Goal: Information Seeking & Learning: Learn about a topic

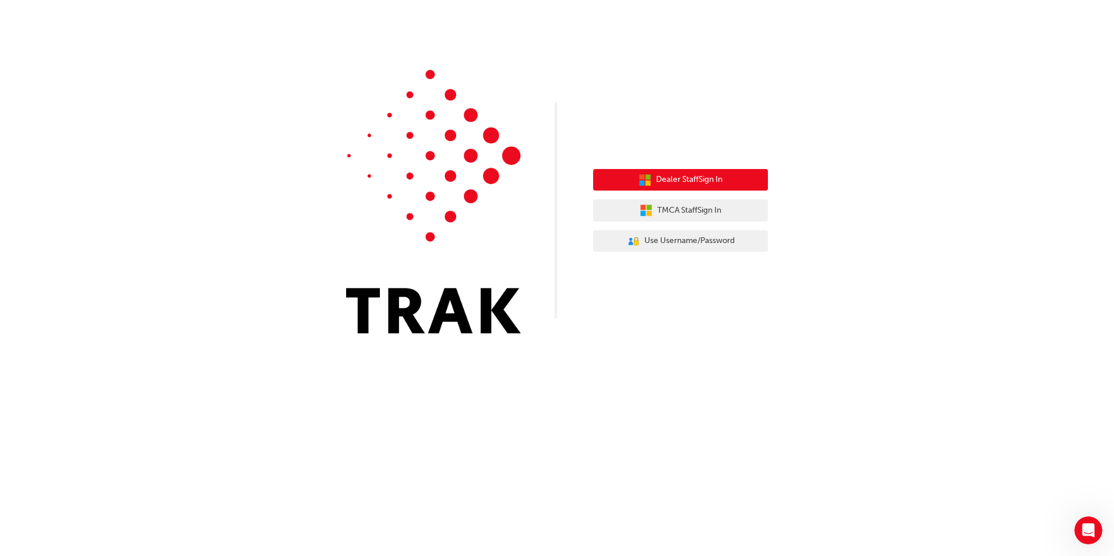
click at [695, 181] on span "Dealer Staff Sign In" at bounding box center [689, 179] width 66 height 13
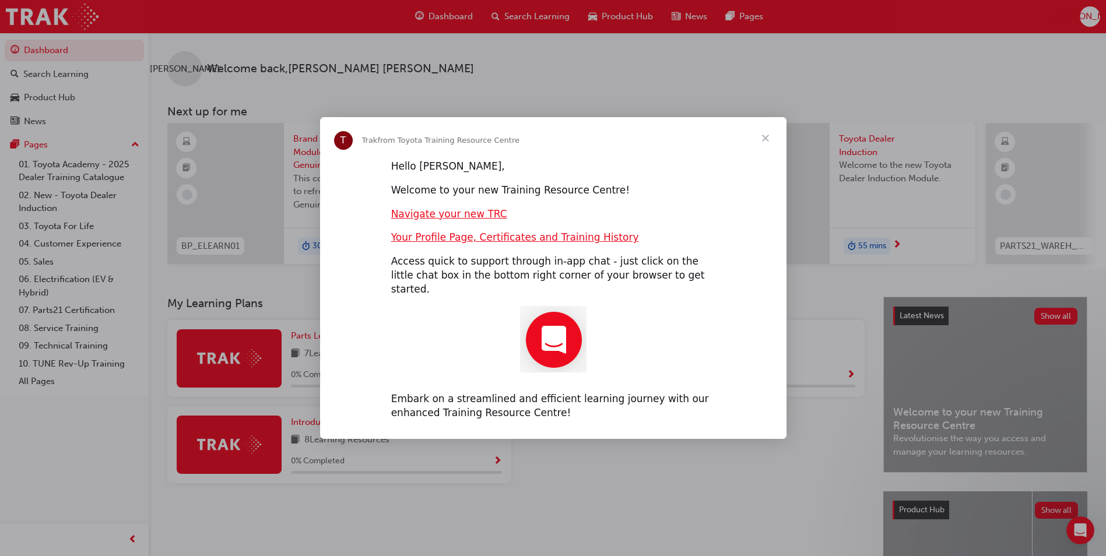
click at [769, 145] on span "Close" at bounding box center [765, 138] width 42 height 42
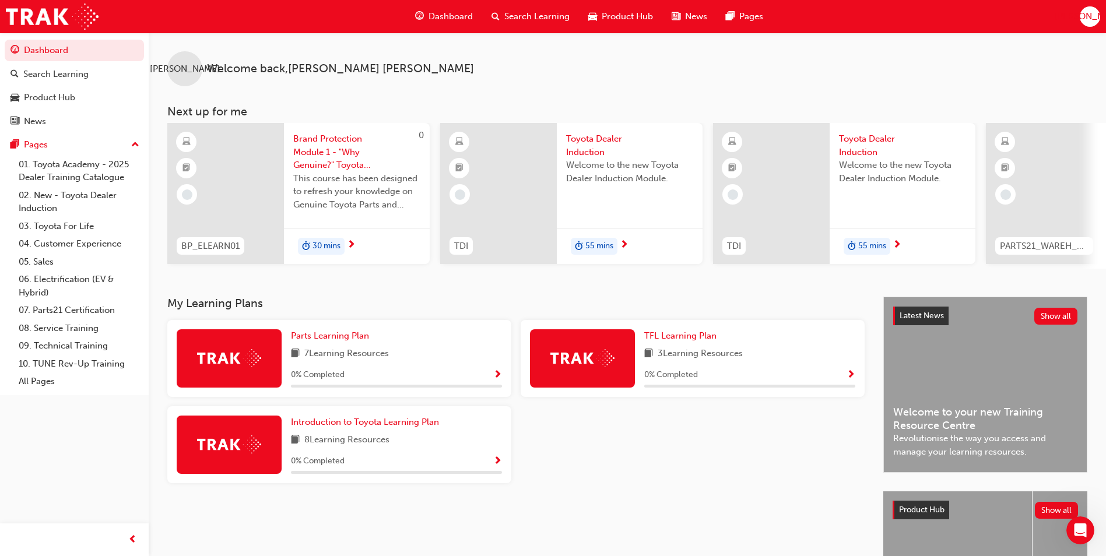
click at [1091, 17] on span "[PERSON_NAME]" at bounding box center [1089, 16] width 70 height 13
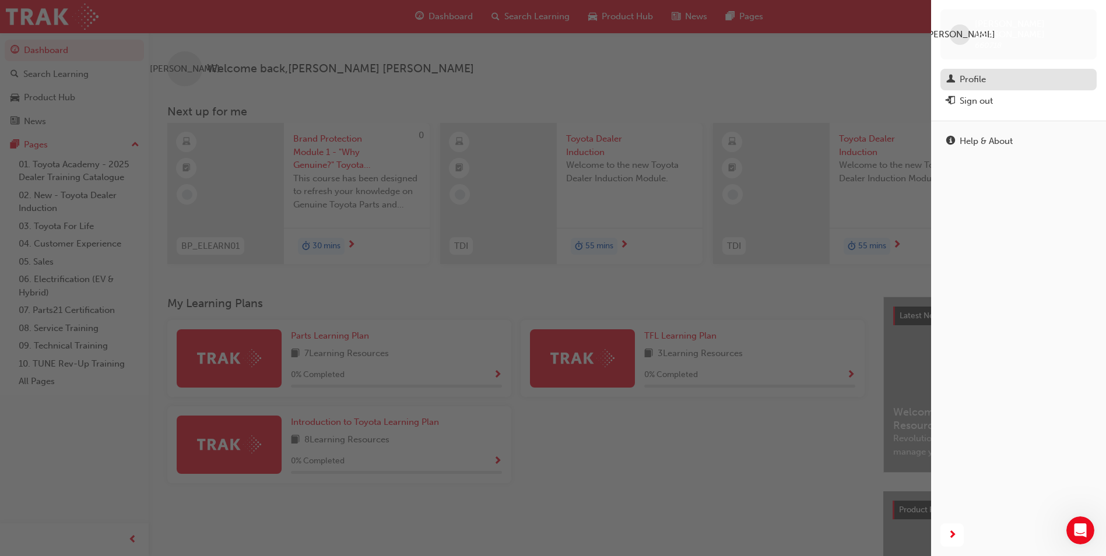
click at [965, 73] on div "Profile" at bounding box center [972, 79] width 26 height 13
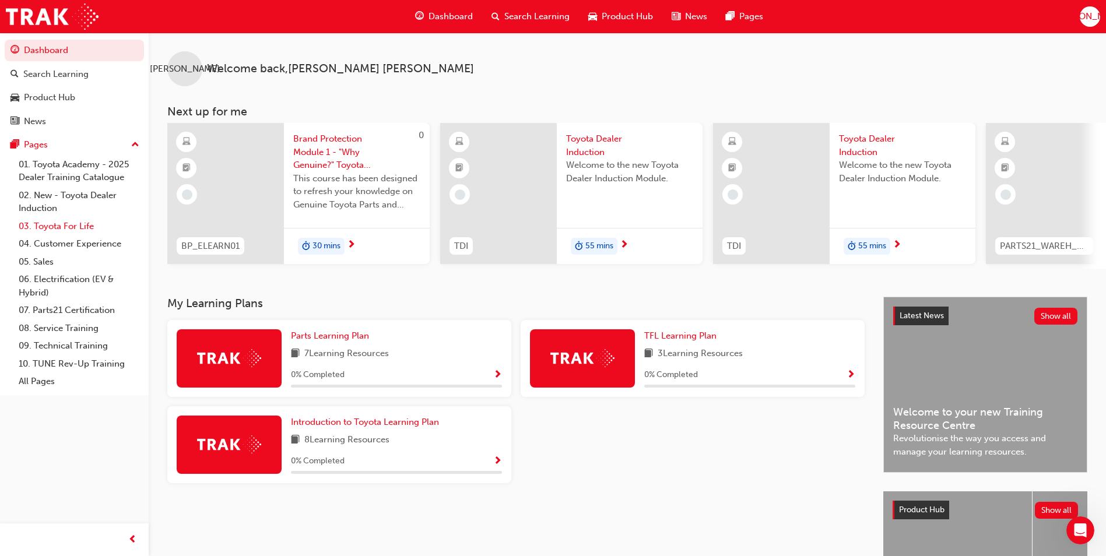
click at [66, 226] on link "03. Toyota For Life" at bounding box center [79, 226] width 130 height 18
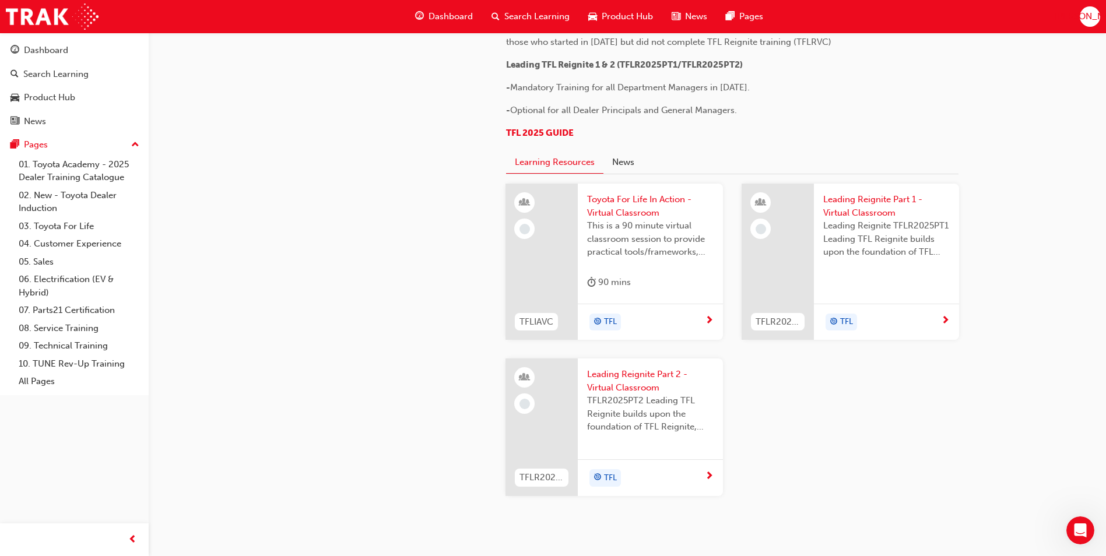
scroll to position [641, 0]
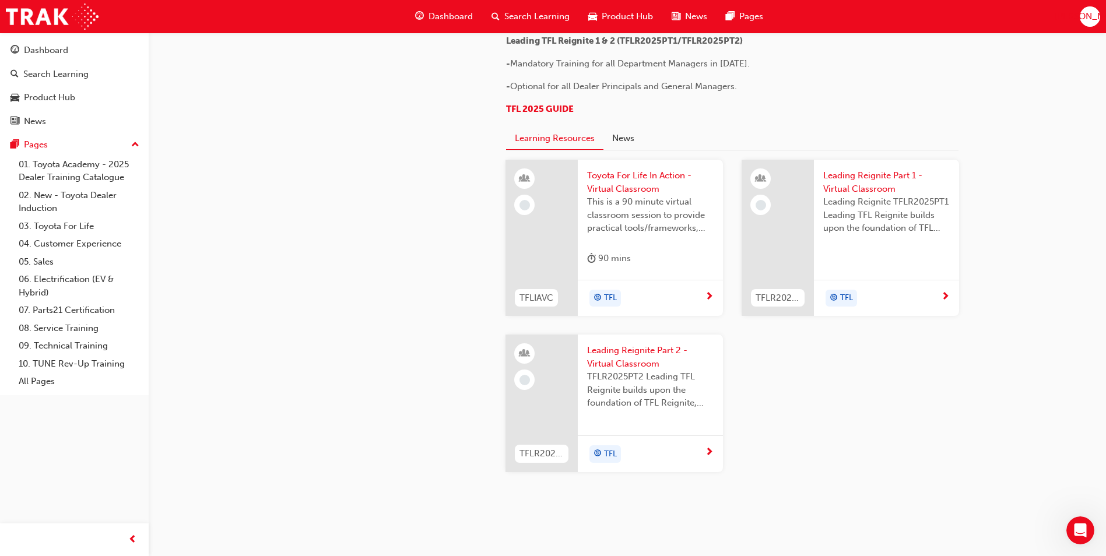
click at [657, 298] on div "TFL" at bounding box center [646, 298] width 118 height 17
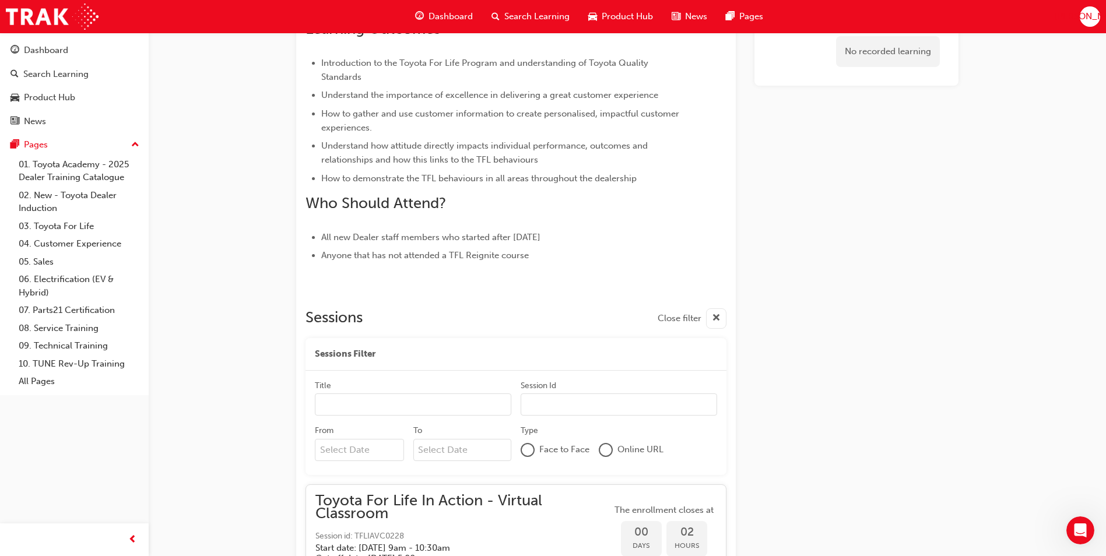
scroll to position [525, 0]
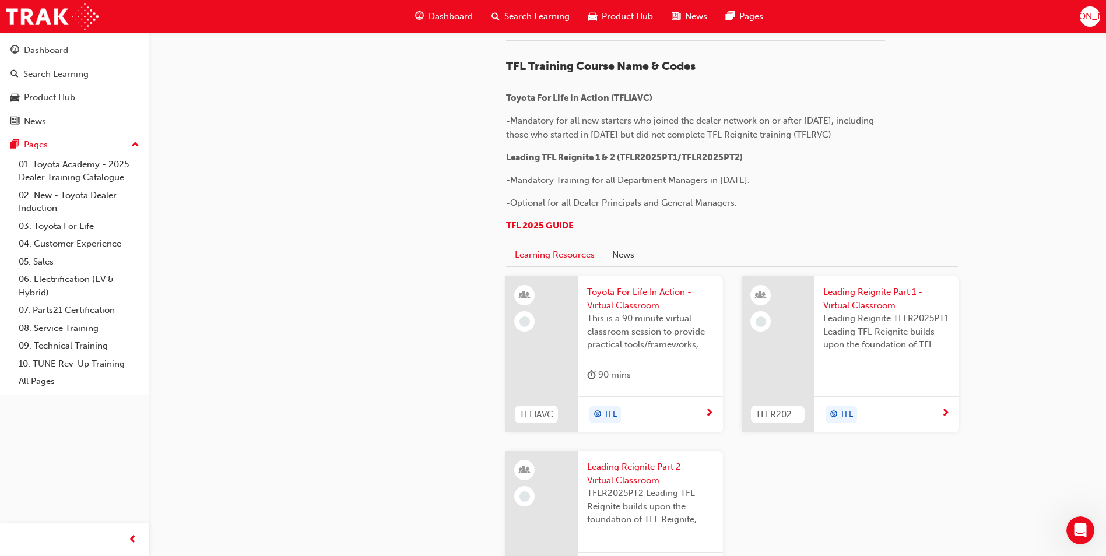
scroll to position [641, 0]
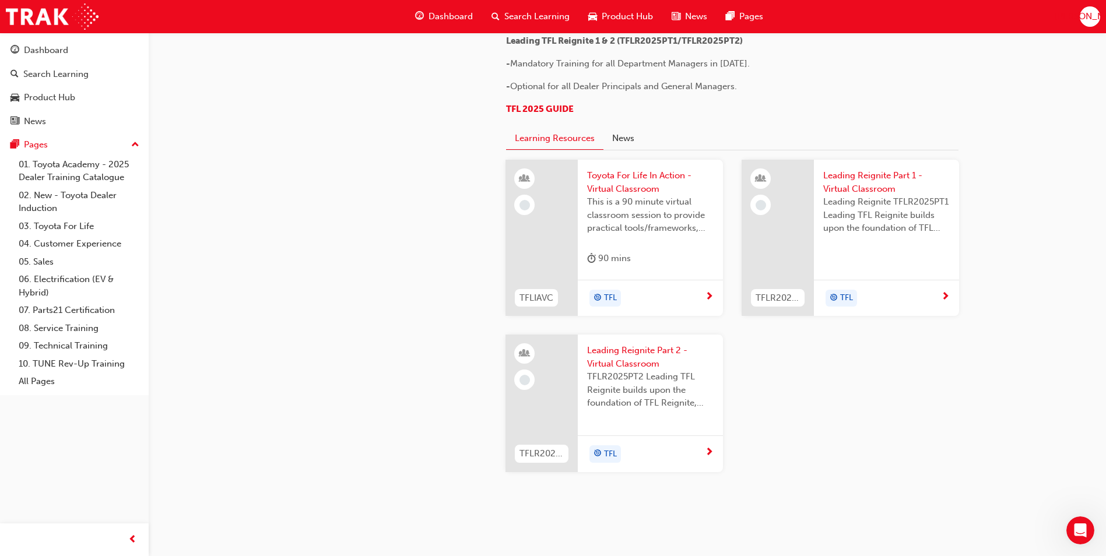
click at [630, 180] on span "Toyota For Life In Action - Virtual Classroom" at bounding box center [650, 182] width 126 height 26
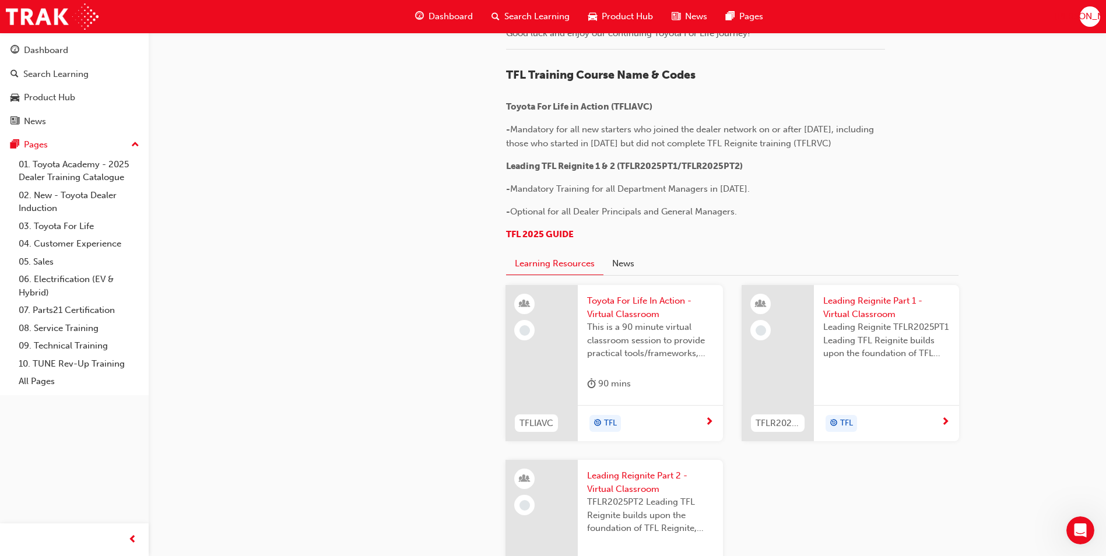
scroll to position [641, 0]
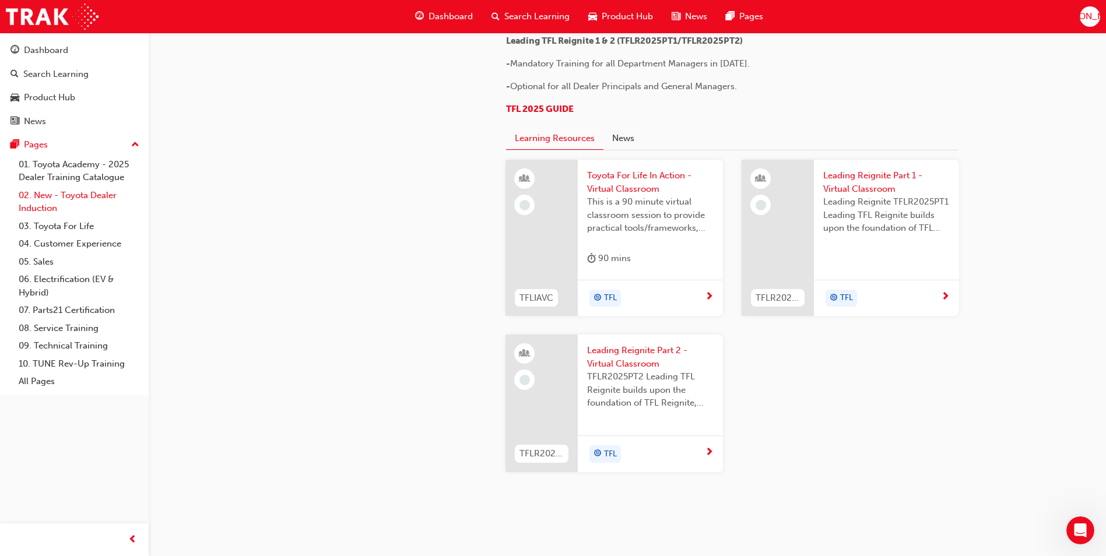
click at [89, 198] on link "02. New - Toyota Dealer Induction" at bounding box center [79, 202] width 130 height 31
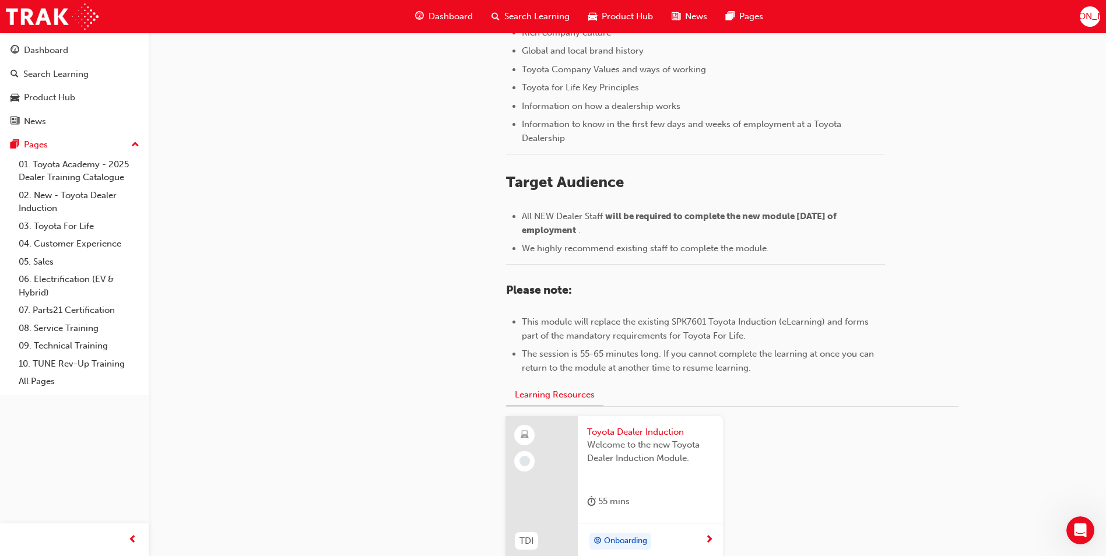
scroll to position [466, 0]
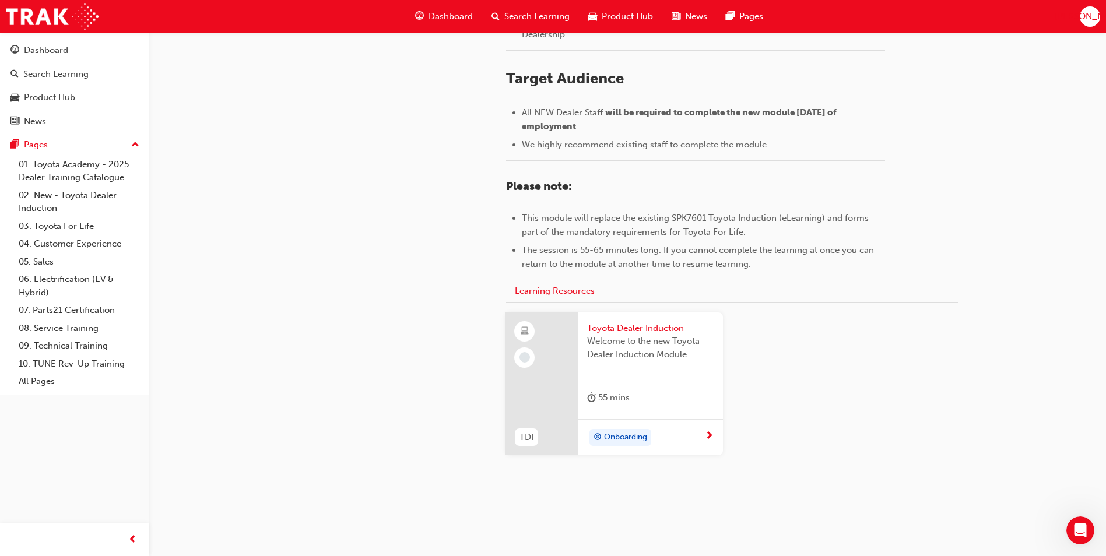
click at [632, 349] on span "Welcome to the new Toyota Dealer Induction Module." at bounding box center [650, 348] width 126 height 26
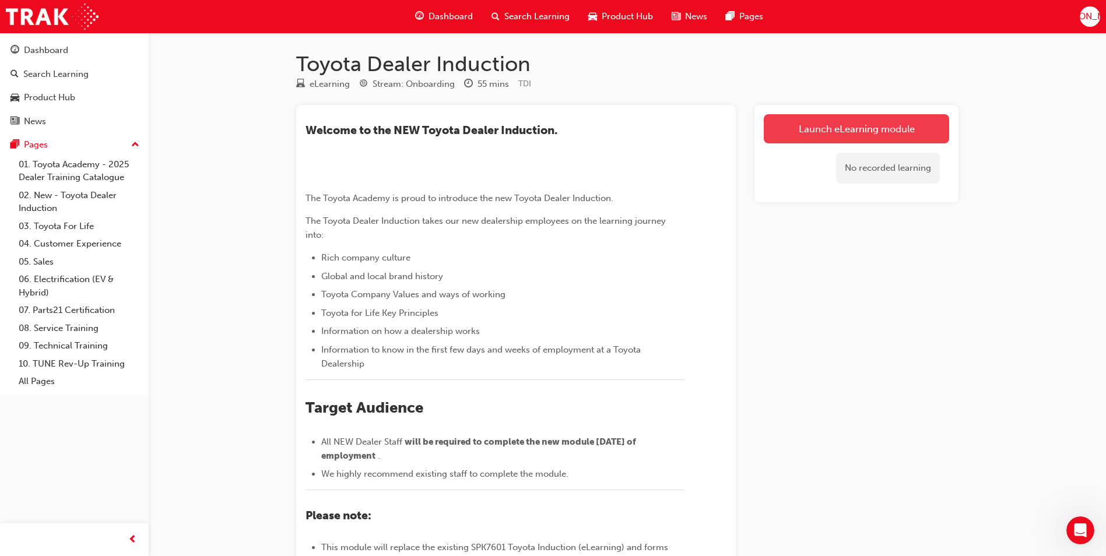
click at [825, 132] on link "Launch eLearning module" at bounding box center [856, 128] width 185 height 29
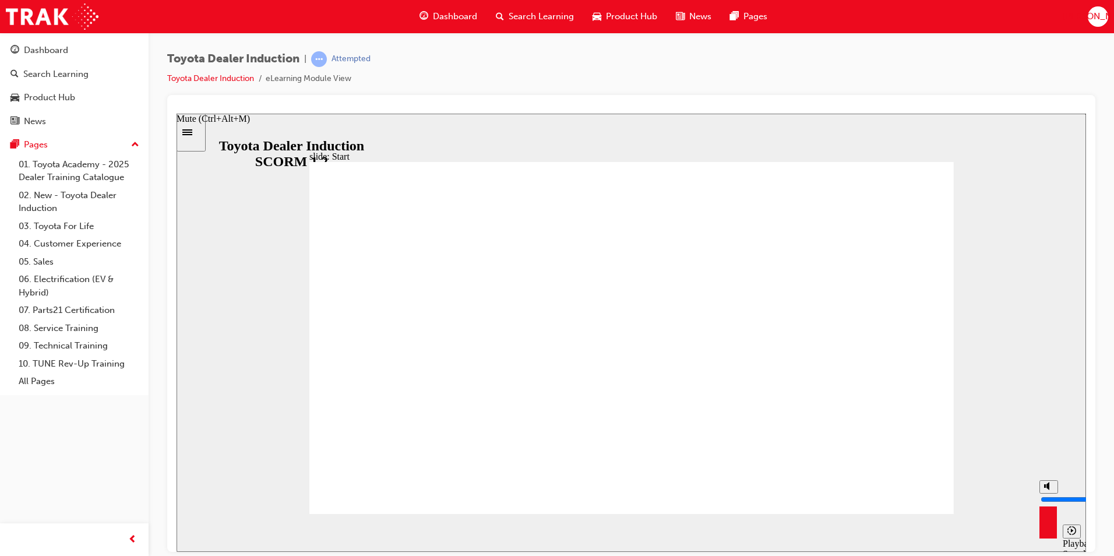
drag, startPoint x: 1047, startPoint y: 487, endPoint x: 863, endPoint y: 442, distance: 189.7
type input "10"
click at [1060, 494] on input "volume" at bounding box center [1078, 498] width 75 height 9
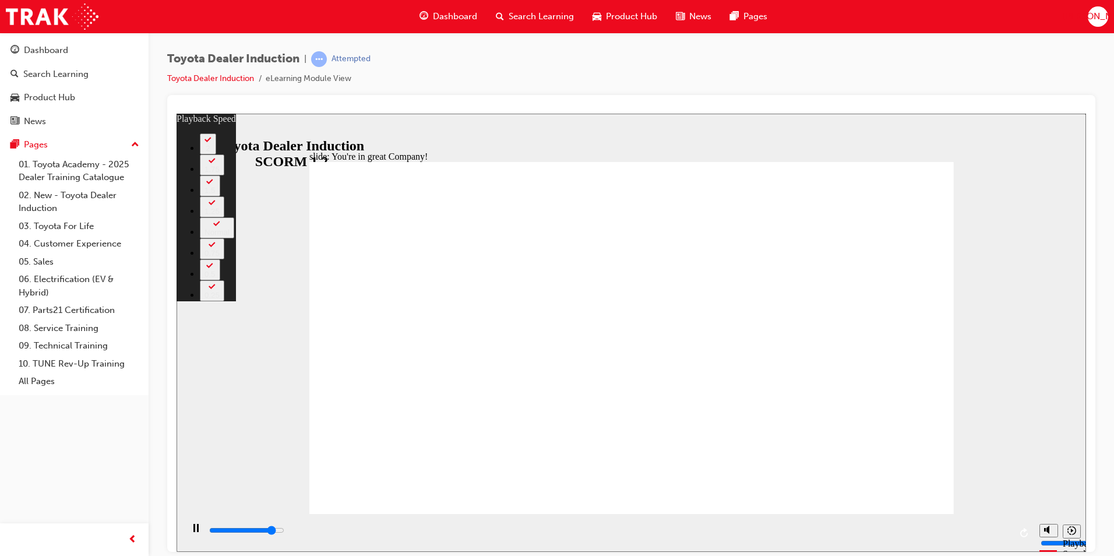
type input "6600"
type input "0"
type input "6800"
type input "0"
type input "7100"
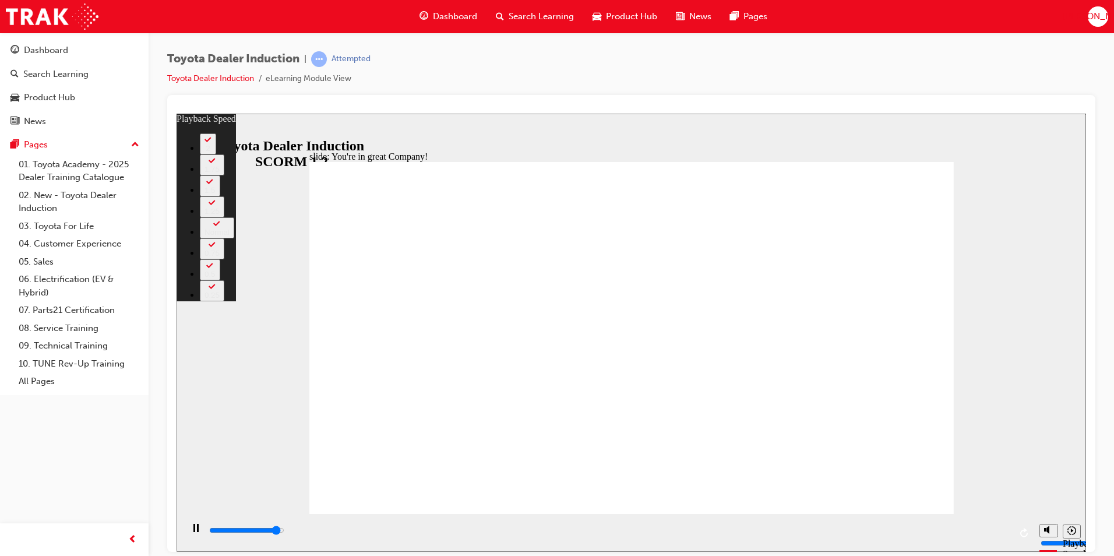
type input "1"
type input "7400"
type input "1"
type input "7500"
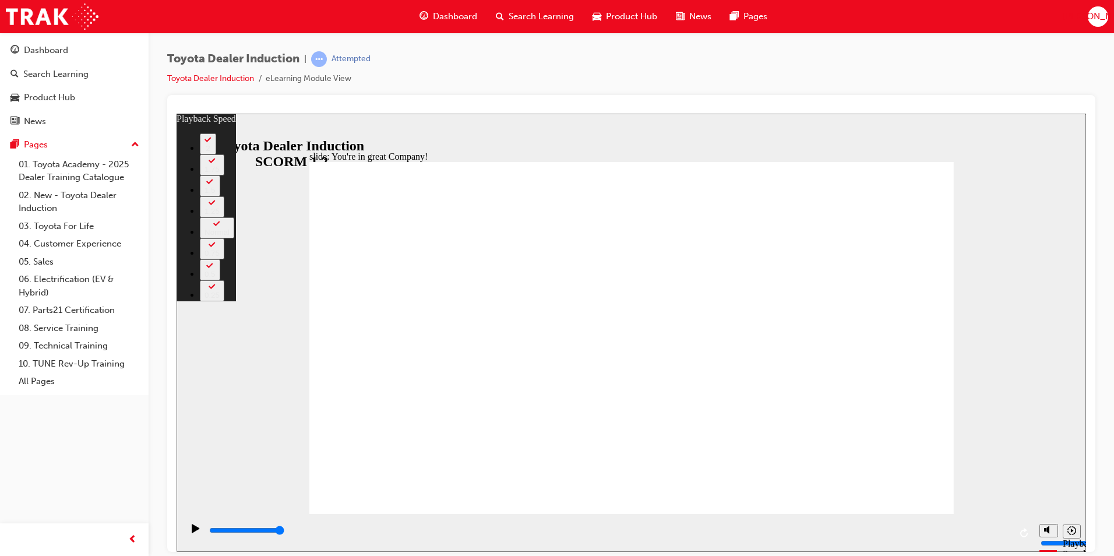
type input "156"
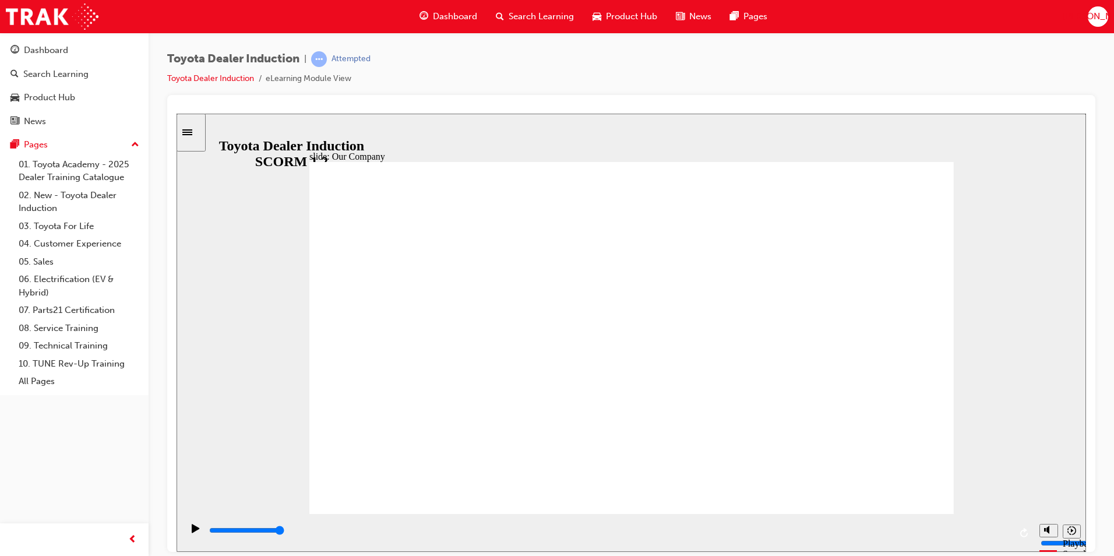
drag, startPoint x: 461, startPoint y: 439, endPoint x: 527, endPoint y: 444, distance: 66.0
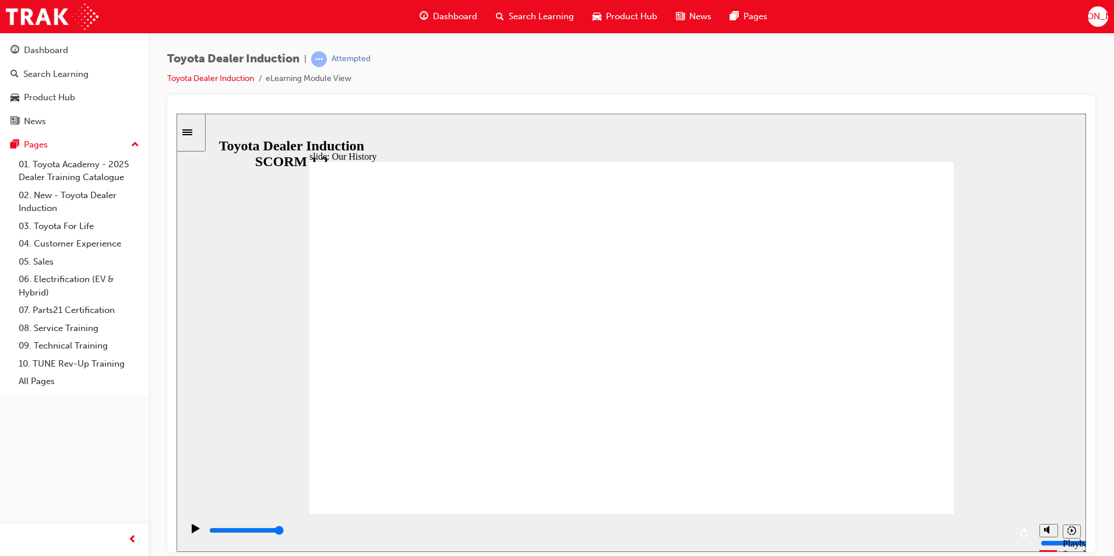
drag, startPoint x: 463, startPoint y: 435, endPoint x: 600, endPoint y: 448, distance: 137.6
drag, startPoint x: 625, startPoint y: 448, endPoint x: 695, endPoint y: 448, distance: 69.4
drag, startPoint x: 620, startPoint y: 442, endPoint x: 782, endPoint y: 445, distance: 162.1
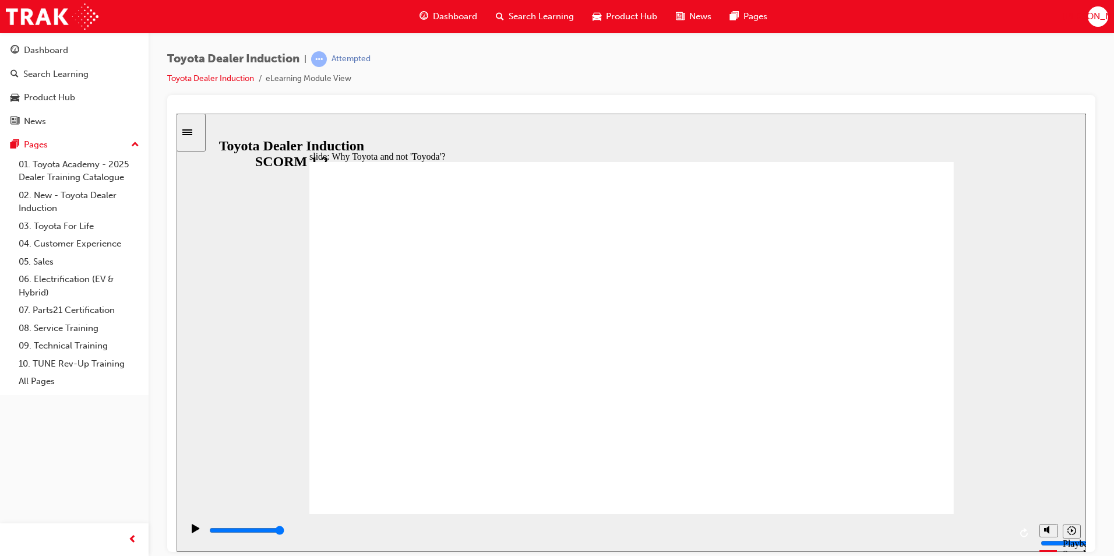
type input "5000"
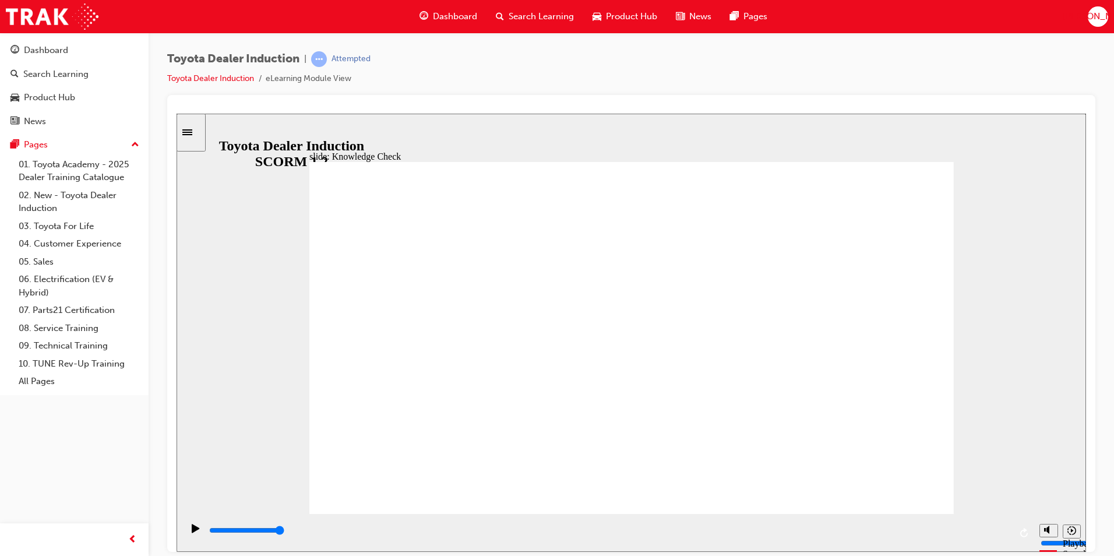
radio input "true"
type input "3100"
radio input "true"
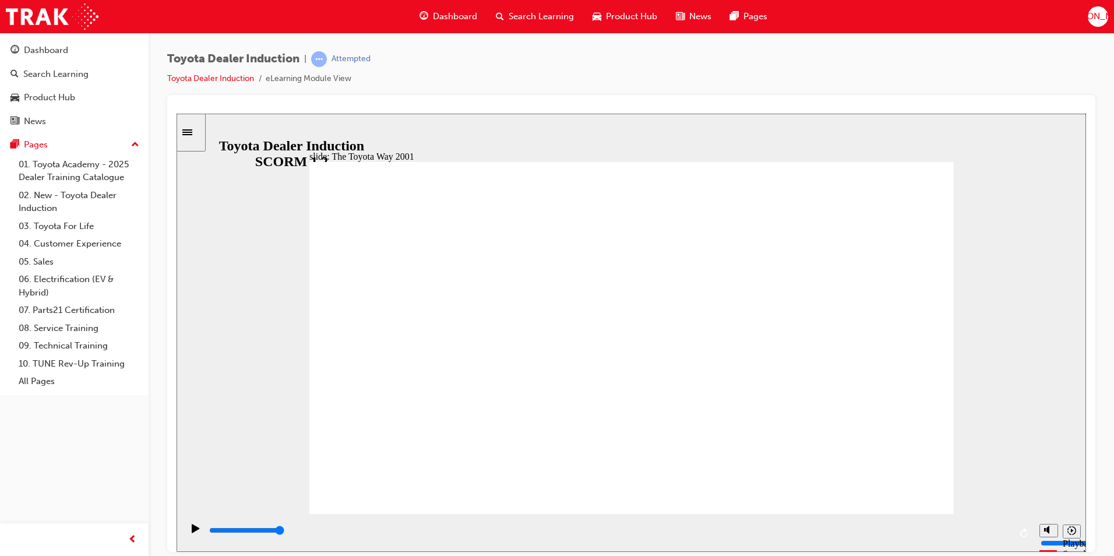
click at [977, 325] on div "slide: The Toyota Way 2001 Rectangle 6 Toyota Way 2001 Challenge In 2001, as To…" at bounding box center [632, 332] width 910 height 438
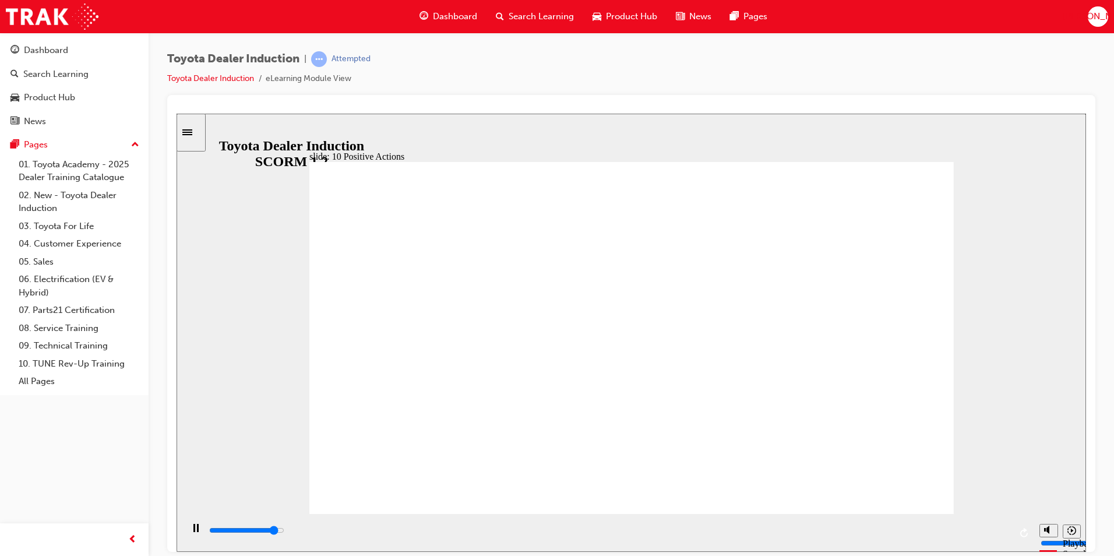
drag, startPoint x: 924, startPoint y: 160, endPoint x: 930, endPoint y: 159, distance: 5.9
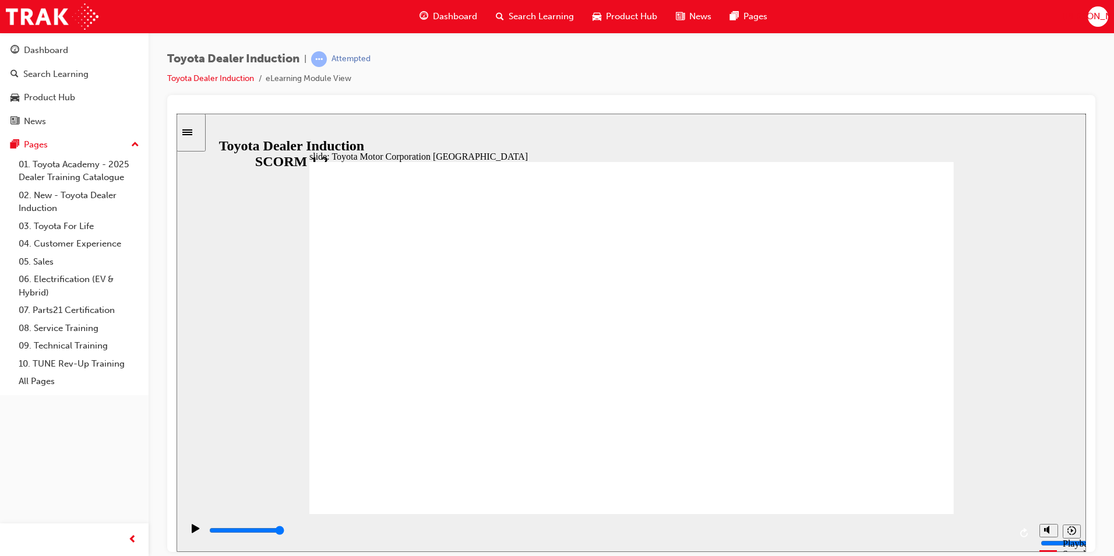
type input "15300"
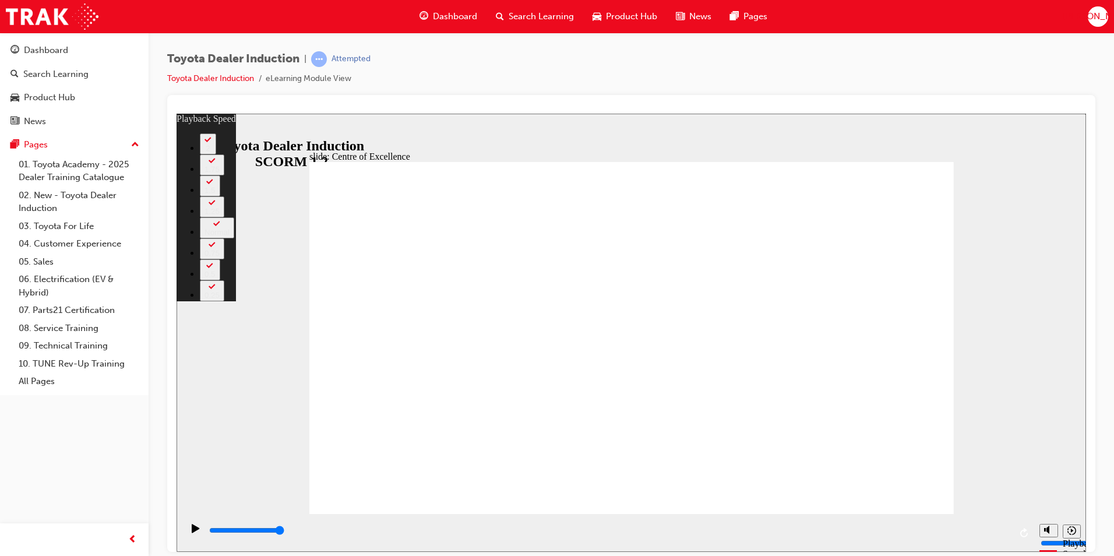
type input "248"
drag, startPoint x: 921, startPoint y: 494, endPoint x: 911, endPoint y: 487, distance: 12.5
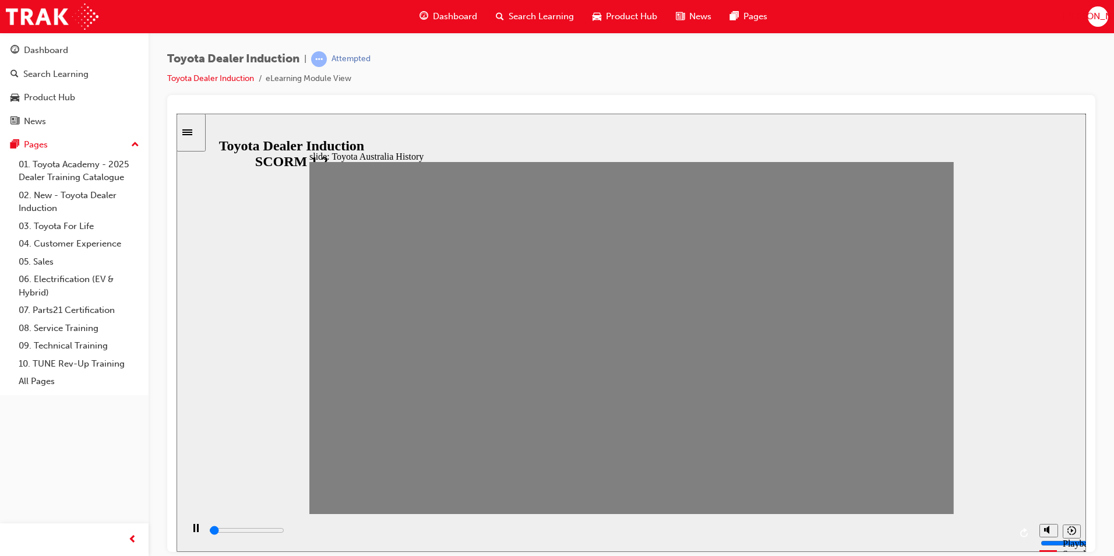
drag, startPoint x: 329, startPoint y: 349, endPoint x: 368, endPoint y: 347, distance: 39.1
drag, startPoint x: 360, startPoint y: 349, endPoint x: 385, endPoint y: 346, distance: 24.7
drag, startPoint x: 385, startPoint y: 346, endPoint x: 428, endPoint y: 346, distance: 43.7
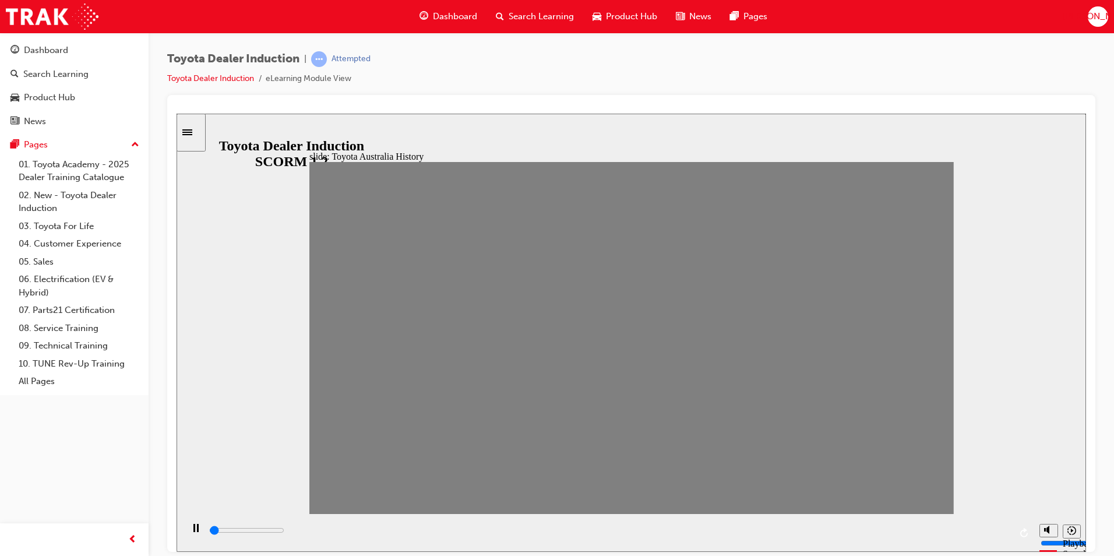
drag, startPoint x: 425, startPoint y: 346, endPoint x: 458, endPoint y: 346, distance: 32.1
drag, startPoint x: 455, startPoint y: 346, endPoint x: 481, endPoint y: 346, distance: 26.2
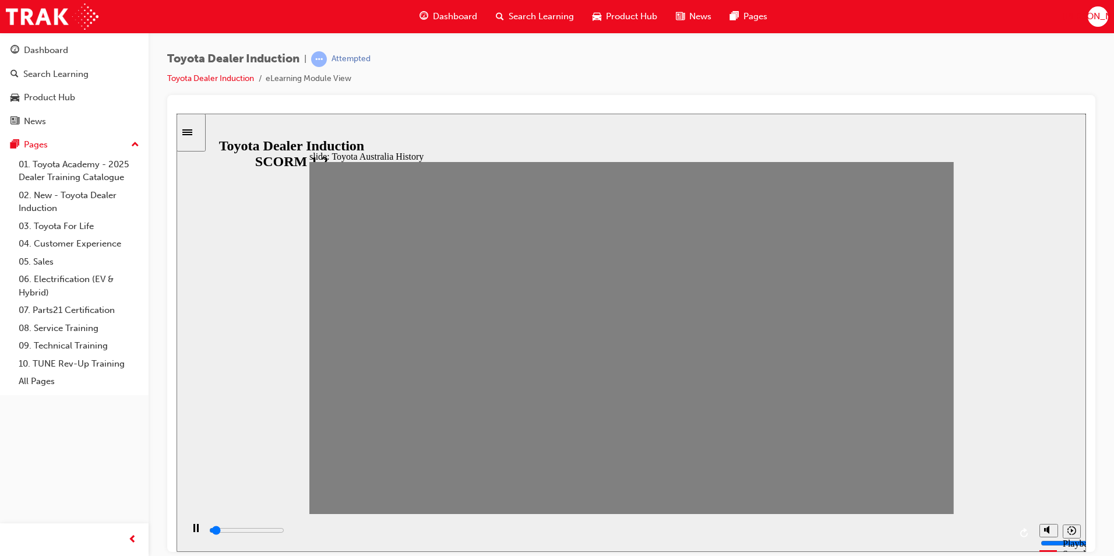
drag, startPoint x: 476, startPoint y: 346, endPoint x: 508, endPoint y: 348, distance: 32.1
drag, startPoint x: 505, startPoint y: 347, endPoint x: 565, endPoint y: 343, distance: 60.8
drag, startPoint x: 564, startPoint y: 342, endPoint x: 590, endPoint y: 342, distance: 25.6
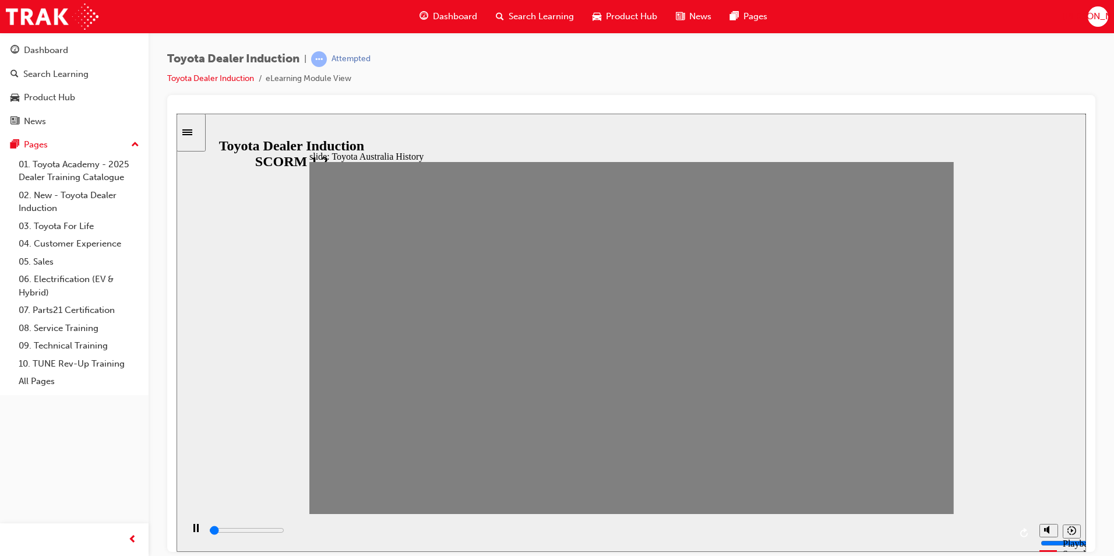
drag, startPoint x: 590, startPoint y: 342, endPoint x: 613, endPoint y: 342, distance: 23.3
drag, startPoint x: 623, startPoint y: 343, endPoint x: 660, endPoint y: 343, distance: 37.3
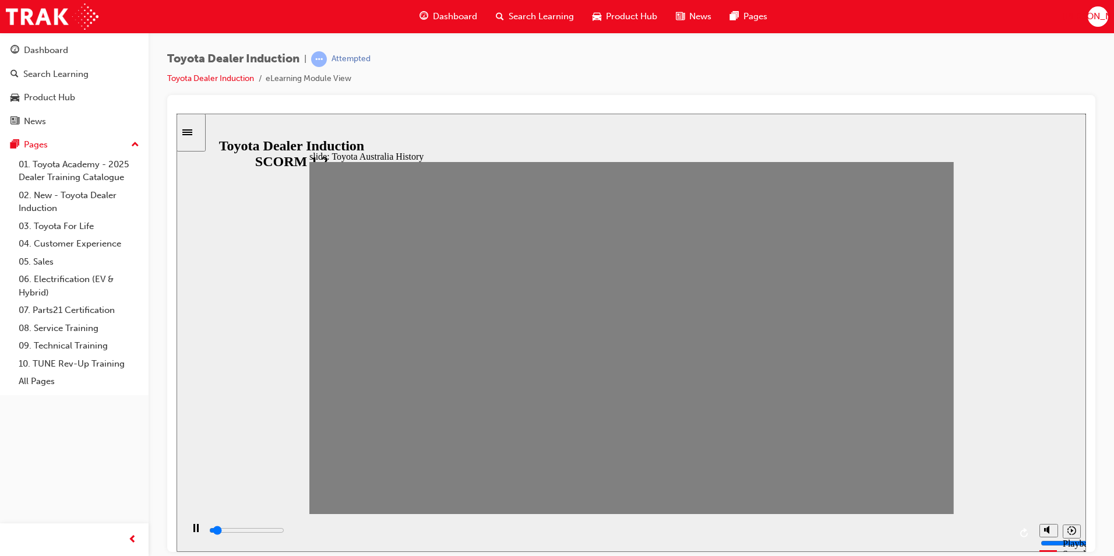
drag, startPoint x: 713, startPoint y: 340, endPoint x: 734, endPoint y: 339, distance: 21.1
drag, startPoint x: 741, startPoint y: 343, endPoint x: 764, endPoint y: 347, distance: 23.0
drag, startPoint x: 778, startPoint y: 343, endPoint x: 809, endPoint y: 343, distance: 30.9
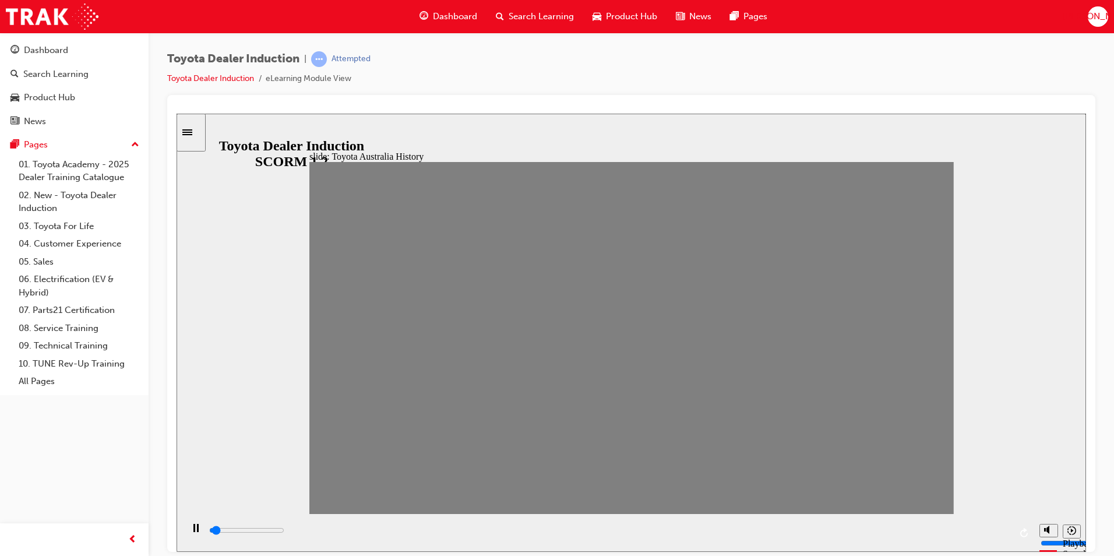
drag, startPoint x: 808, startPoint y: 343, endPoint x: 832, endPoint y: 340, distance: 23.4
drag, startPoint x: 832, startPoint y: 340, endPoint x: 856, endPoint y: 345, distance: 24.9
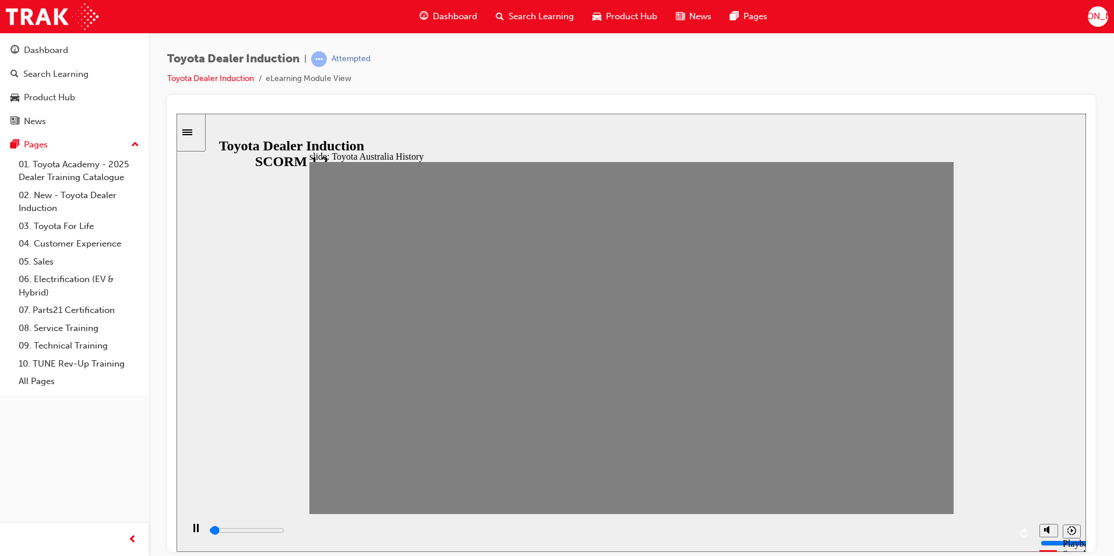
drag, startPoint x: 860, startPoint y: 345, endPoint x: 891, endPoint y: 345, distance: 31.5
drag, startPoint x: 893, startPoint y: 345, endPoint x: 920, endPoint y: 346, distance: 26.8
drag, startPoint x: 920, startPoint y: 346, endPoint x: 947, endPoint y: 348, distance: 27.5
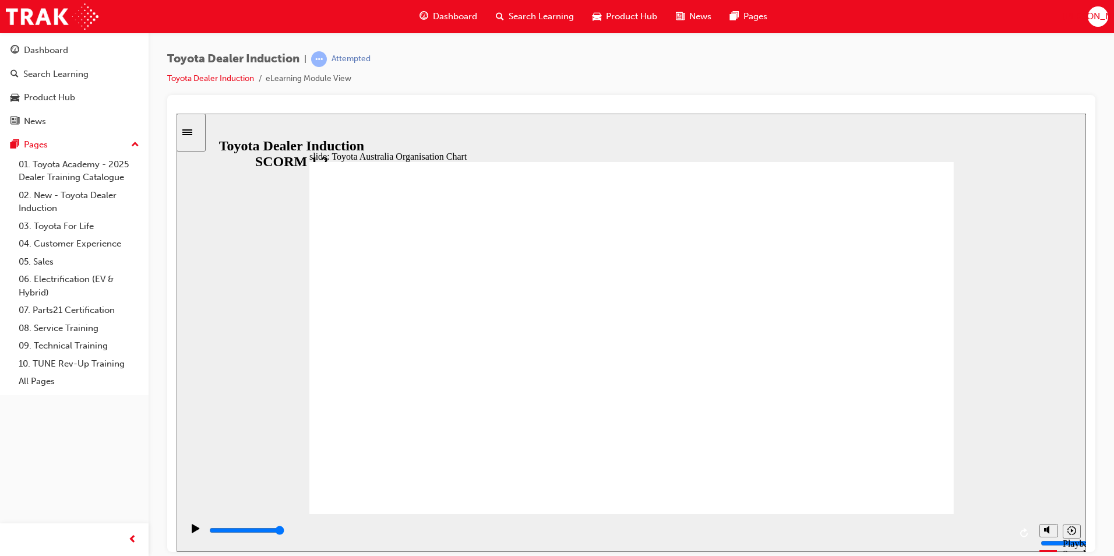
type input "5000"
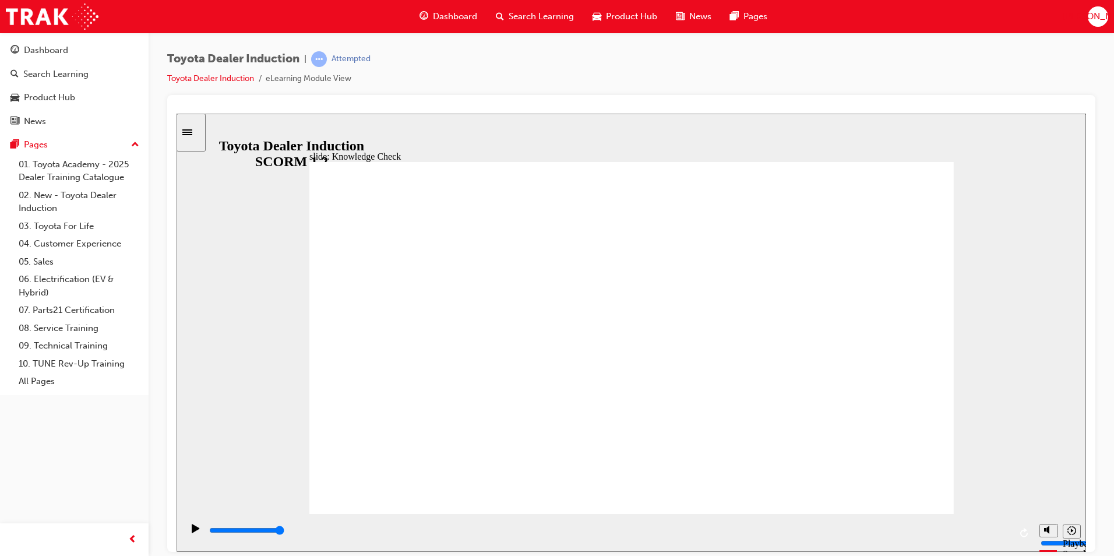
radio input "true"
type input "3300"
radio input "true"
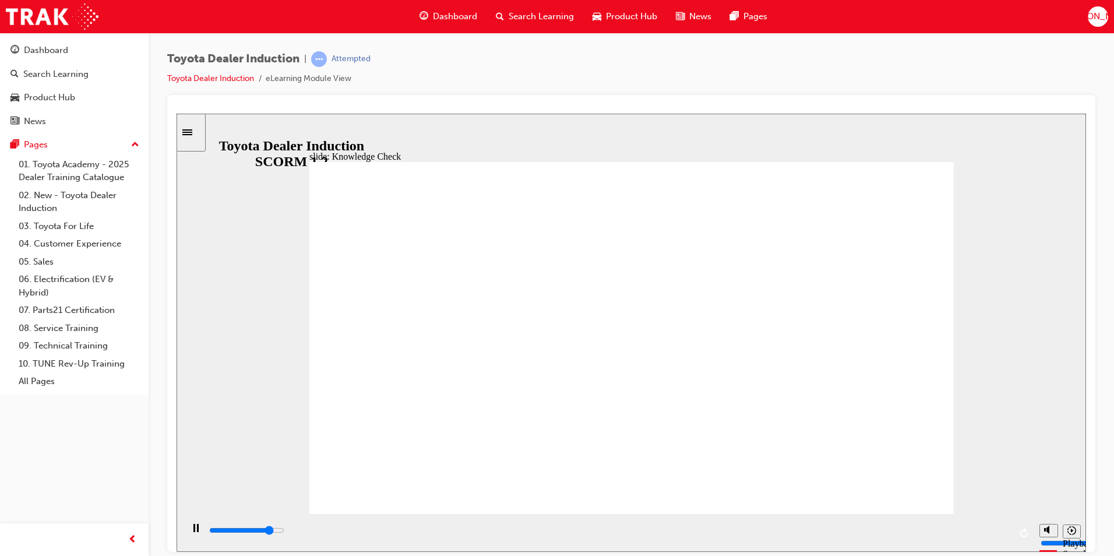
type input "4200"
radio input "true"
type input "9200"
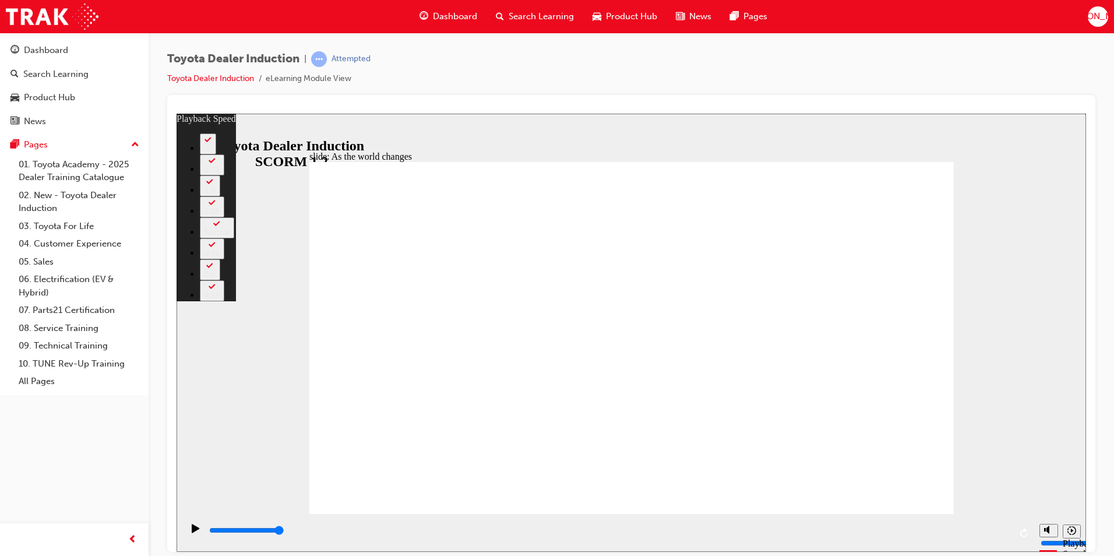
type input "128"
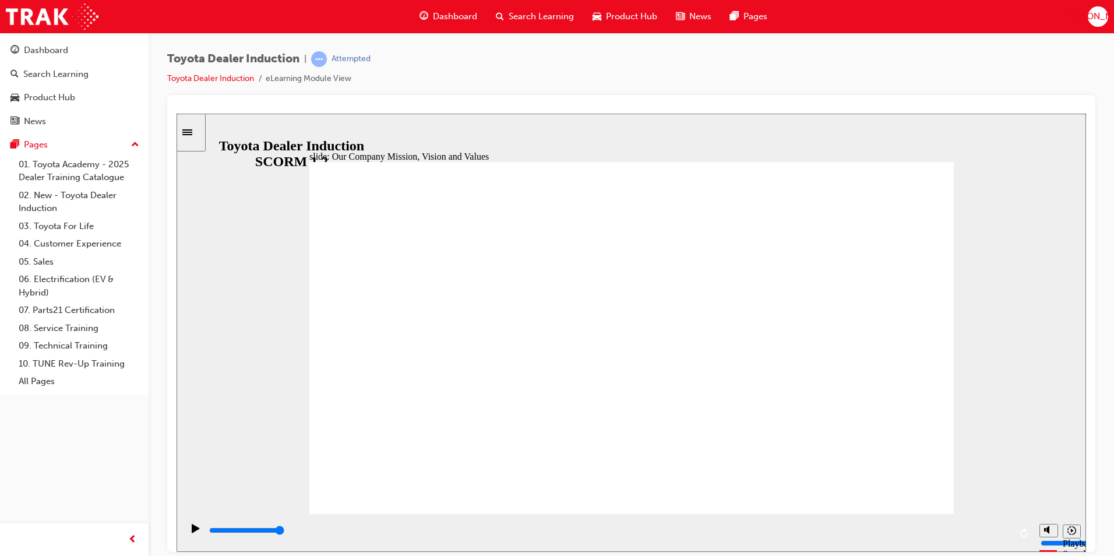
type input "5800"
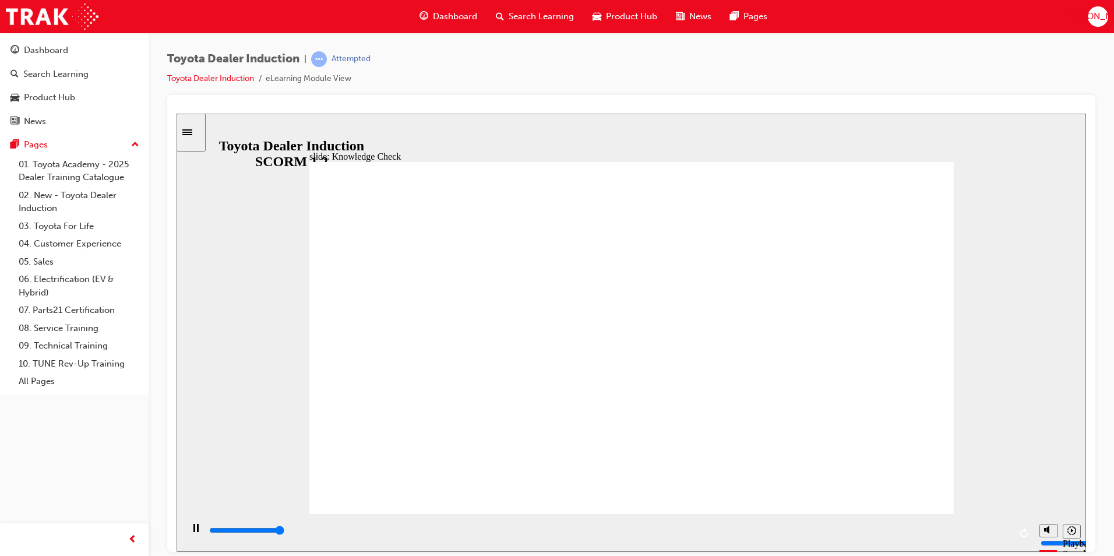
type input "5000"
type input "h"
type input "ha"
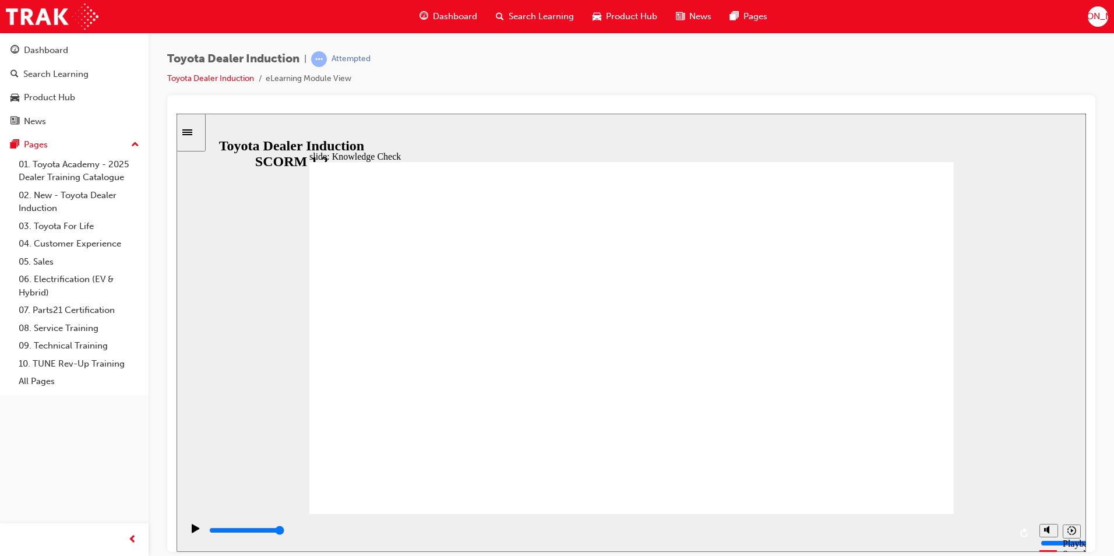
type input "hap"
type input "happ"
type input "happi"
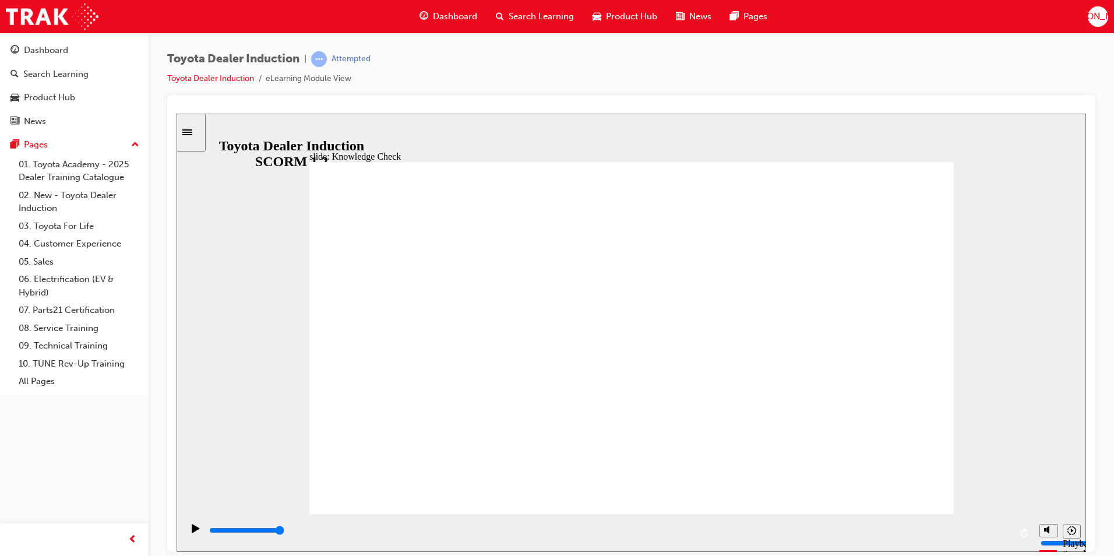
type input "happi"
type input "happin"
type input "happine"
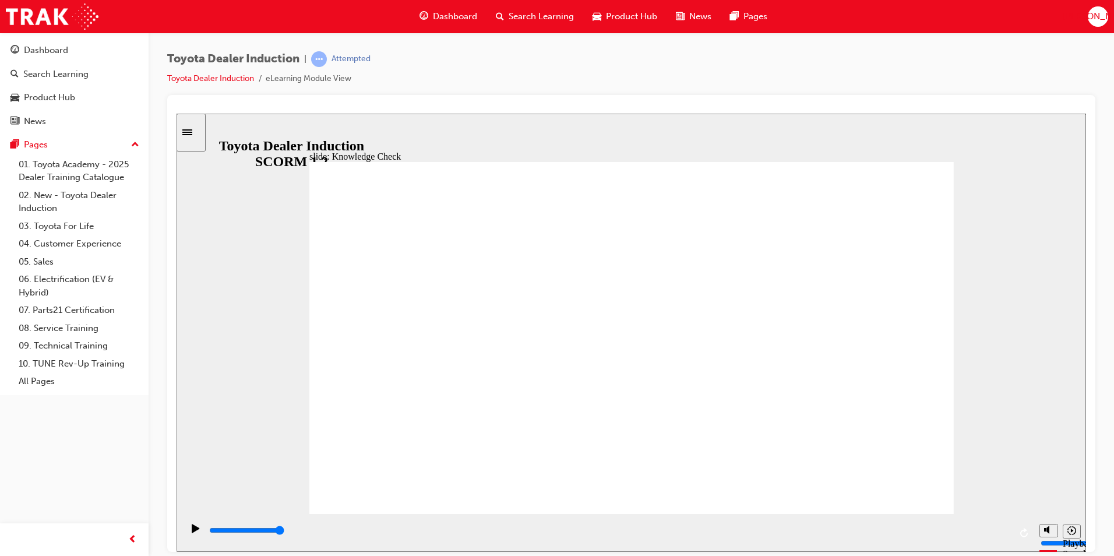
type input "happines"
type input "happiness"
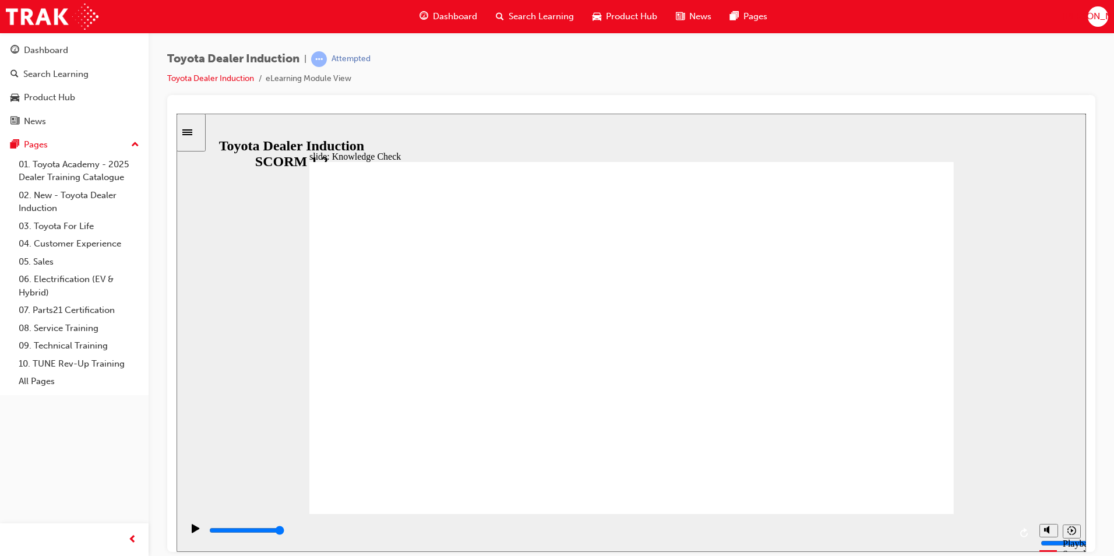
type input "happiness"
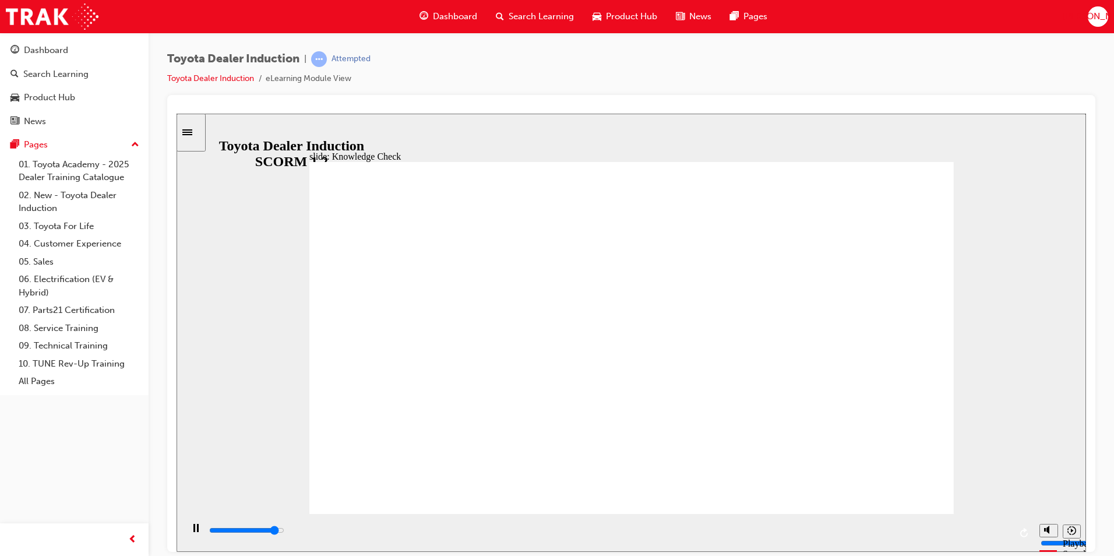
type input "4600"
type input "m"
type input "4900"
type input "mo"
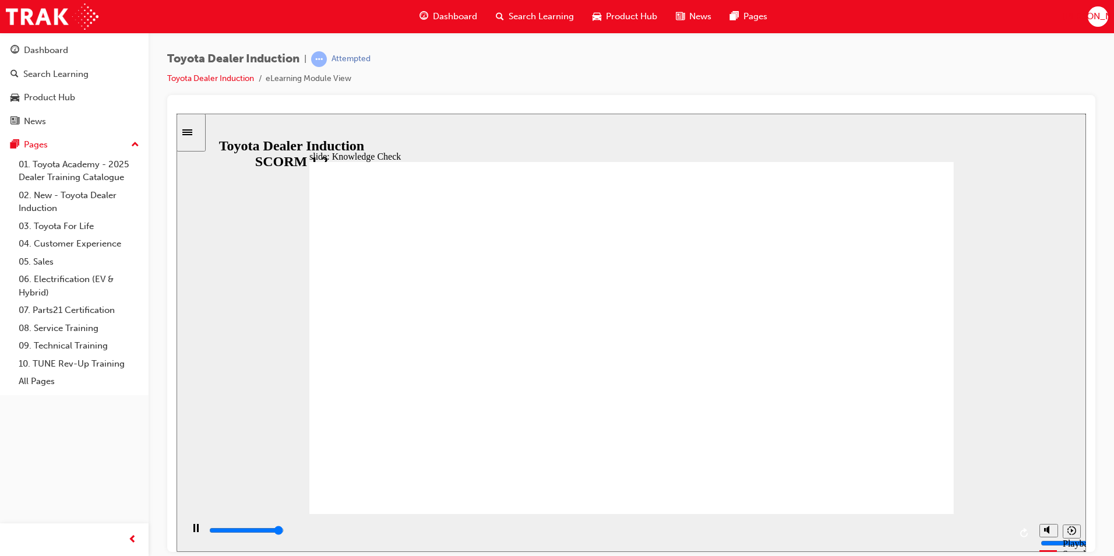
type input "mo"
type input "5000"
type input "mov"
type input "move"
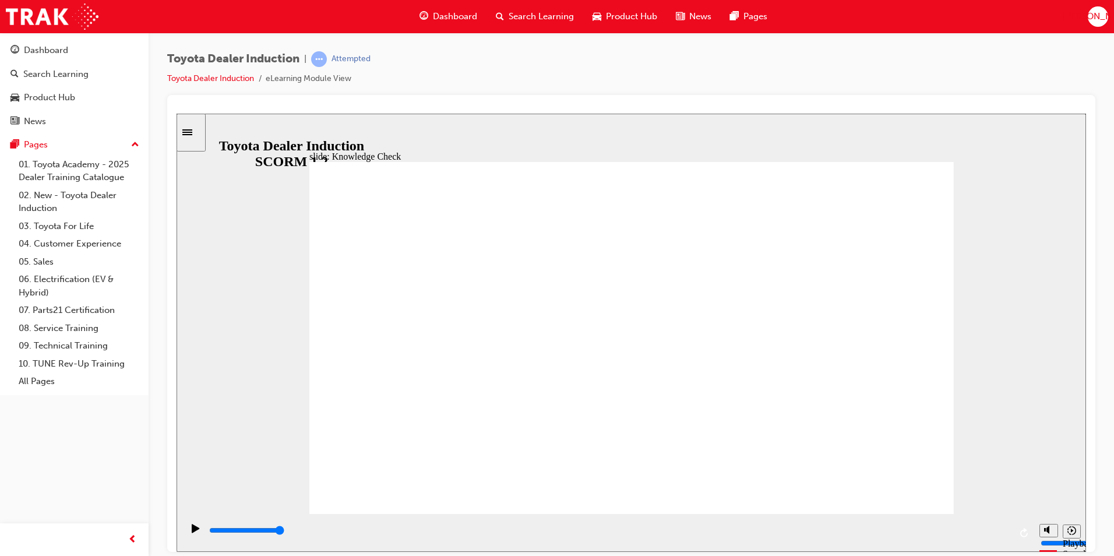
type input "move"
type input "moved"
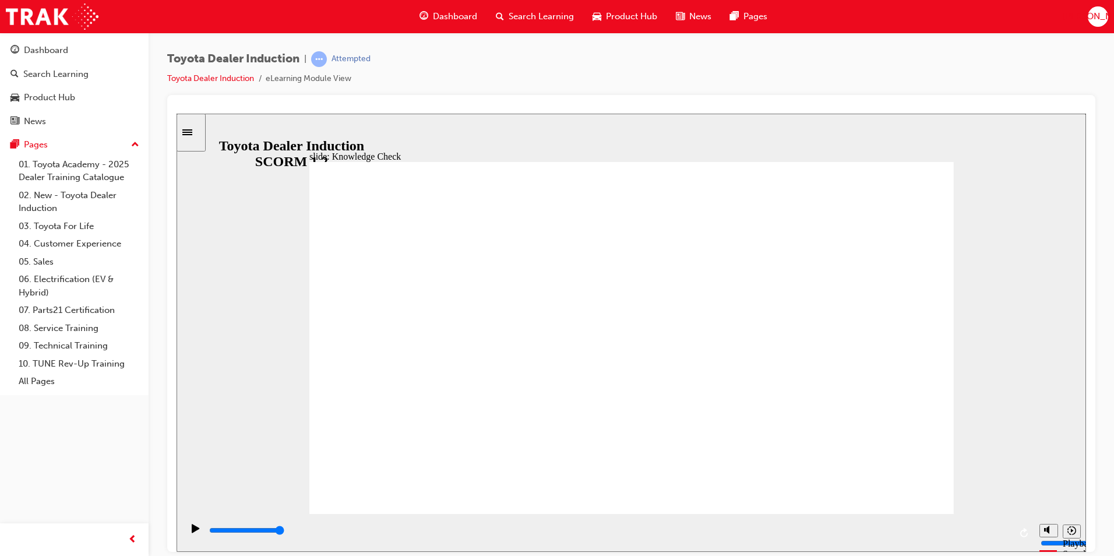
type input "moved"
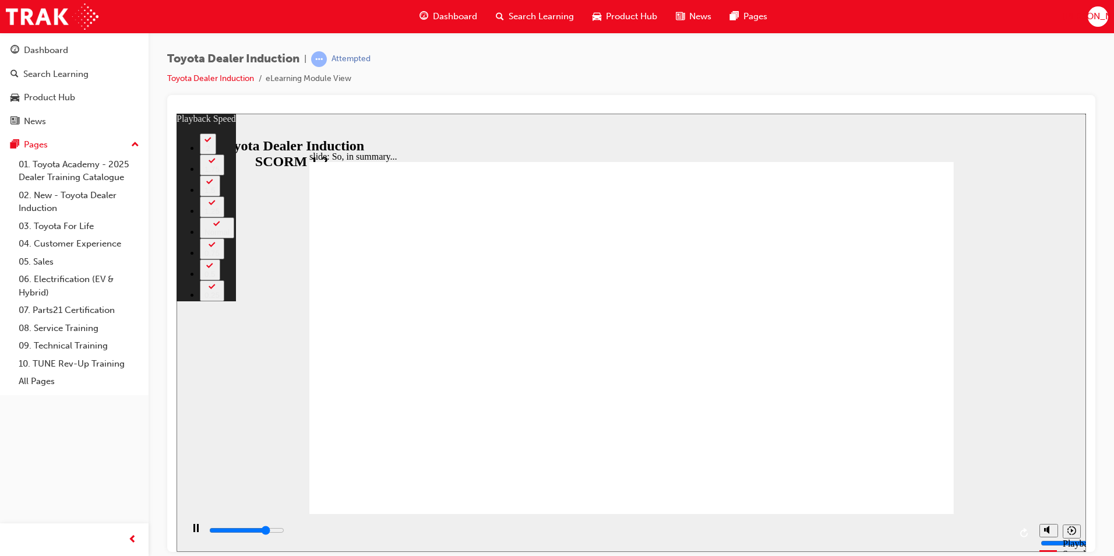
type input "5200"
type input "0"
type input "5400"
type input "0"
type input "5700"
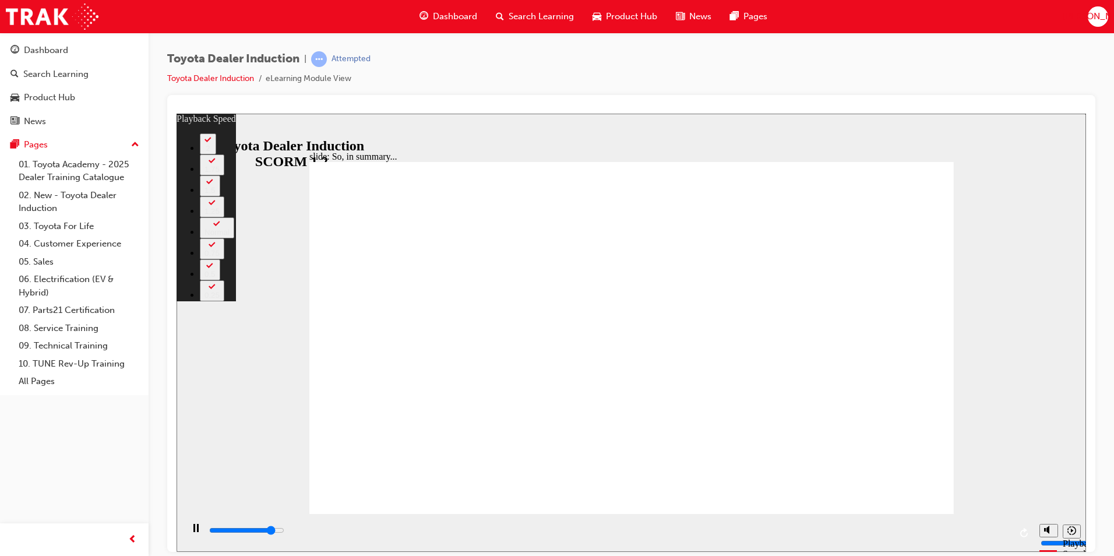
type input "0"
type input "6000"
type input "1"
type input "6200"
type input "1"
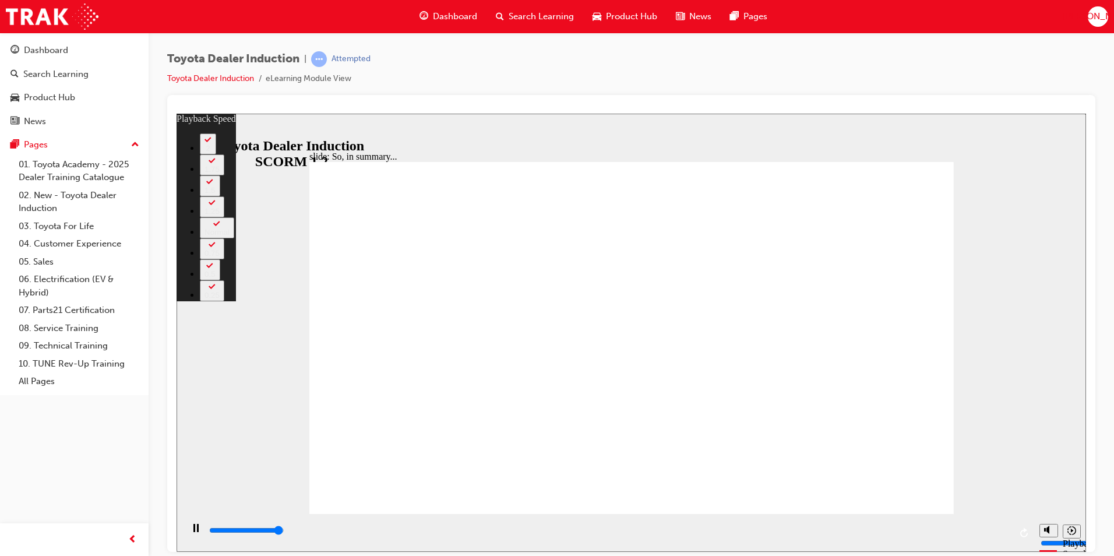
type input "6500"
type input "1"
type input "6500"
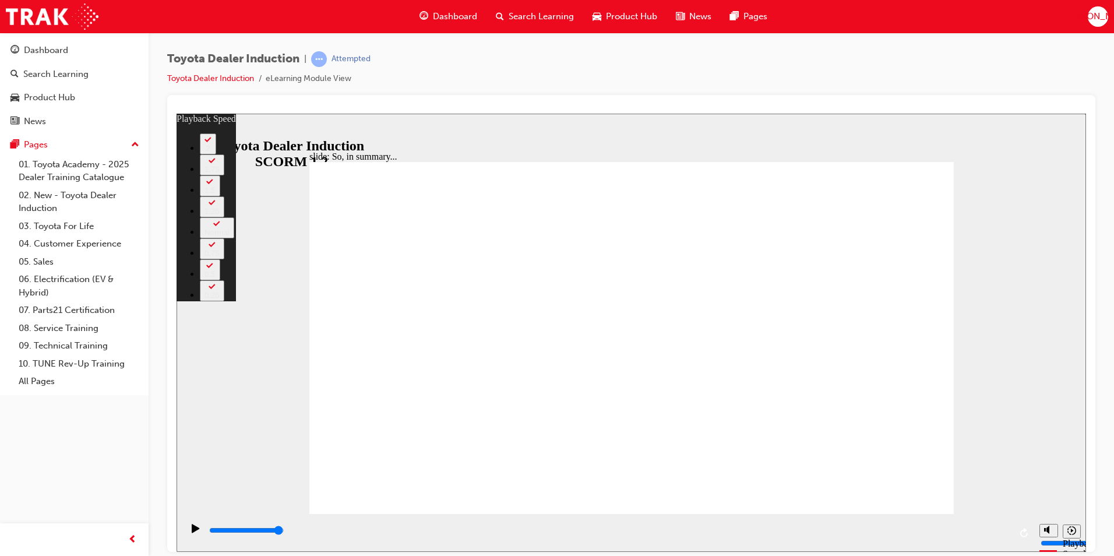
click at [954, 489] on div "slide: So, in summary... Rectangle 3 playback speed 2 1.75 1.5 1.25 Normal 0.75…" at bounding box center [632, 332] width 910 height 438
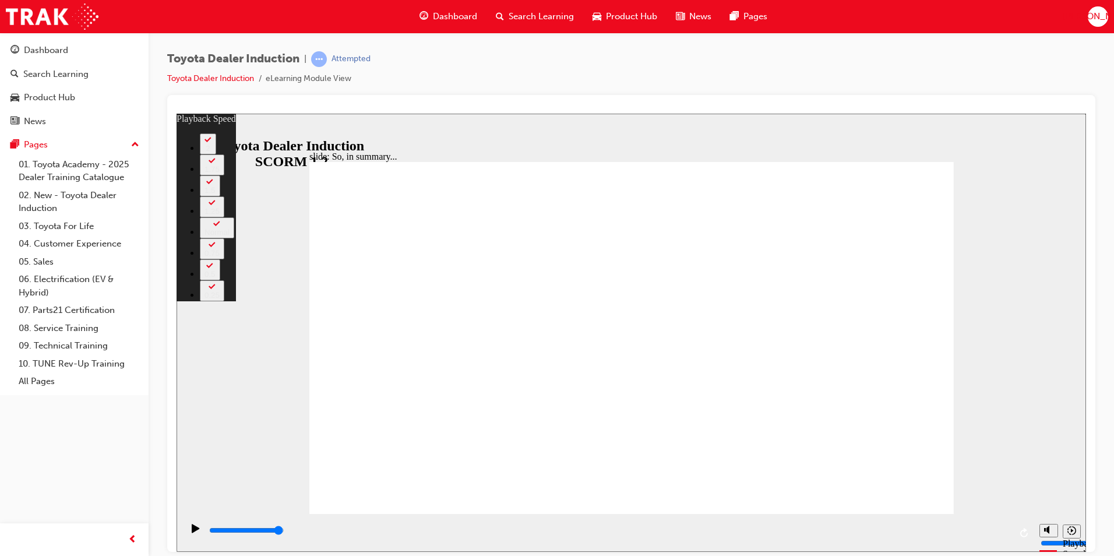
type input "128"
click at [187, 528] on div "Play (Ctrl+Alt+P)" at bounding box center [196, 533] width 20 height 20
type input "6500"
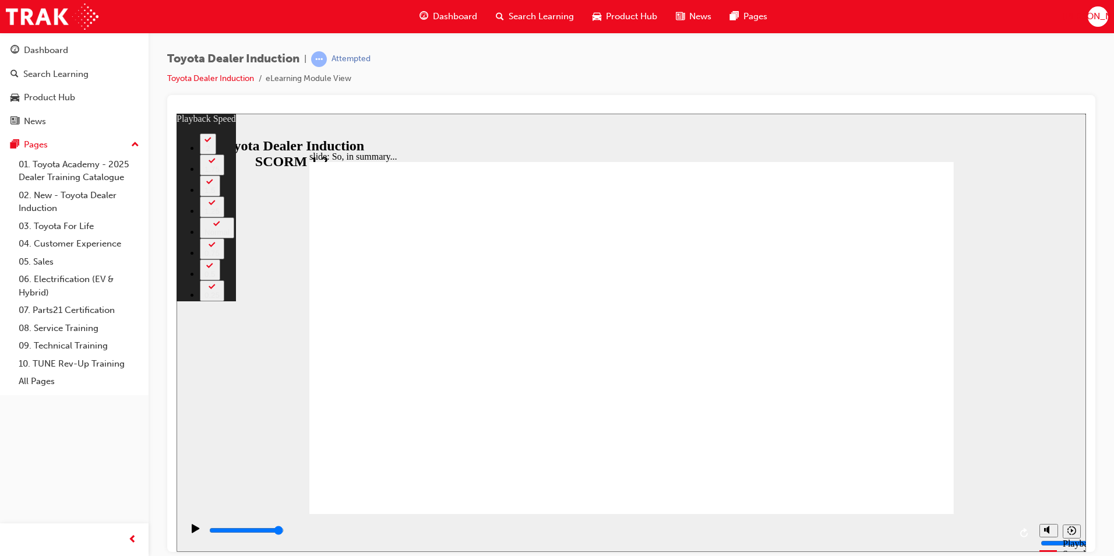
type input "128"
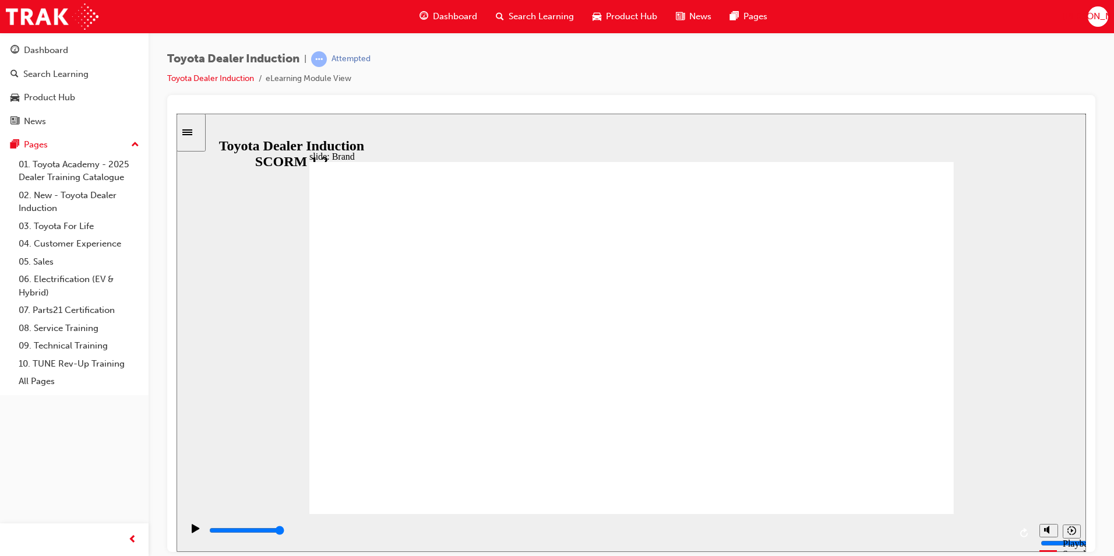
click at [357, 59] on div "Attempted" at bounding box center [351, 59] width 39 height 11
copy div "p"
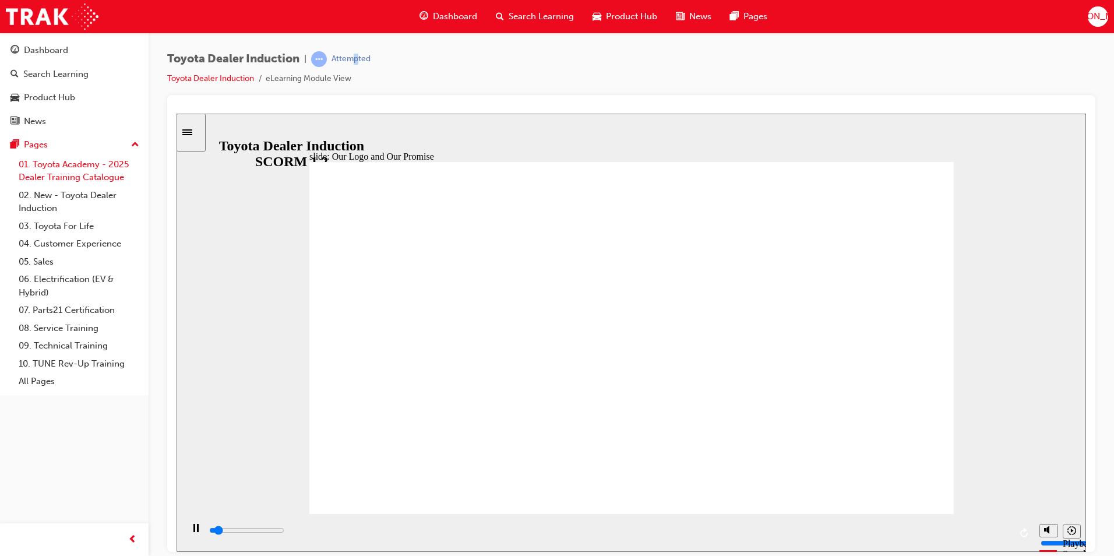
click at [91, 160] on link "01. Toyota Academy - 2025 Dealer Training Catalogue" at bounding box center [79, 171] width 130 height 31
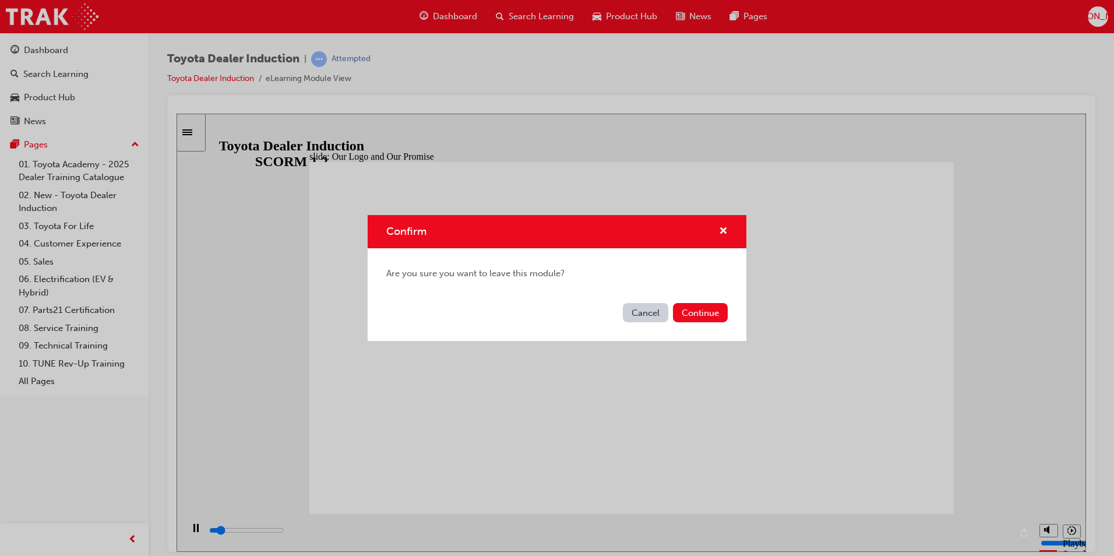
click at [687, 326] on div "Cancel Continue" at bounding box center [557, 319] width 379 height 43
type input "6500"
click at [688, 310] on button "Continue" at bounding box center [700, 312] width 55 height 19
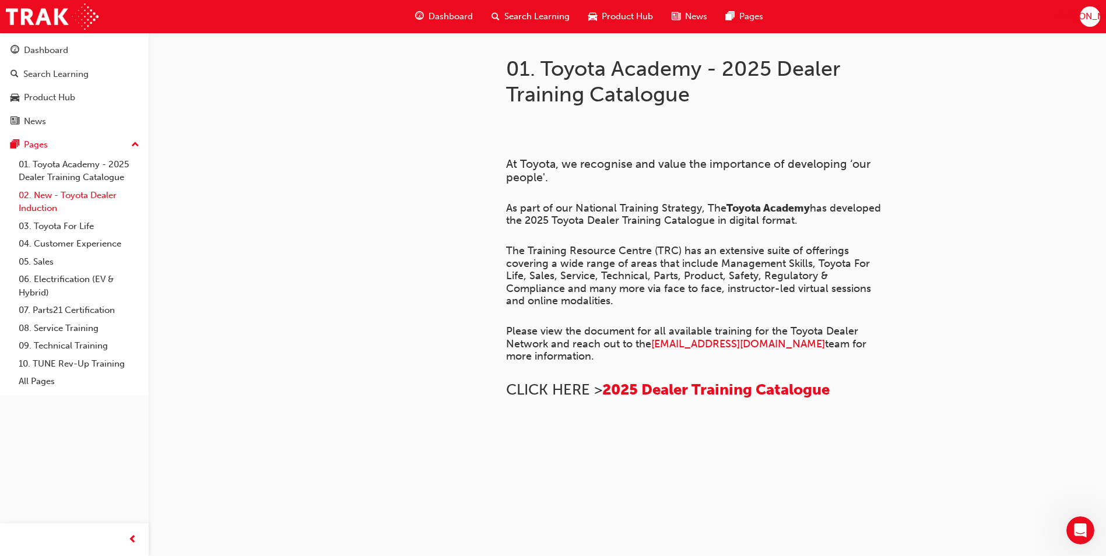
click at [41, 198] on link "02. New - Toyota Dealer Induction" at bounding box center [79, 202] width 130 height 31
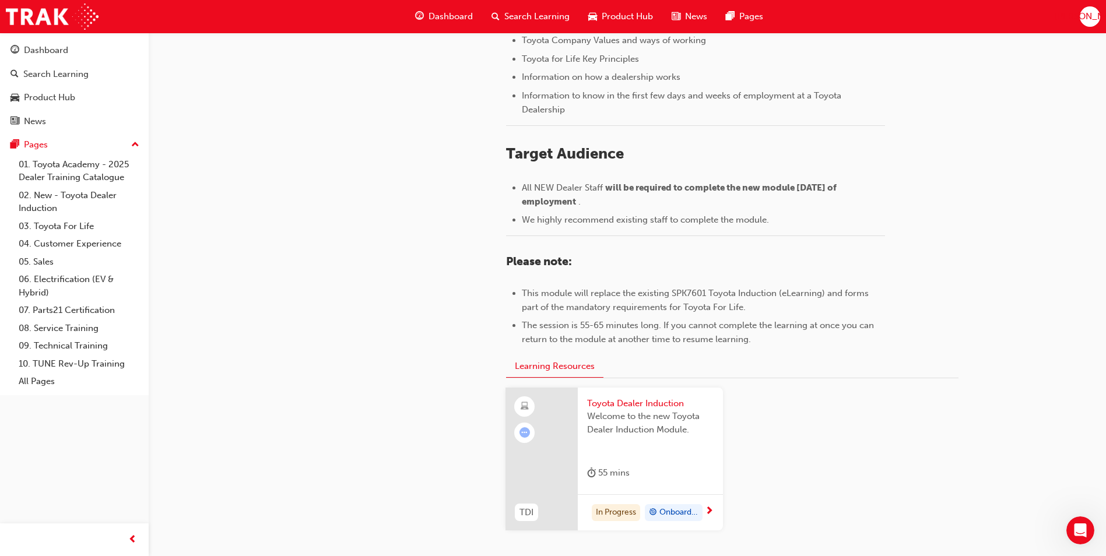
scroll to position [488, 0]
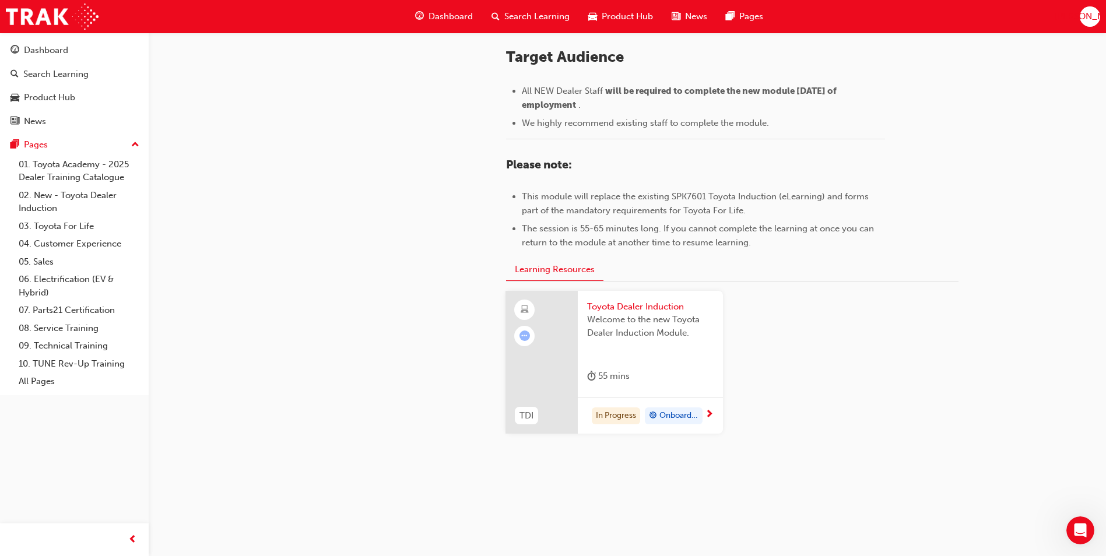
click at [708, 413] on span "next-icon" at bounding box center [709, 415] width 9 height 10
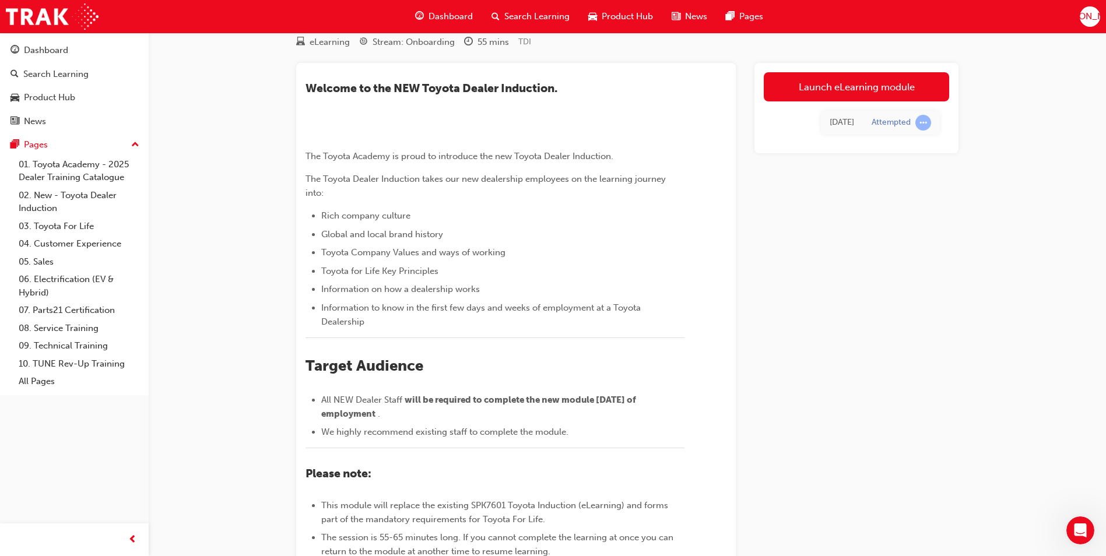
scroll to position [27, 0]
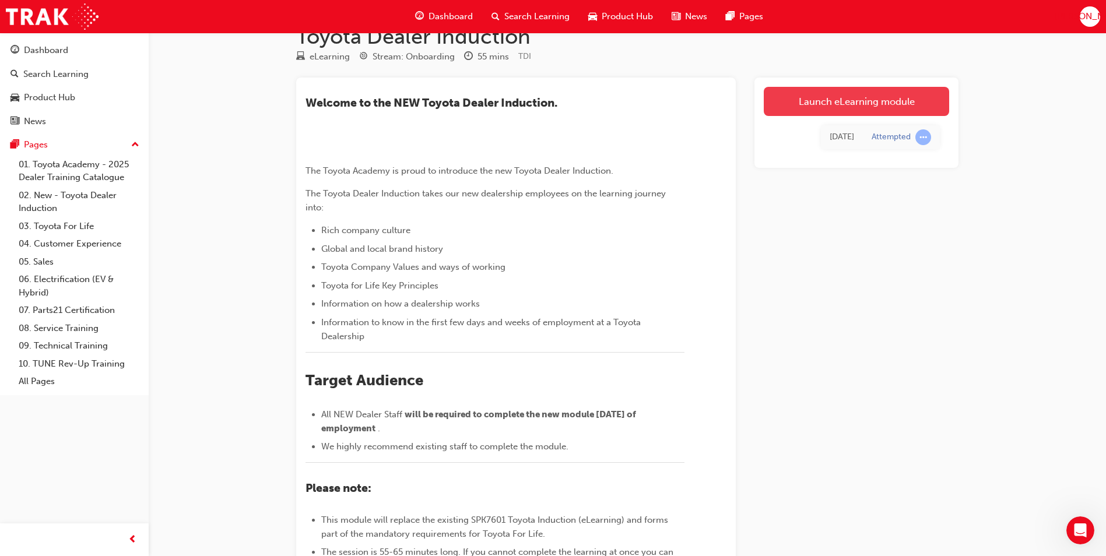
click at [824, 109] on link "Launch eLearning module" at bounding box center [856, 101] width 185 height 29
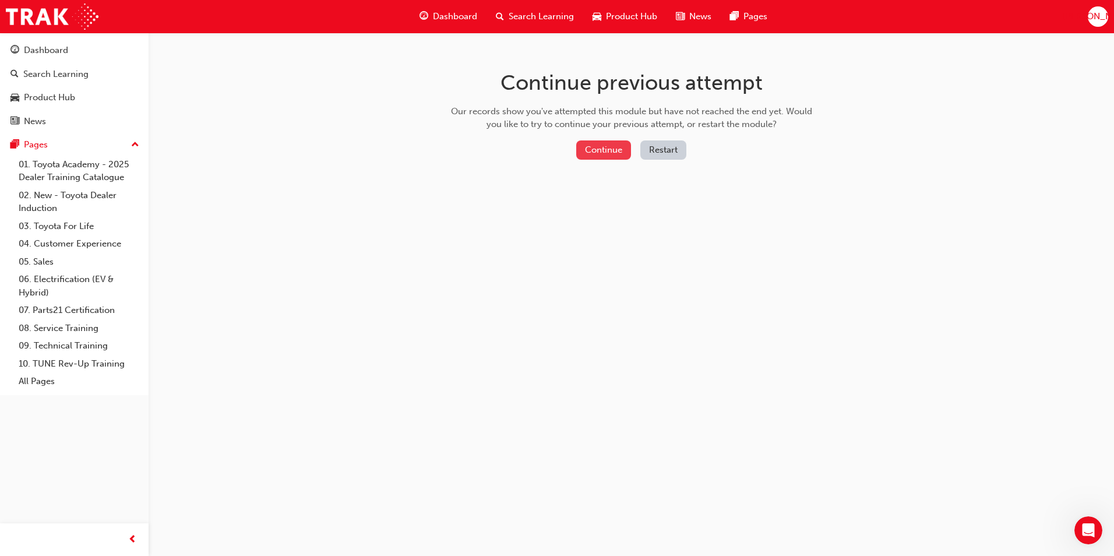
click at [607, 146] on button "Continue" at bounding box center [603, 149] width 55 height 19
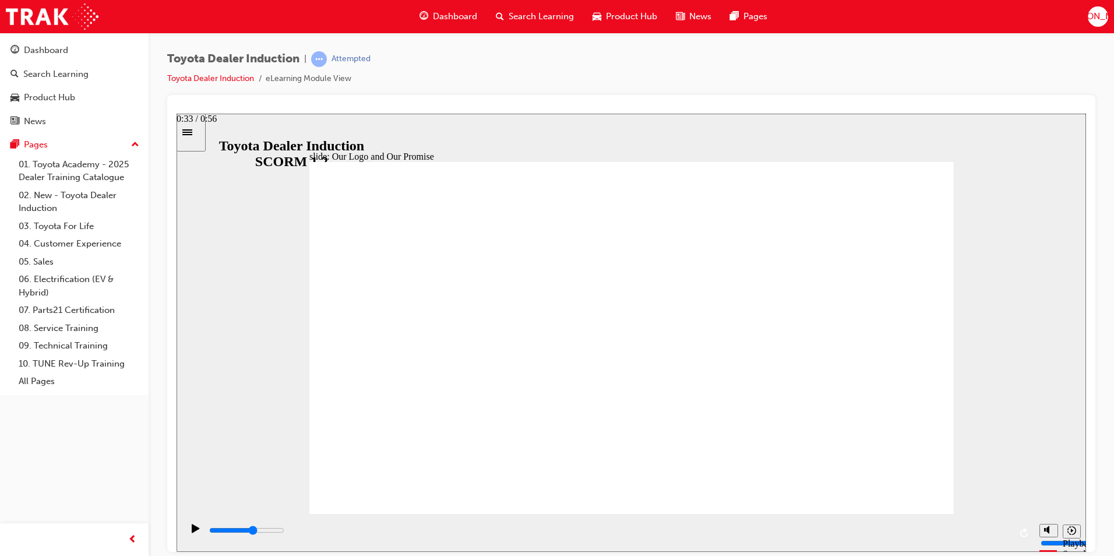
click at [685, 535] on div "playback controls" at bounding box center [609, 530] width 803 height 13
drag, startPoint x: 909, startPoint y: 536, endPoint x: 999, endPoint y: 540, distance: 90.4
click at [999, 537] on div "playback controls" at bounding box center [609, 530] width 803 height 13
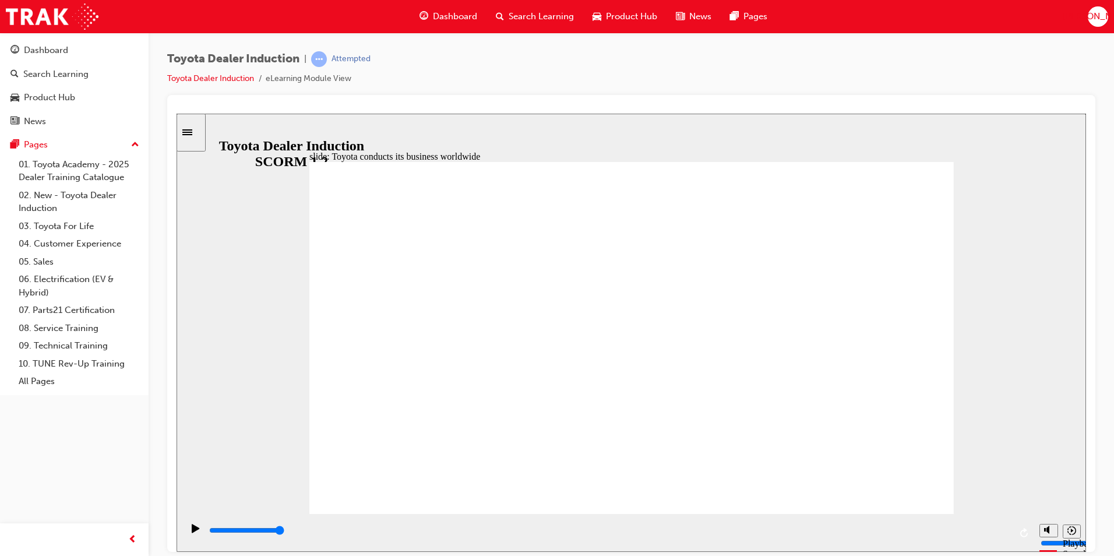
drag, startPoint x: 311, startPoint y: 531, endPoint x: 1017, endPoint y: 555, distance: 706.3
click at [1017, 551] on html "slide: Toyota conducts its business worldwide Toyota conducts its business worl…" at bounding box center [632, 332] width 910 height 438
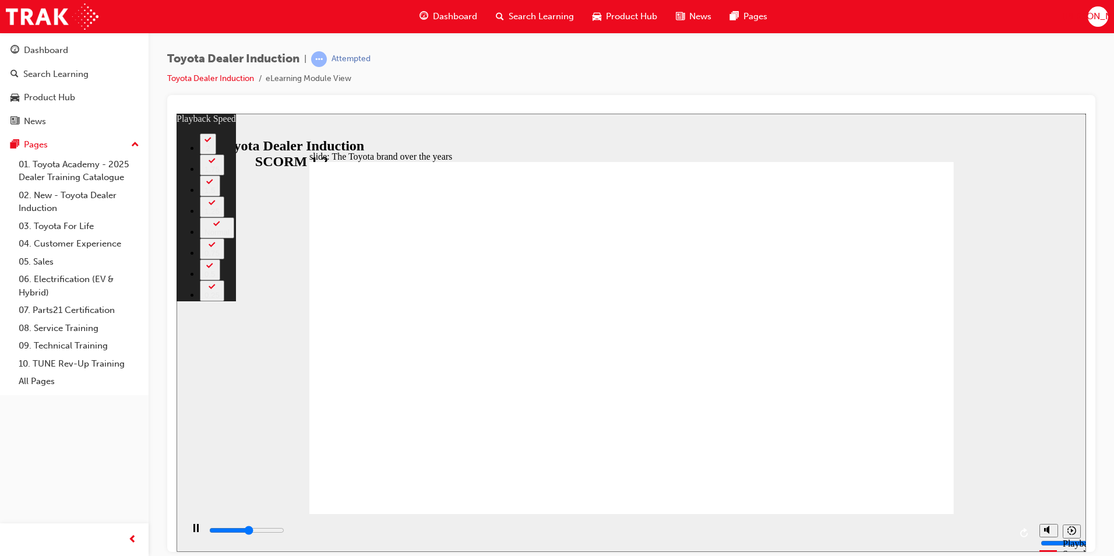
type input "4500"
type input "0"
type input "4800"
type input "1"
type input "4900"
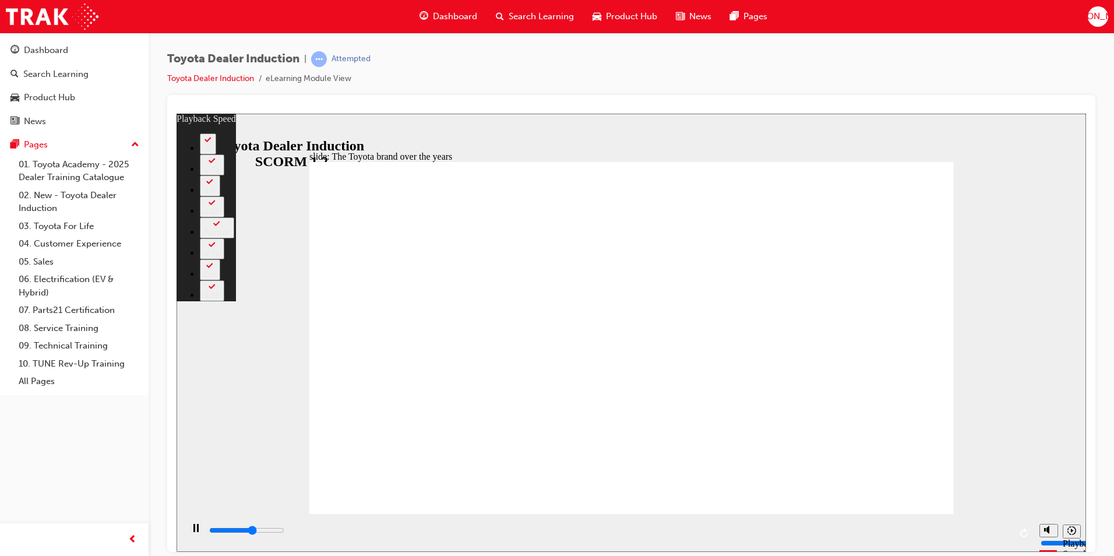
type input "1"
type input "5000"
type input "1"
type input "5300"
type input "1"
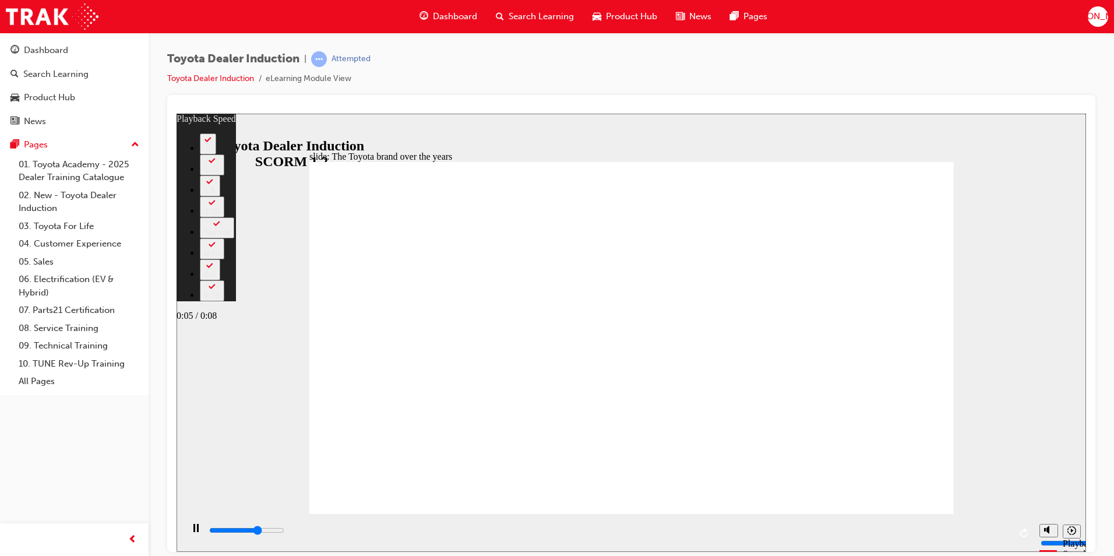
type input "5600"
type input "1"
type input "5800"
type input "2"
type input "6100"
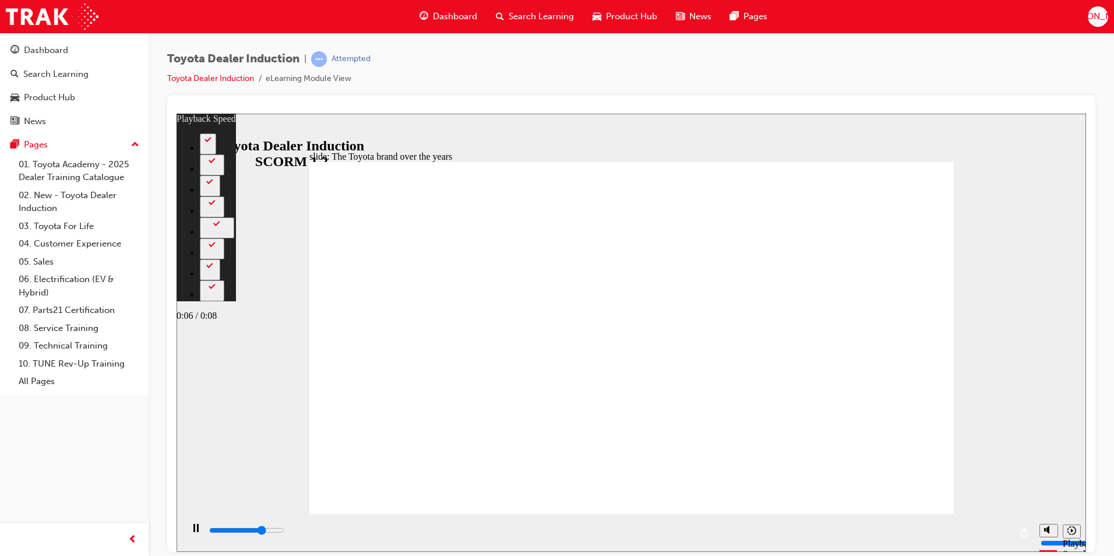
type input "2"
type input "6400"
type input "2"
type input "6600"
type input "2"
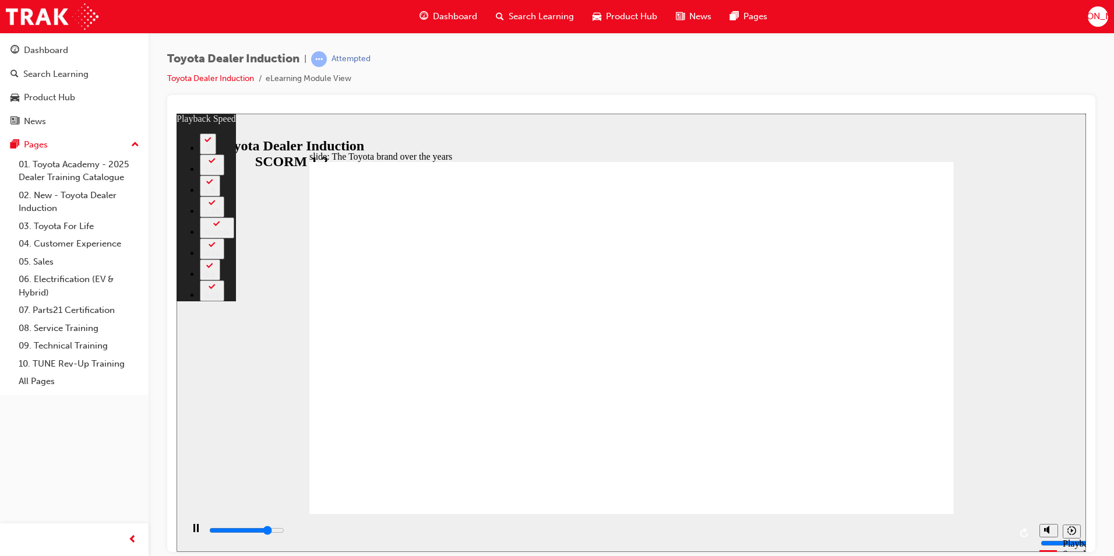
type input "6900"
type input "3"
type input "7200"
type input "3"
type input "7400"
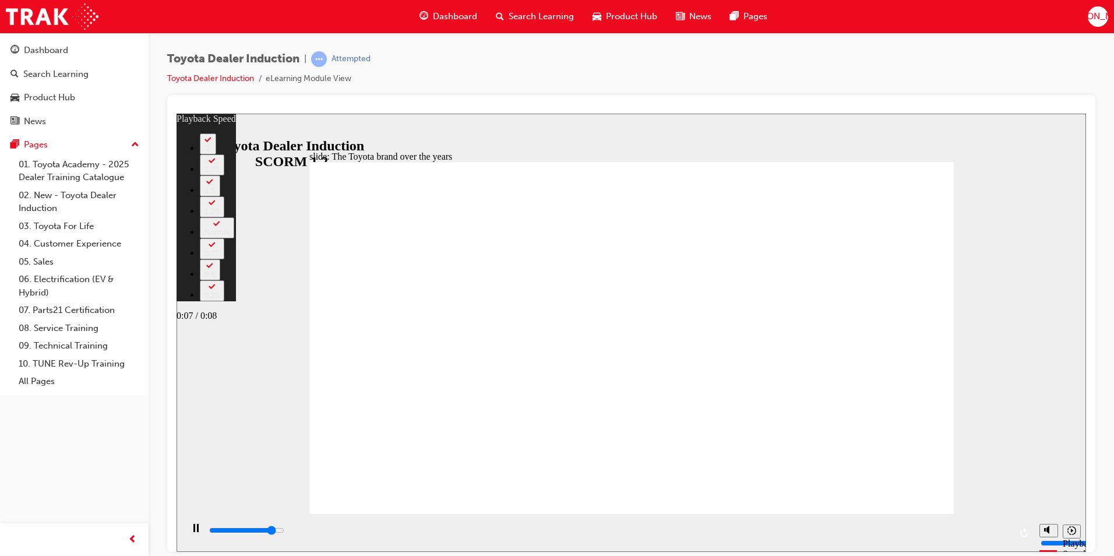
type input "3"
type input "7700"
type input "3"
type input "8000"
type input "4"
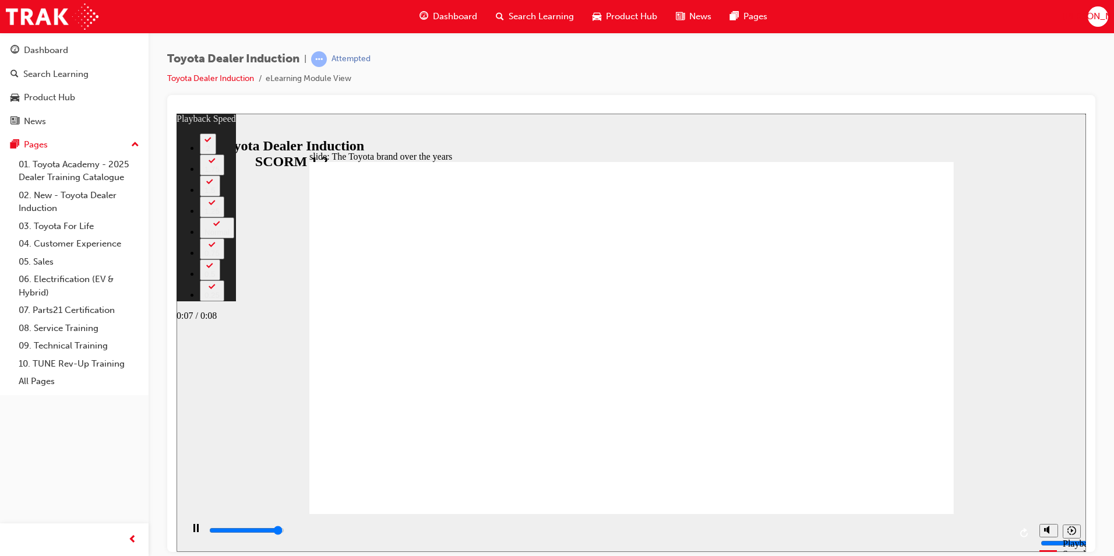
type input "8200"
type input "4"
type input "8400"
drag, startPoint x: 484, startPoint y: 486, endPoint x: 498, endPoint y: 487, distance: 14.0
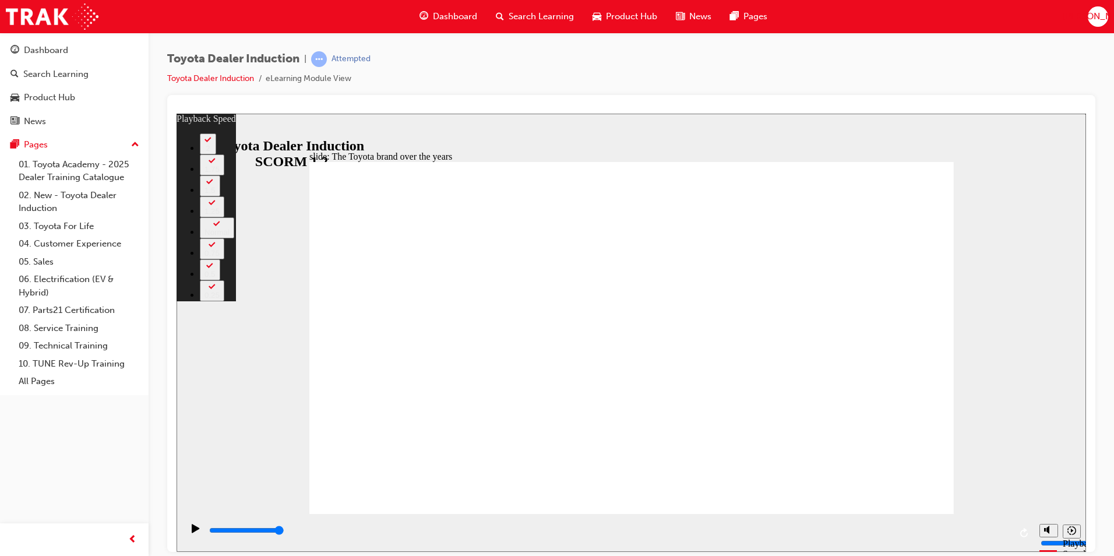
drag, startPoint x: 945, startPoint y: 485, endPoint x: 983, endPoint y: 481, distance: 38.0
click at [982, 482] on div "slide: The Toyota brand over the years Rectangle 2 playback speed 2 1.75 1.5 1.…" at bounding box center [632, 332] width 910 height 438
click at [1064, 435] on div "slide: The Toyota brand over the years Rectangle 2 playback speed 2 1.75 1.5 1.…" at bounding box center [632, 332] width 910 height 438
click at [1018, 445] on div "slide: The Toyota brand over the years Rectangle 2 playback speed 2 1.75 1.5 1.…" at bounding box center [632, 332] width 910 height 438
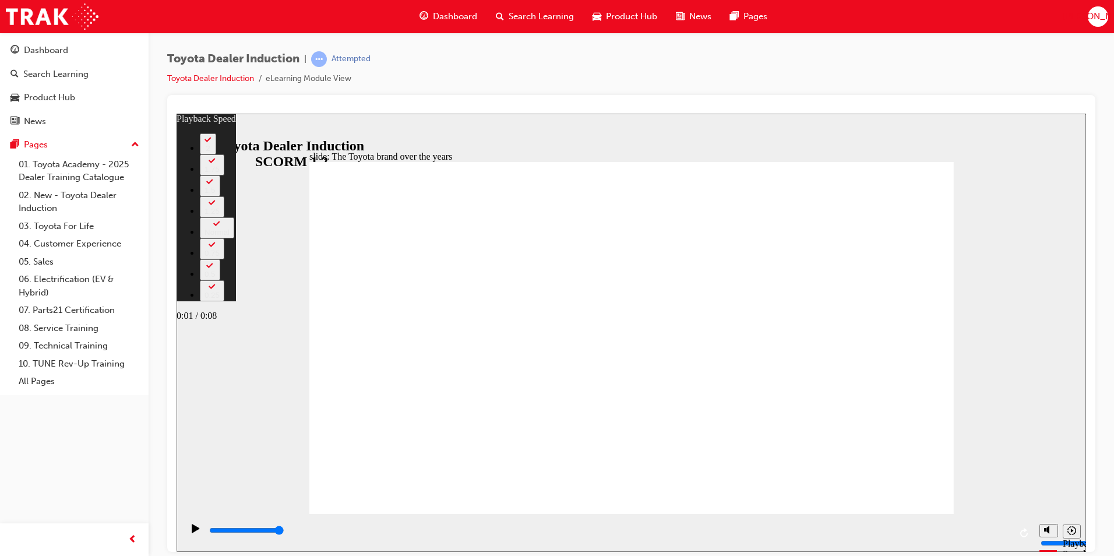
click at [236, 321] on div "0:01 / 0:08" at bounding box center [206, 315] width 59 height 10
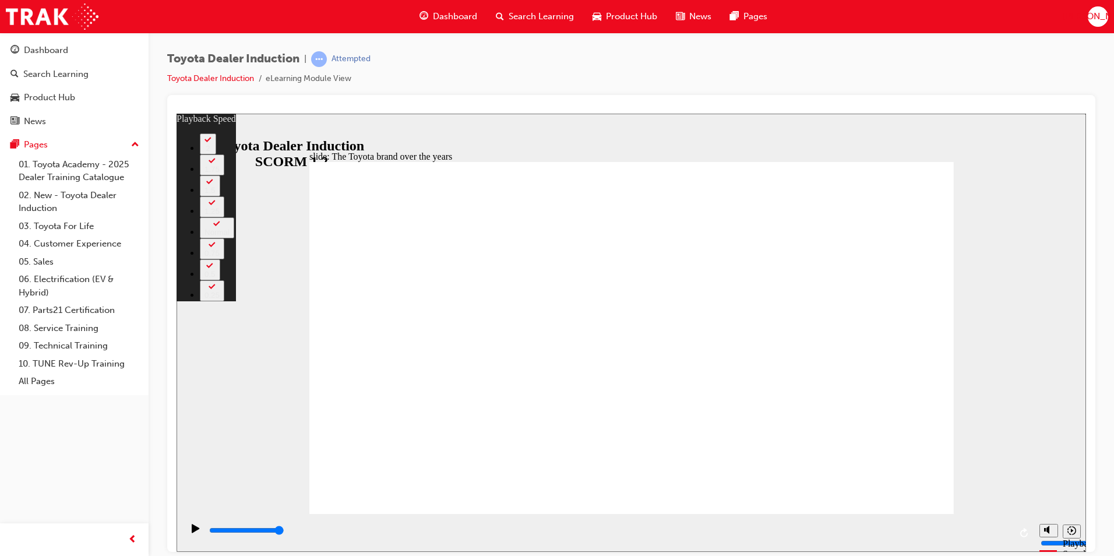
type input "165"
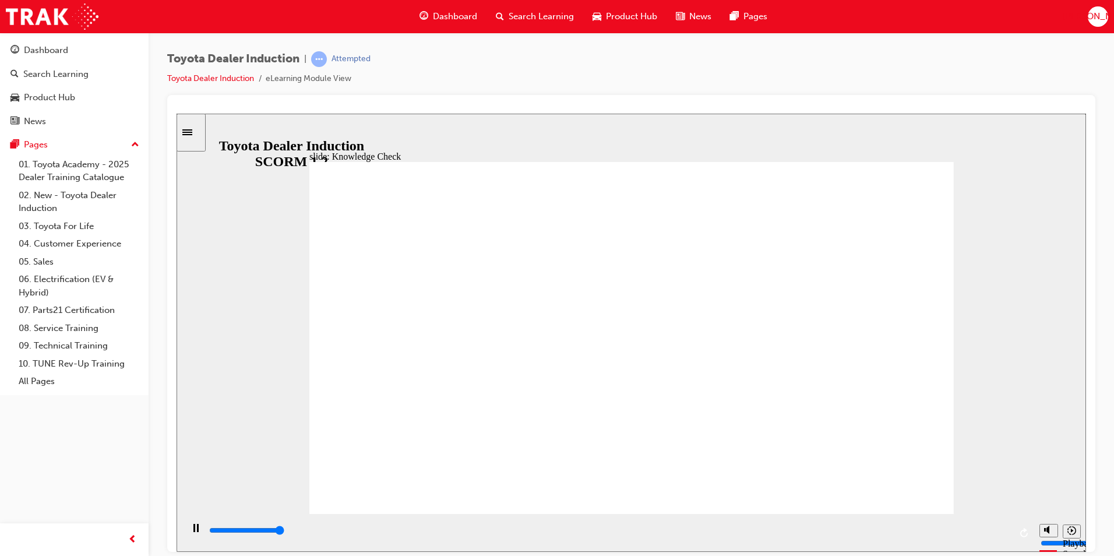
type input "5000"
radio input "true"
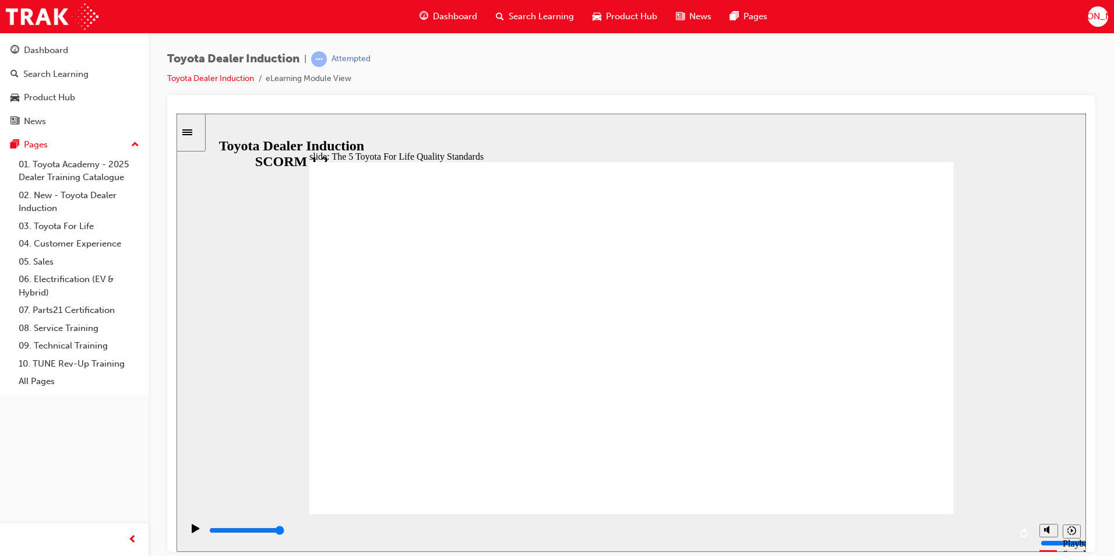
click at [985, 211] on div "slide: 9 TFL Components Rectangle 1 The 9 Toyota For Life Components Freeform H…" at bounding box center [632, 332] width 910 height 438
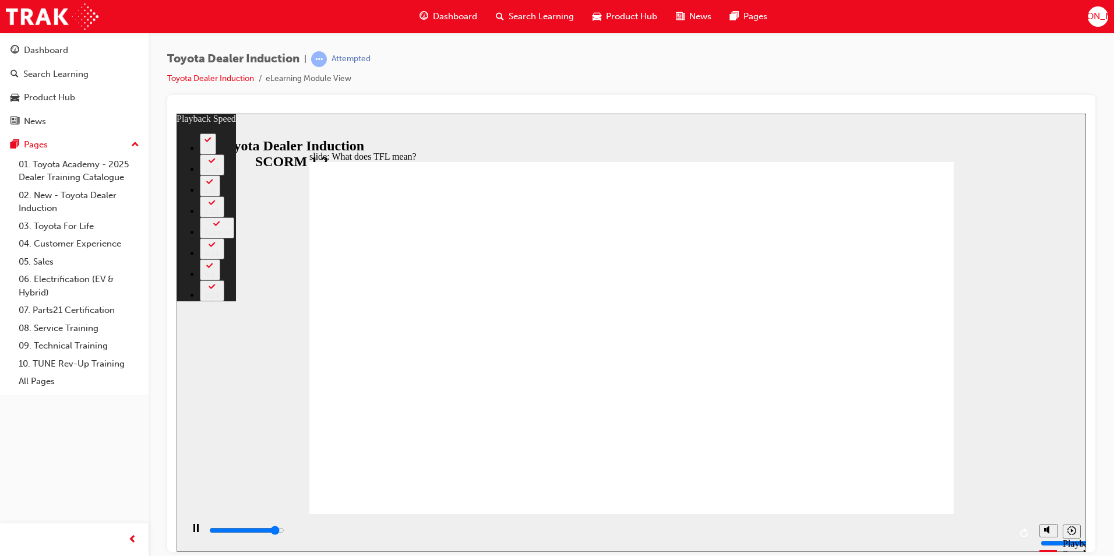
type input "10100"
type input "0"
type input "10400"
type input "1"
type input "10700"
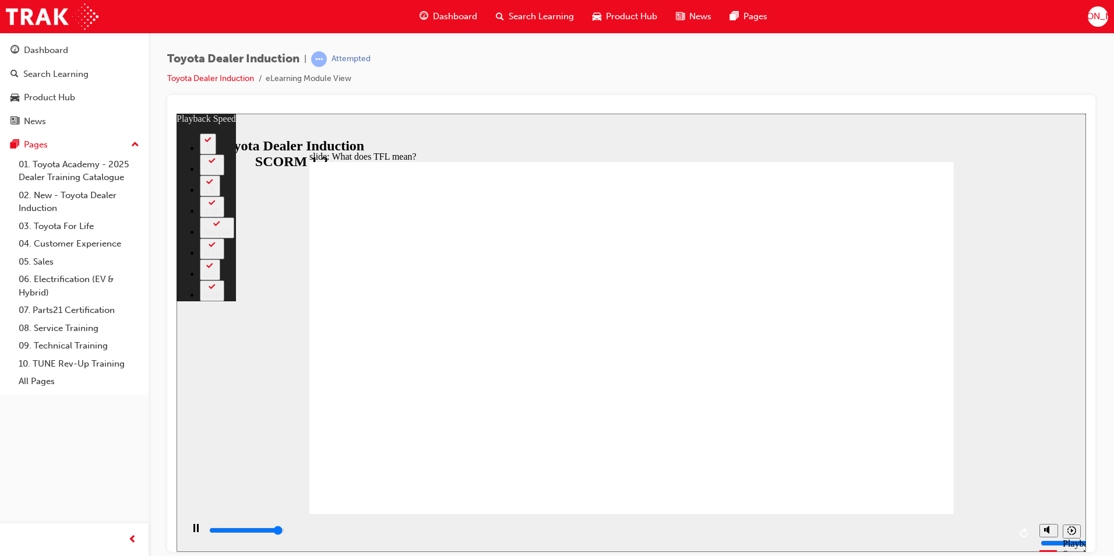
type input "1"
type input "10800"
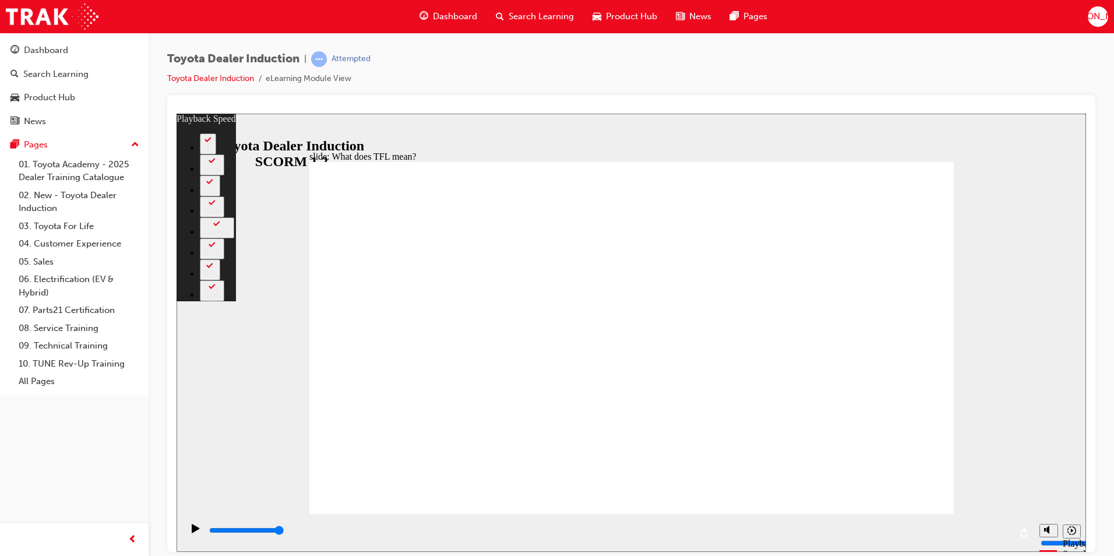
click at [978, 494] on div "slide: What does TFL mean? Rectangle 2 playback speed 2 1.75 1.5 1.25 Normal 0.…" at bounding box center [632, 332] width 910 height 438
click at [962, 498] on div "slide: What does TFL mean? Rectangle 2 playback speed 2 1.75 1.5 1.25 Normal 0.…" at bounding box center [632, 332] width 910 height 438
drag, startPoint x: 945, startPoint y: 488, endPoint x: 954, endPoint y: 488, distance: 8.7
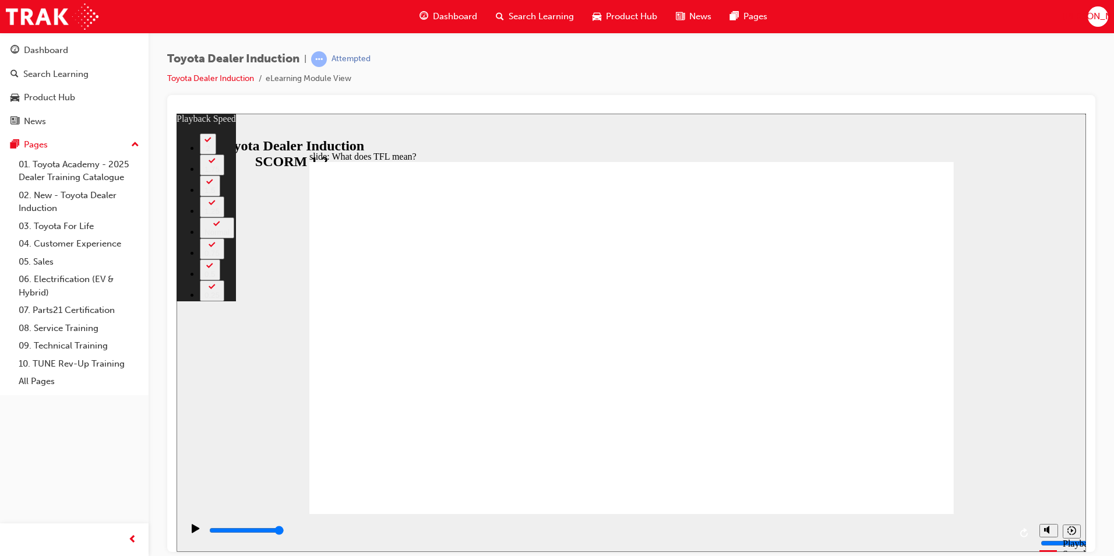
drag, startPoint x: 947, startPoint y: 487, endPoint x: 960, endPoint y: 490, distance: 13.6
click at [960, 490] on div "slide: What does TFL mean? Rectangle 2 playback speed 2 1.75 1.5 1.25 Normal 0.…" at bounding box center [632, 332] width 910 height 438
type input "139"
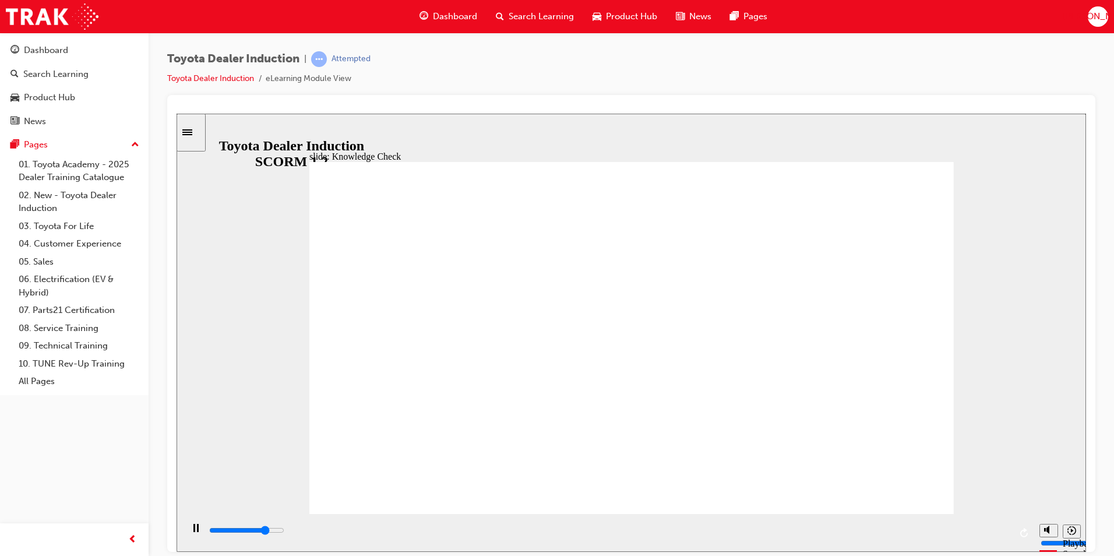
type input "4000"
radio input "true"
type input "5000"
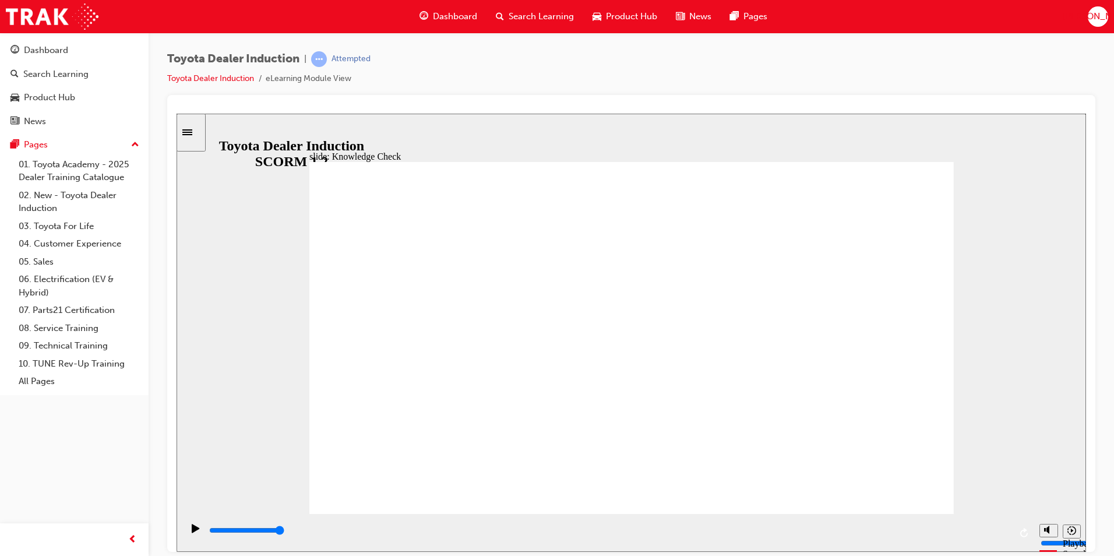
radio input "true"
type input "1000"
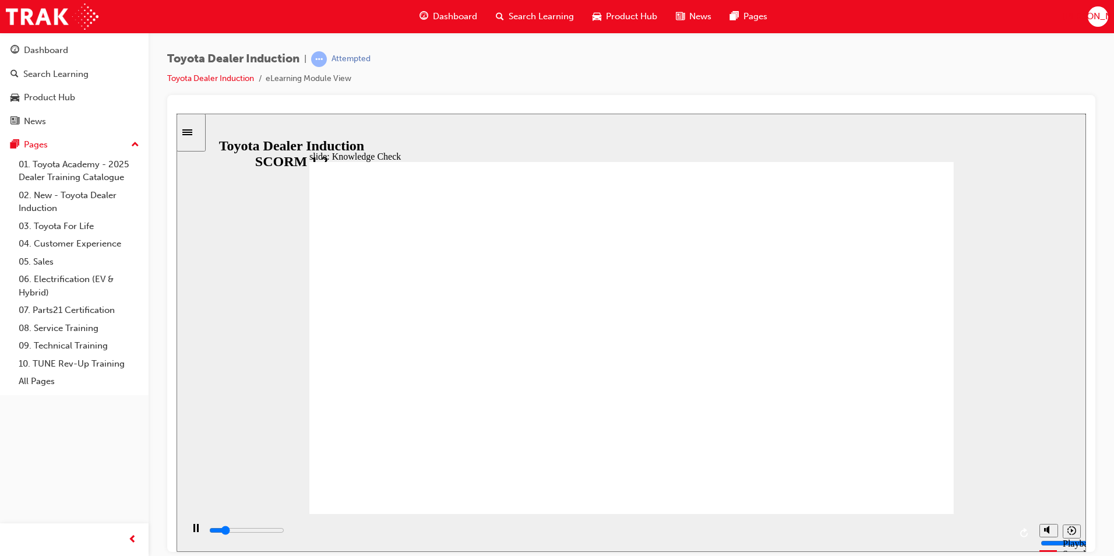
radio input "true"
type input "1900"
radio input "true"
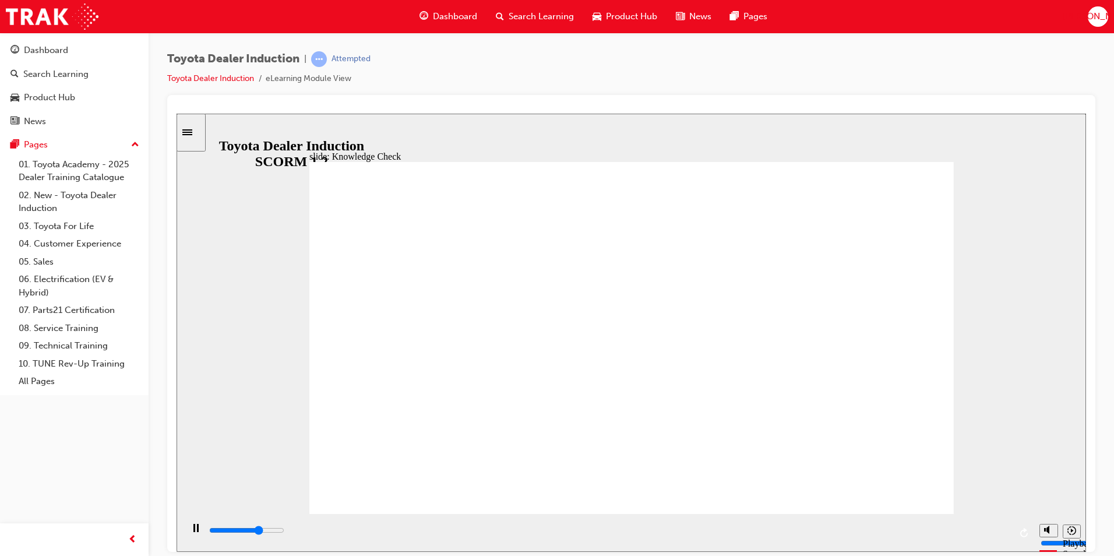
type input "900"
radio input "true"
drag, startPoint x: 502, startPoint y: 387, endPoint x: 886, endPoint y: 170, distance: 441.4
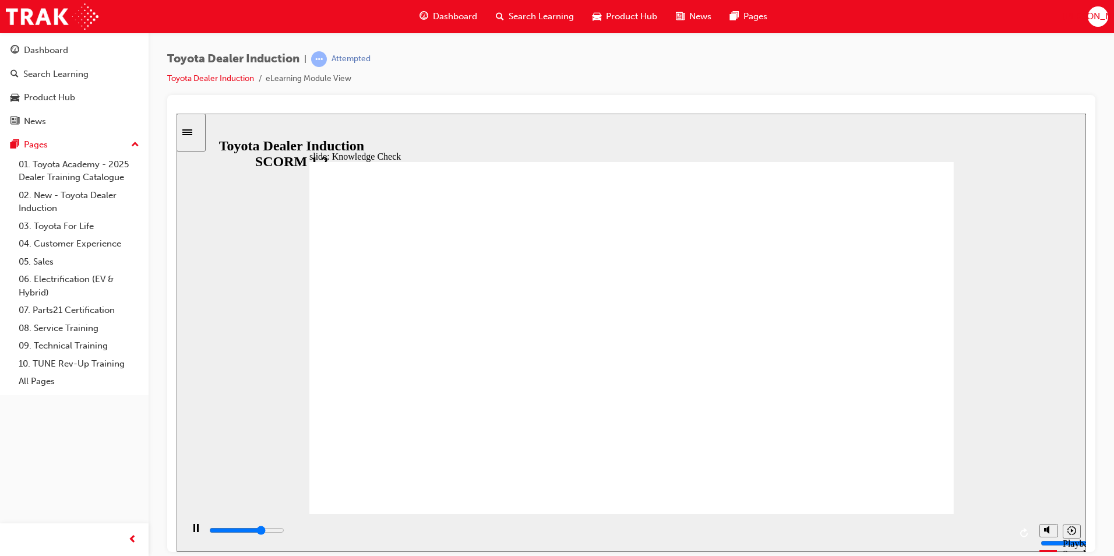
type input "3600"
radio input "true"
click at [748, 528] on div "playback controls" at bounding box center [609, 530] width 803 height 13
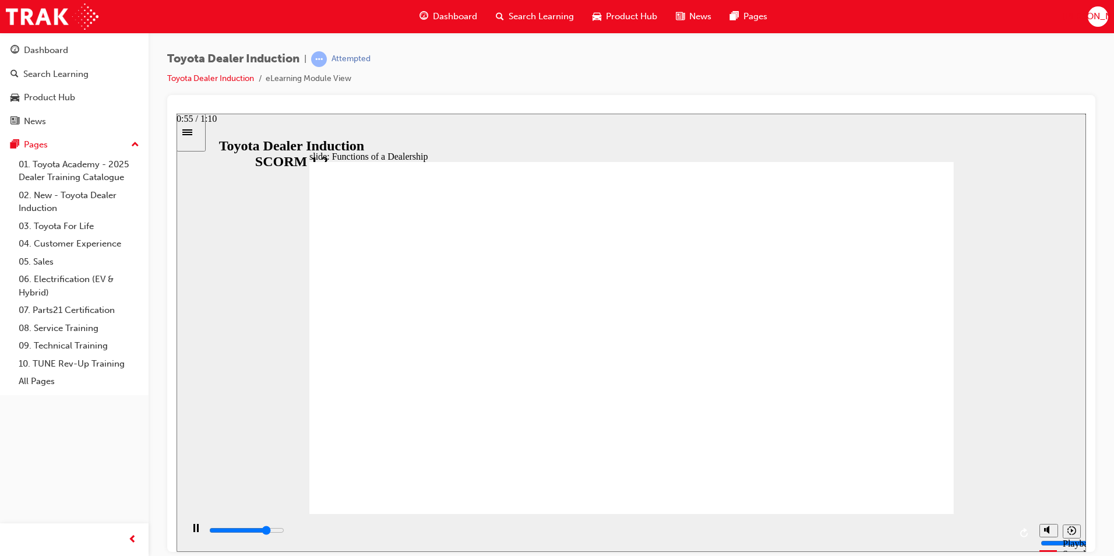
click at [284, 533] on input "slide progress" at bounding box center [246, 529] width 75 height 9
click at [905, 536] on div "playback controls" at bounding box center [609, 530] width 803 height 13
click at [954, 537] on div "playback controls" at bounding box center [609, 530] width 803 height 13
click at [997, 537] on div "playback controls" at bounding box center [609, 530] width 803 height 13
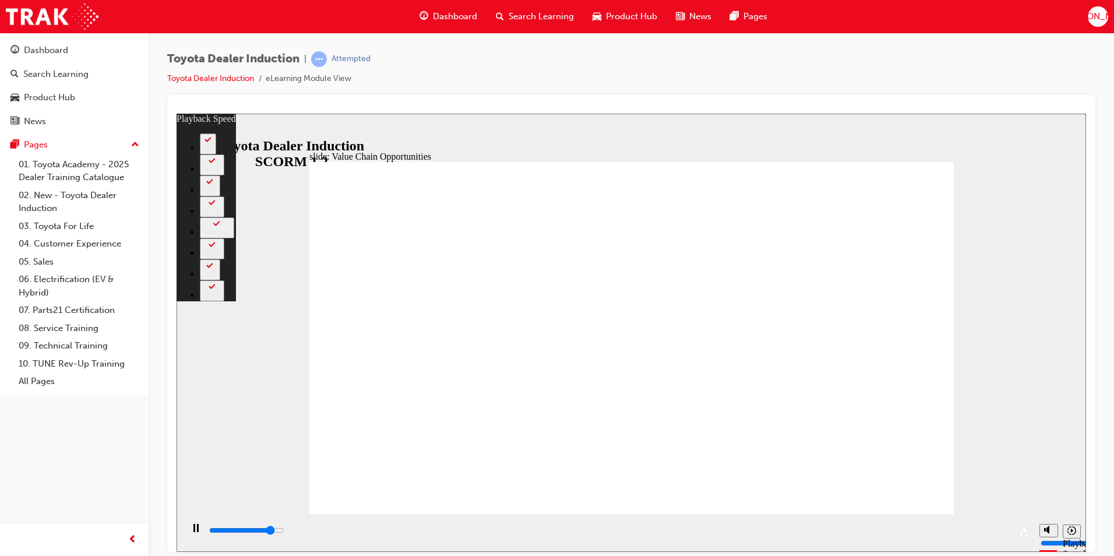
type input "9700"
type input "0"
type input "10000"
type input "1"
type input "10200"
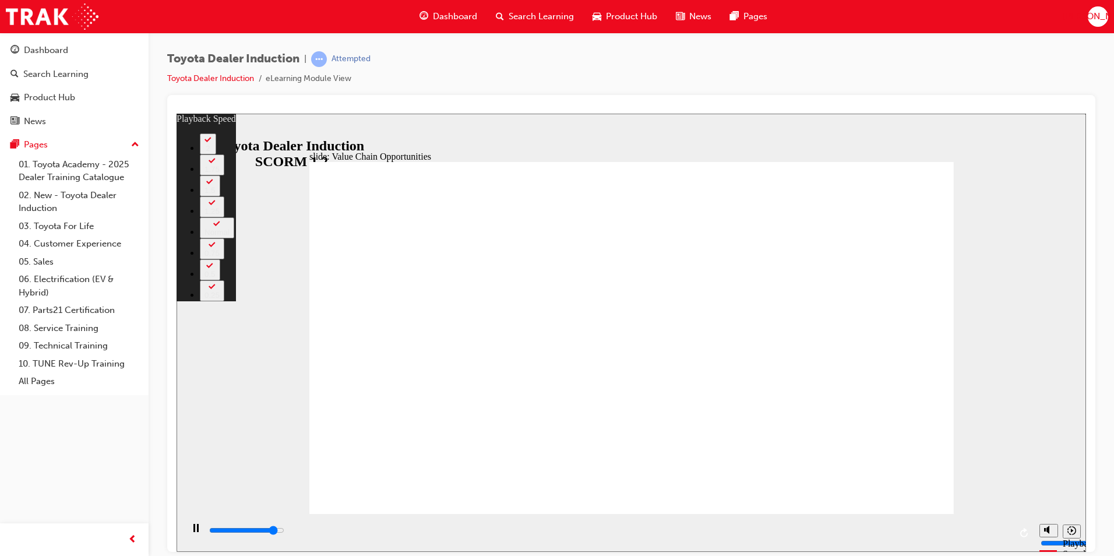
type input "1"
type input "10500"
type input "1"
type input "10800"
type input "1"
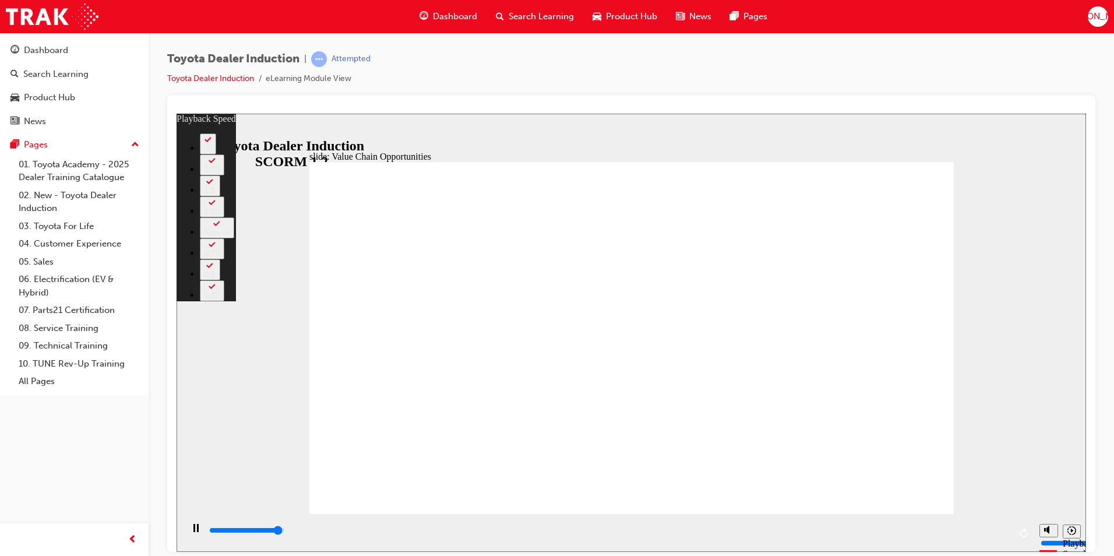
type input "11000"
type input "2"
type input "11300"
type input "2"
type input "11300"
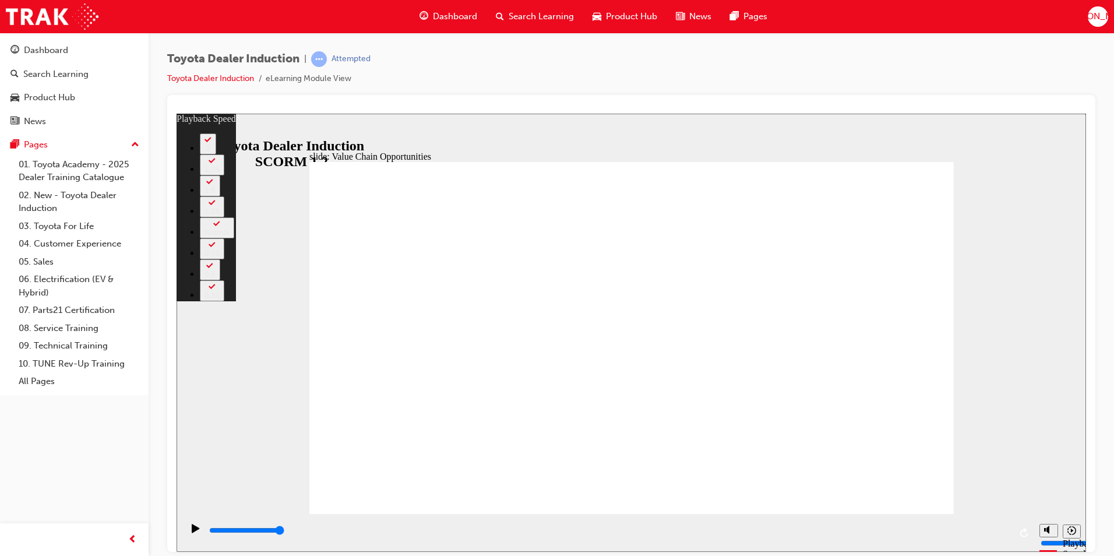
type input "64"
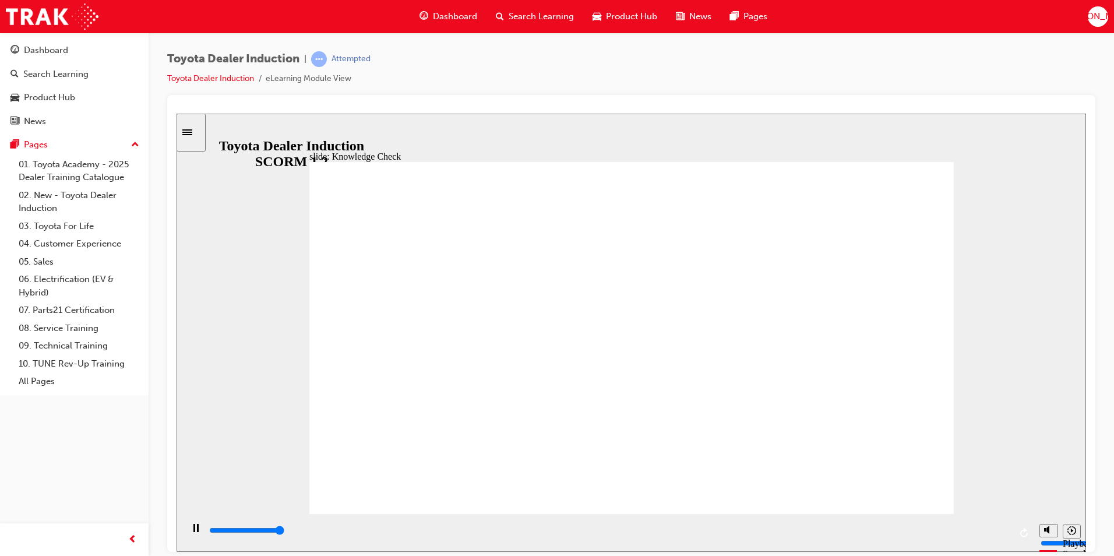
type input "5000"
radio input "true"
type input "5000"
radio input "true"
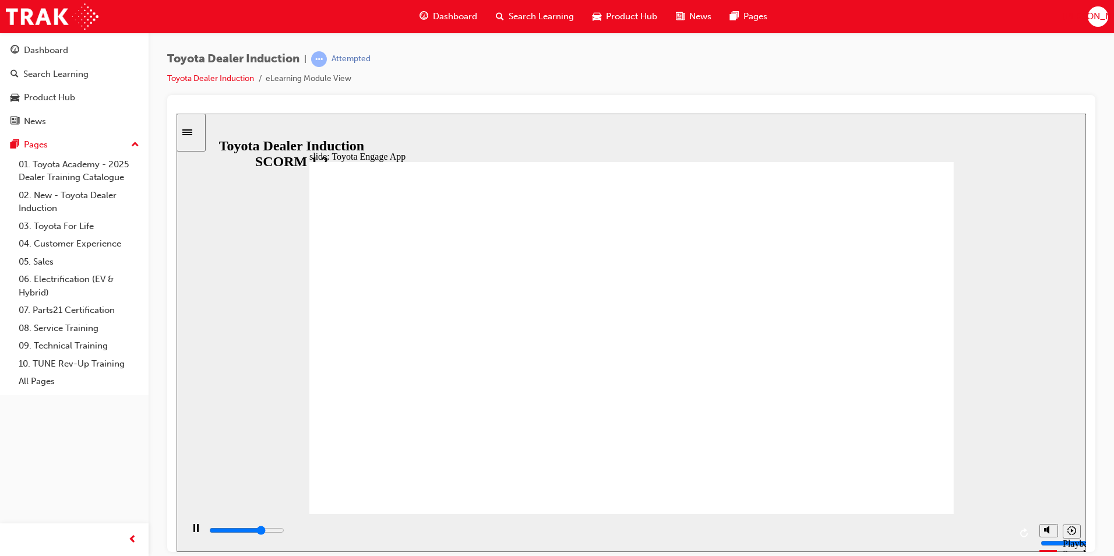
type input "15000"
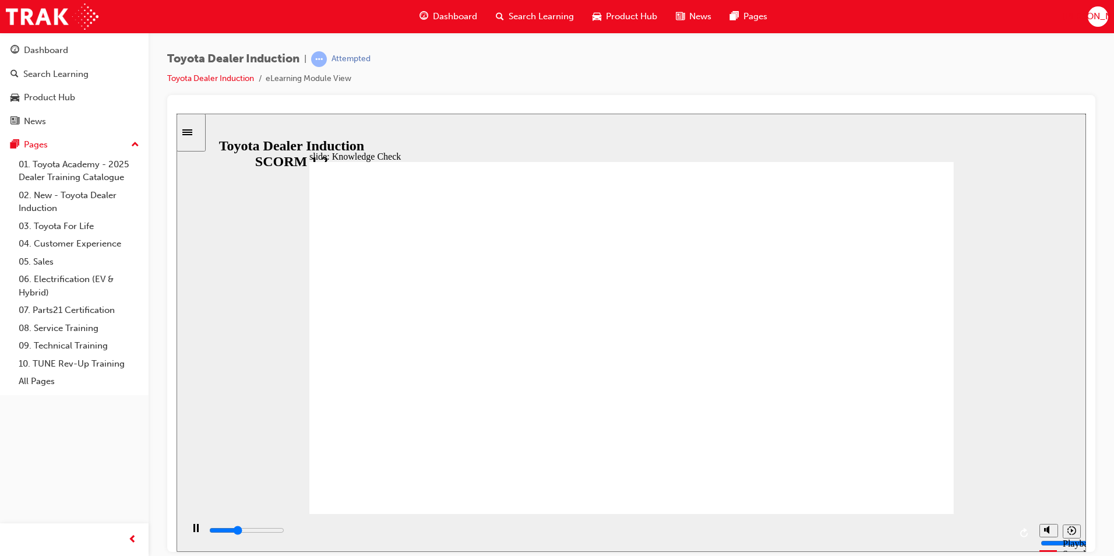
type input "2500"
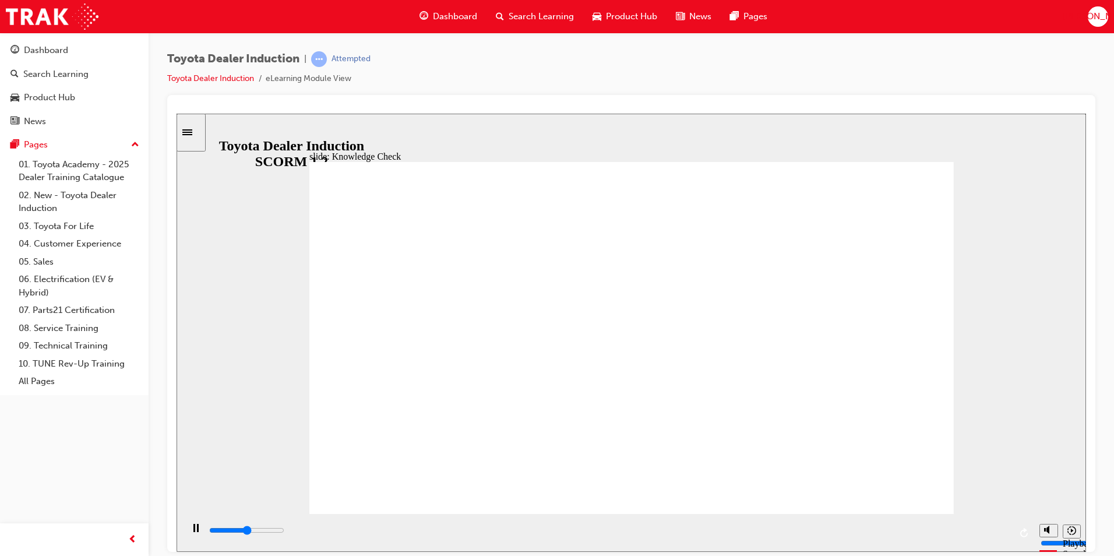
type input "m"
type input "3900"
type input "ma"
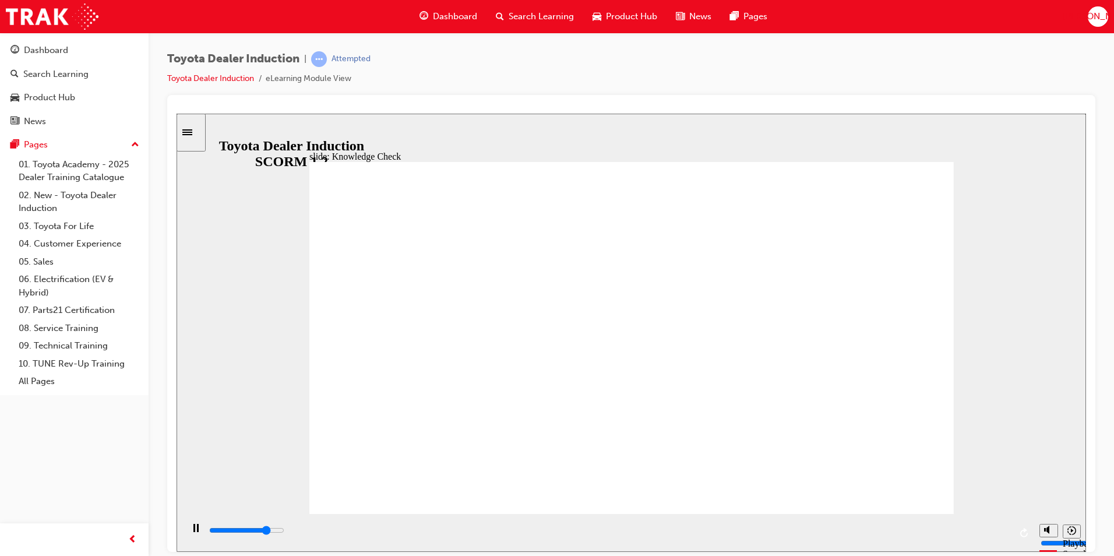
type input "4100"
type input "mam"
type input "5000"
type input "ma"
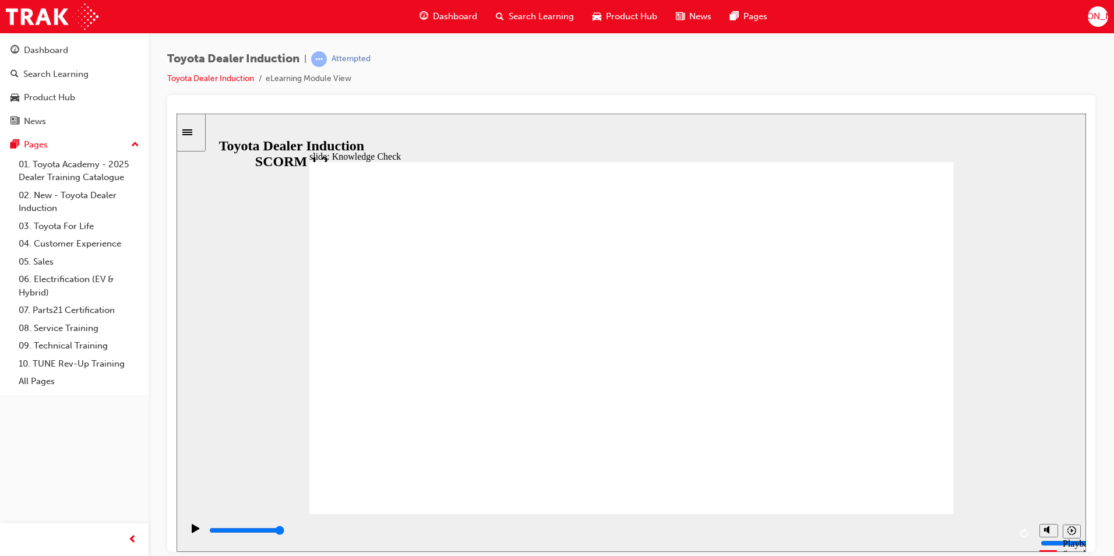
type input "ma"
type input "man"
type input "mana"
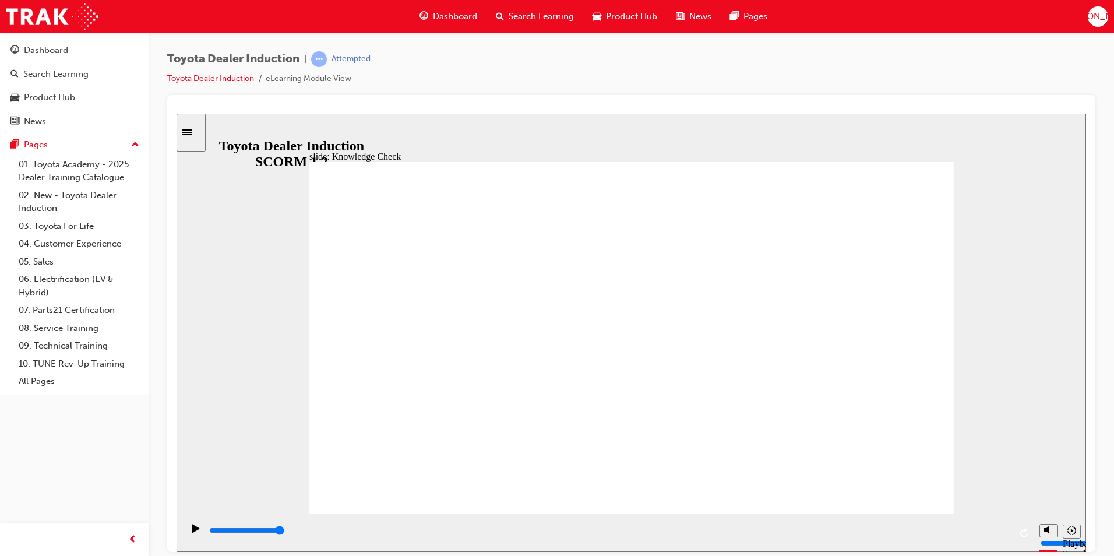
type input "manag"
type input "manage"
type input "manager"
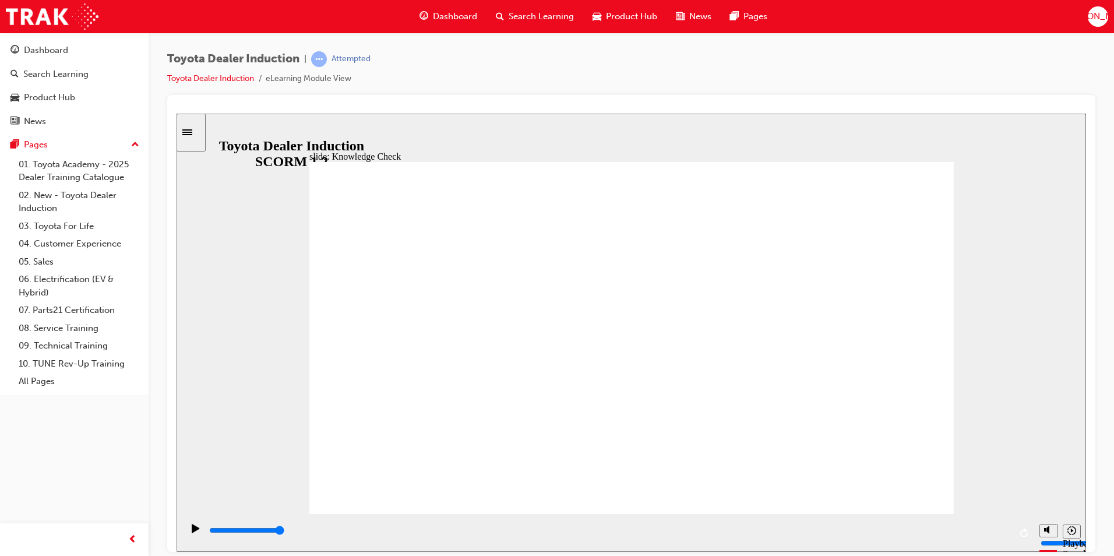
type input "manager"
type input "managers"
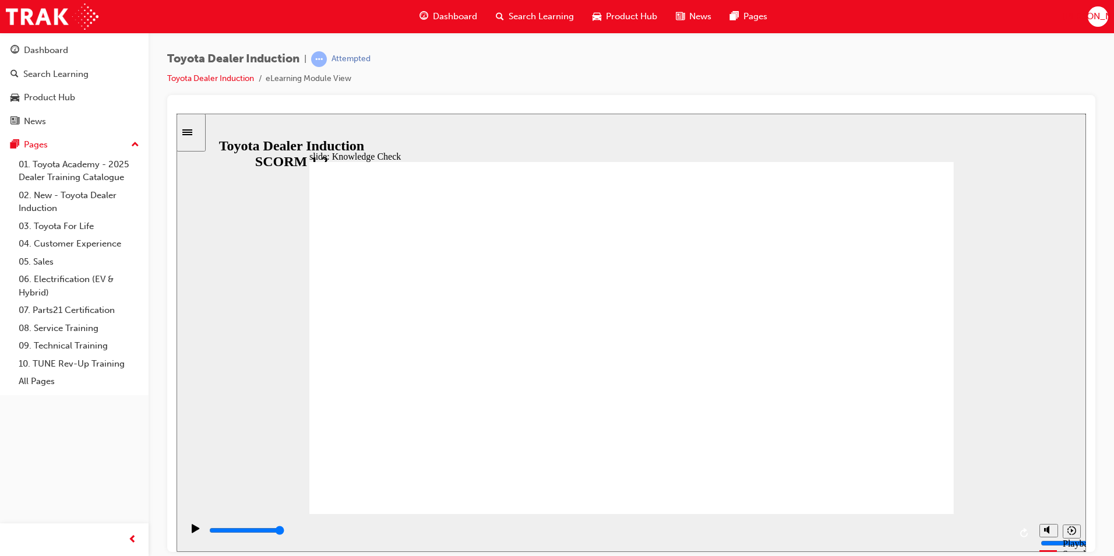
type input "managers t"
type input "managers to"
type input "managers too"
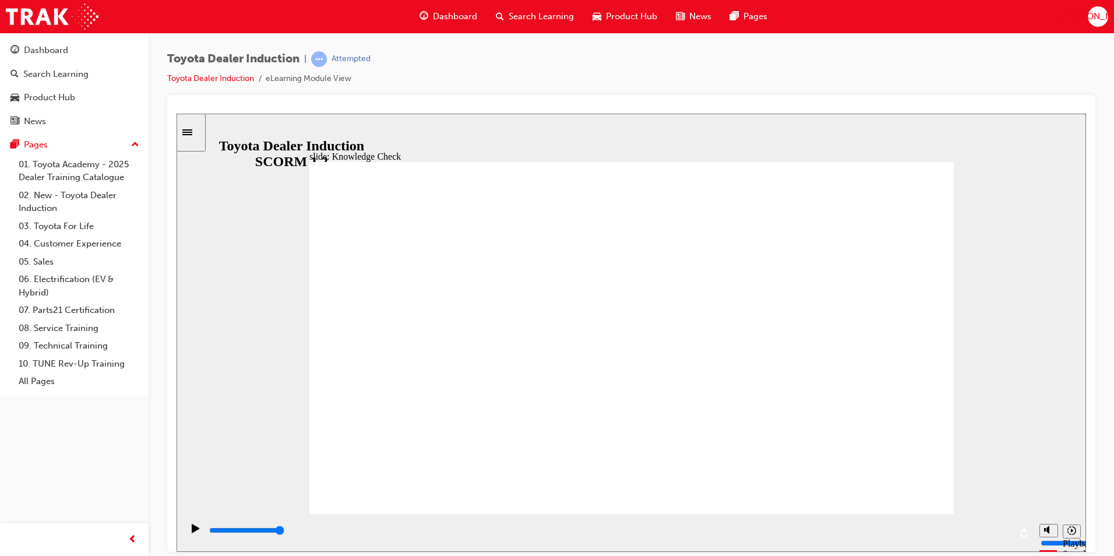
type input "managers too"
type input "managers tool"
type input "managers toolk"
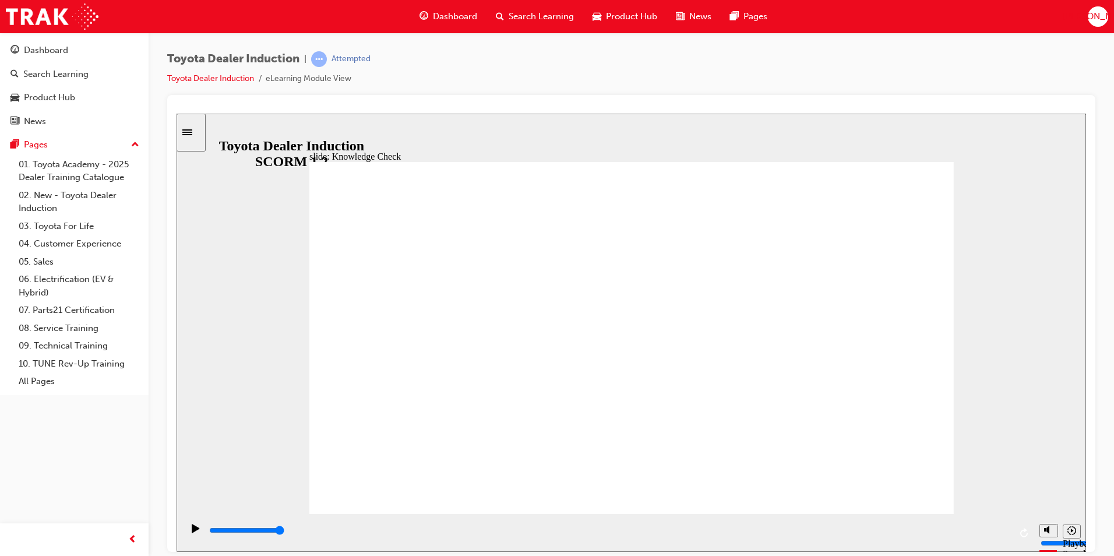
type input "managers toolki"
type input "managers toolkit"
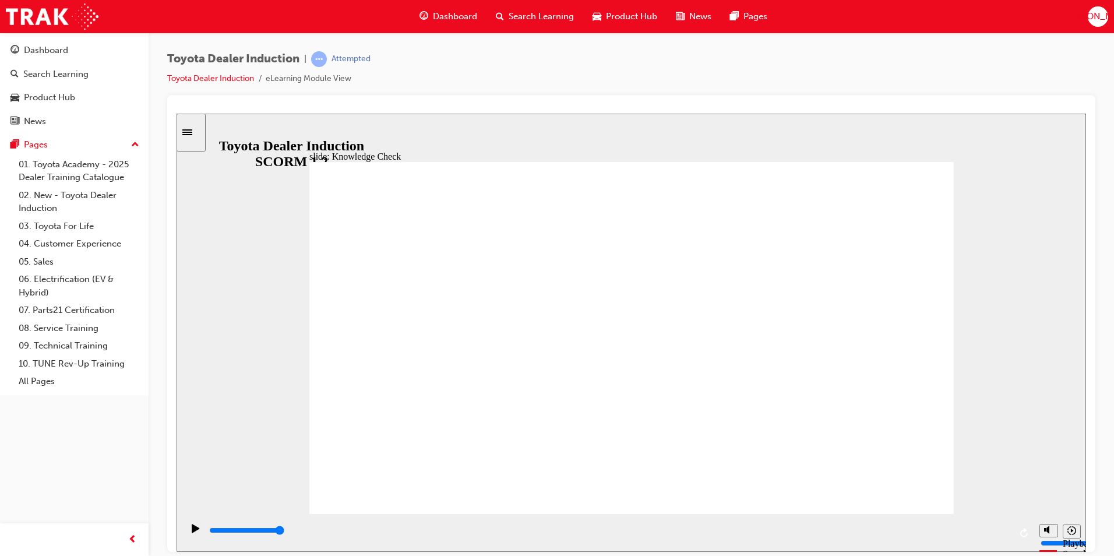
type input "managers toolkit"
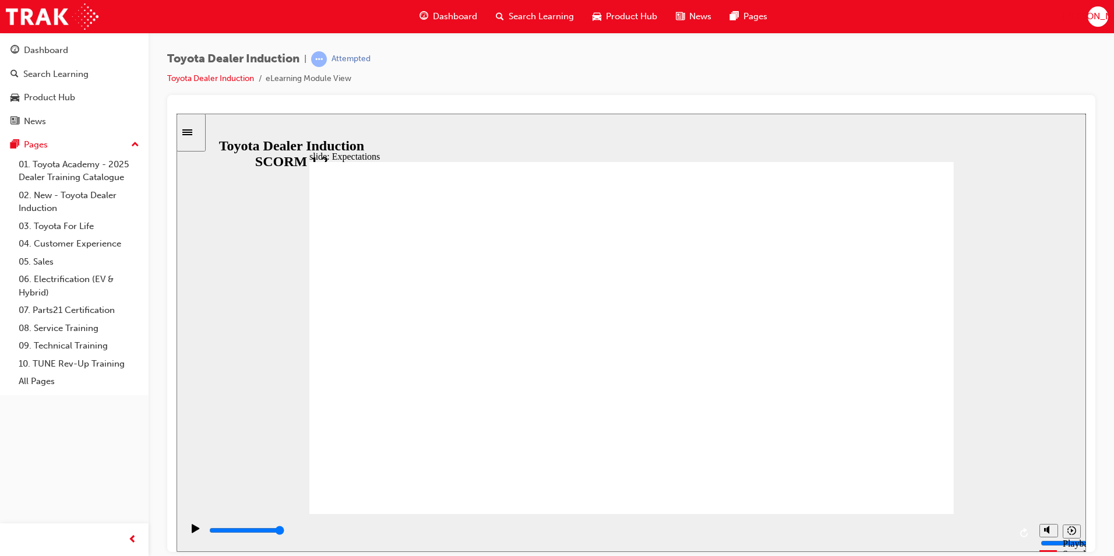
type input "5900"
checkbox input "true"
type input "6400"
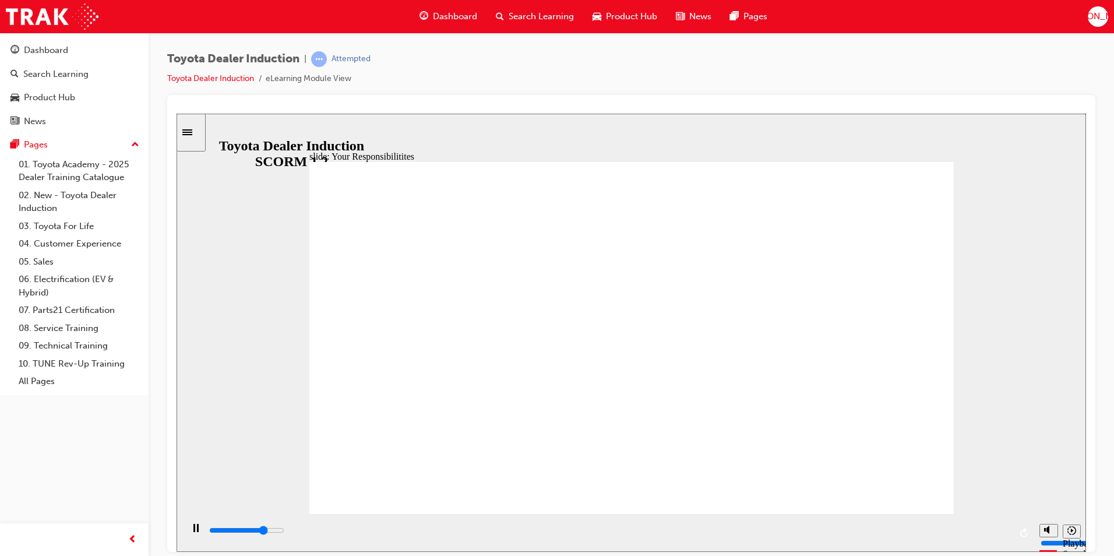
checkbox input "true"
type input "6900"
checkbox input "true"
type input "7400"
checkbox input "true"
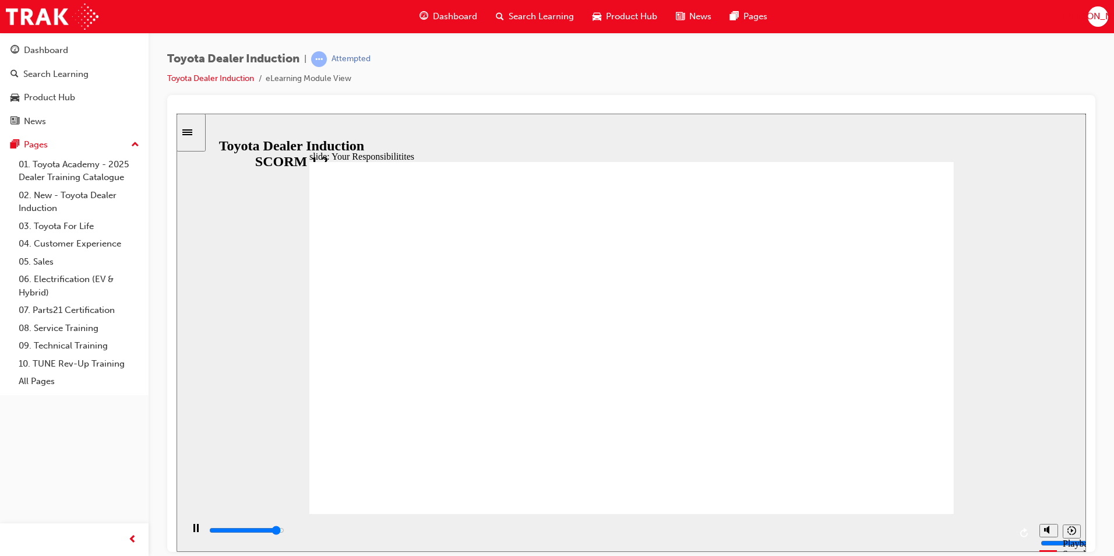
type input "8000"
checkbox input "true"
type input "8400"
checkbox input "true"
type input "8400"
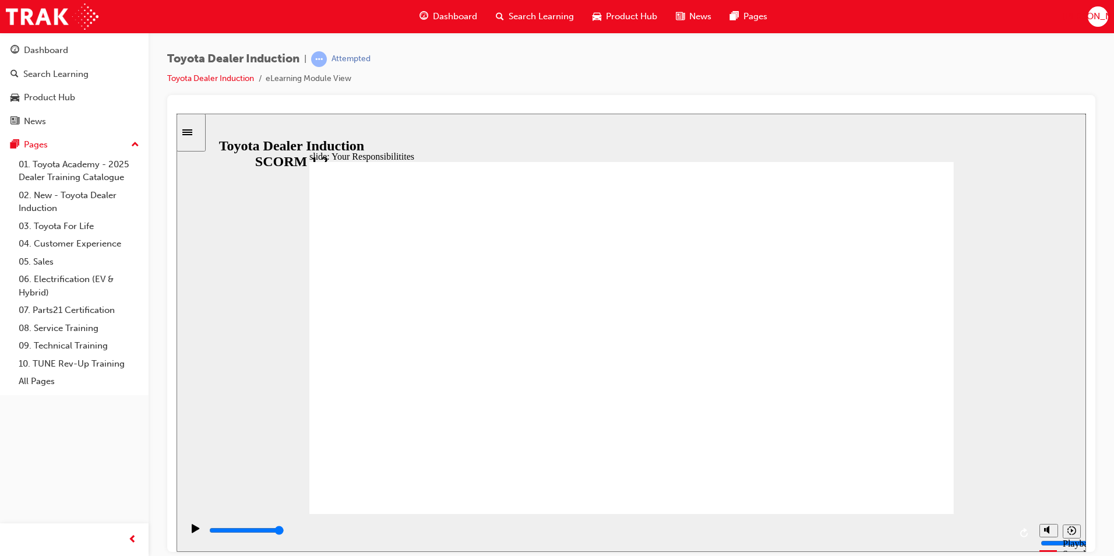
checkbox input "true"
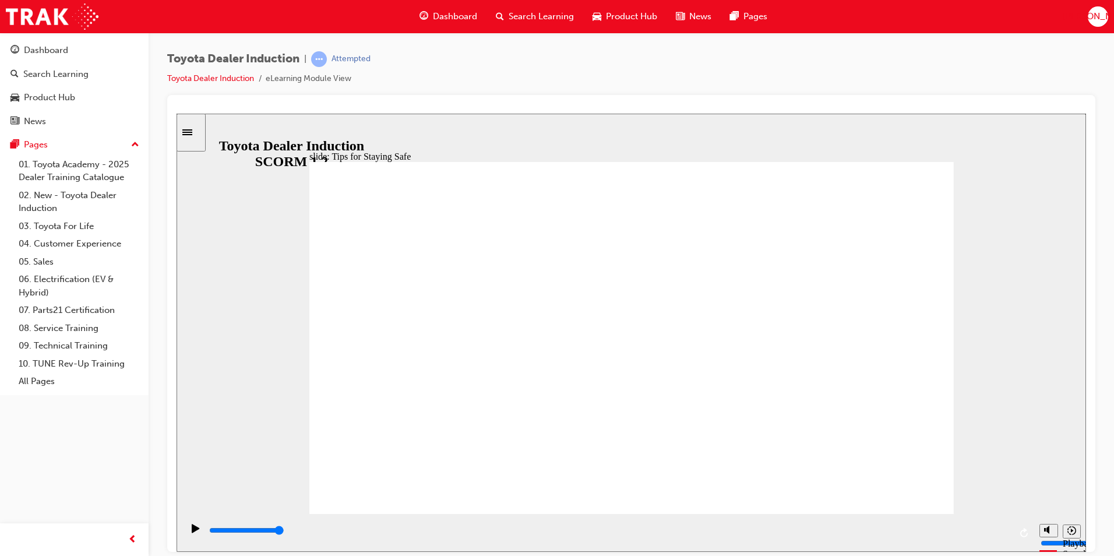
drag, startPoint x: 653, startPoint y: 451, endPoint x: 564, endPoint y: 432, distance: 91.1
drag, startPoint x: 824, startPoint y: 458, endPoint x: 790, endPoint y: 451, distance: 34.5
drag, startPoint x: 647, startPoint y: 439, endPoint x: 992, endPoint y: 460, distance: 345.7
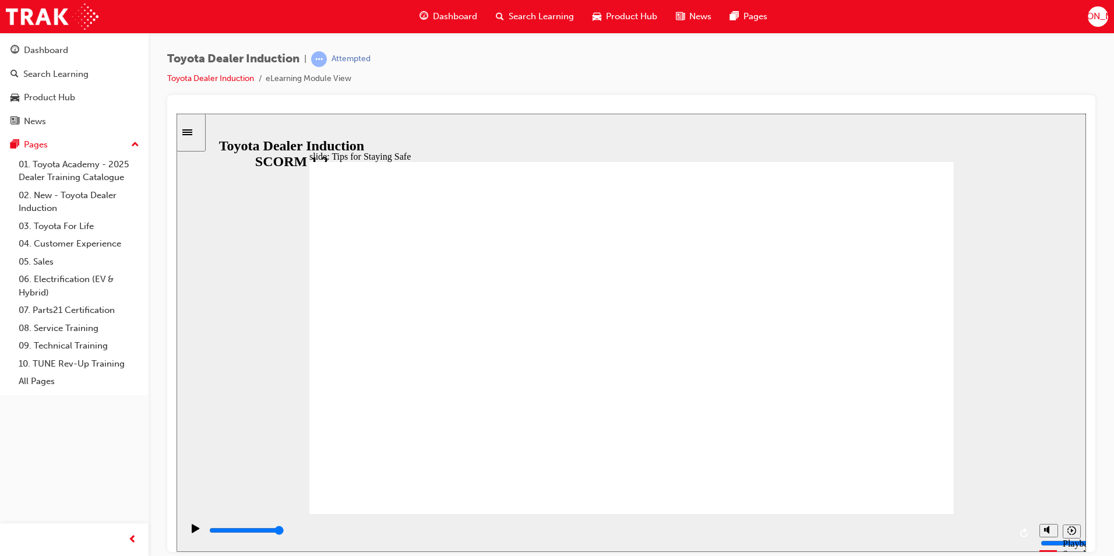
type input "5000"
checkbox input "true"
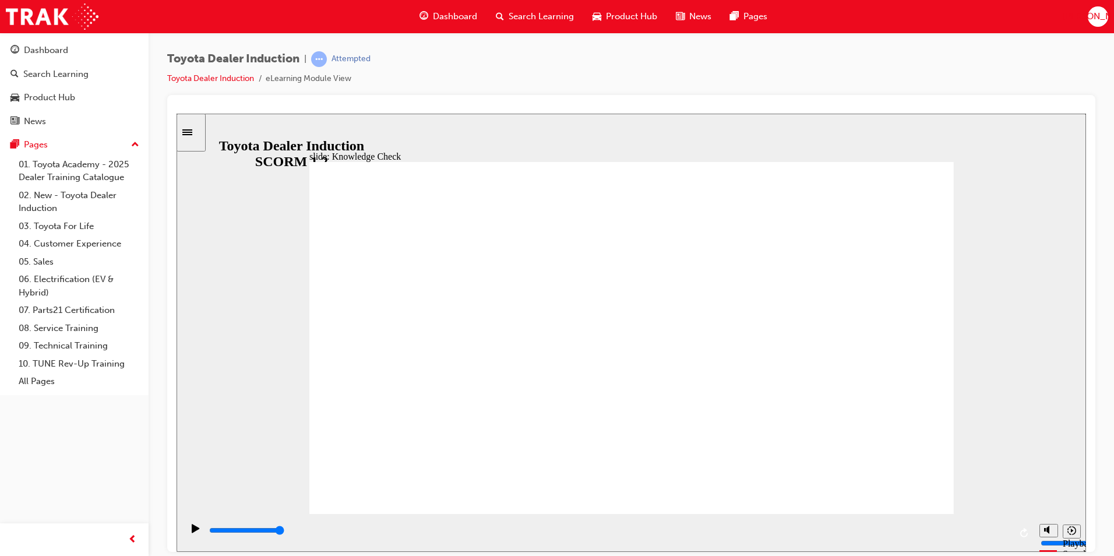
checkbox input "true"
drag, startPoint x: 468, startPoint y: 442, endPoint x: 471, endPoint y: 464, distance: 21.8
checkbox input "true"
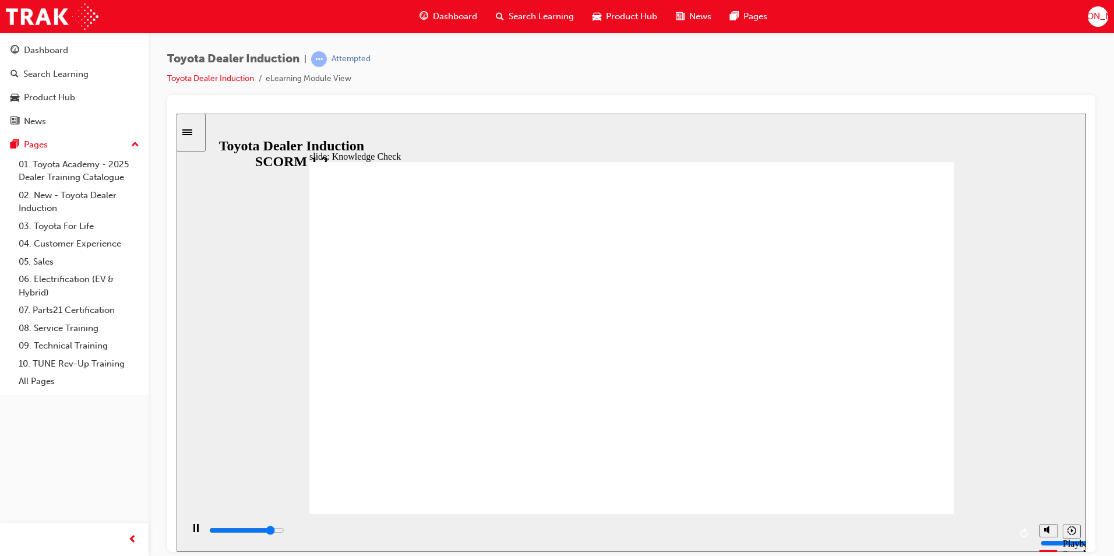
type input "4300"
radio input "true"
type input "3600"
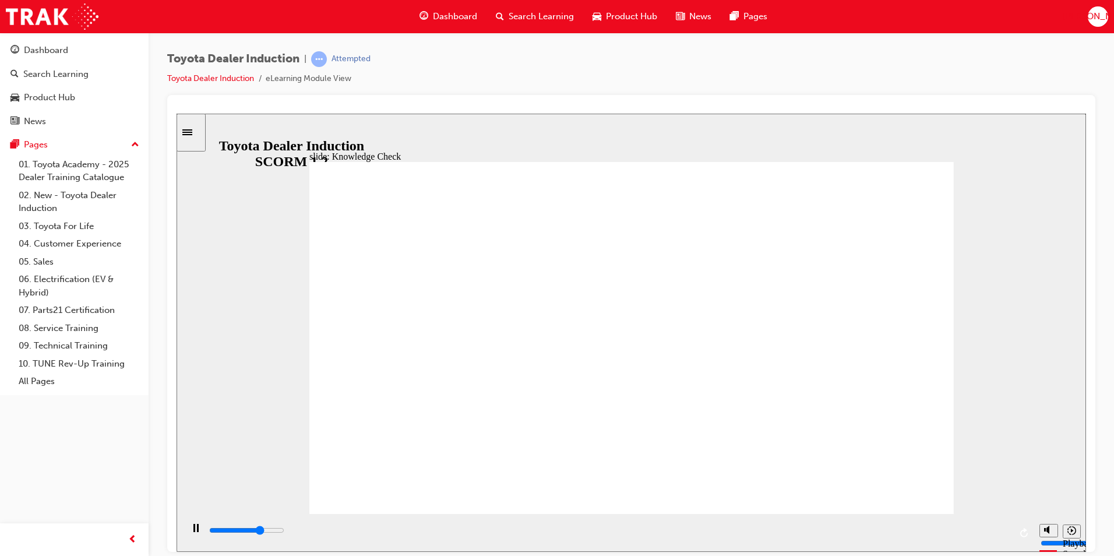
checkbox input "true"
drag, startPoint x: 604, startPoint y: 335, endPoint x: 567, endPoint y: 373, distance: 53.6
type input "4000"
checkbox input "true"
type input "5000"
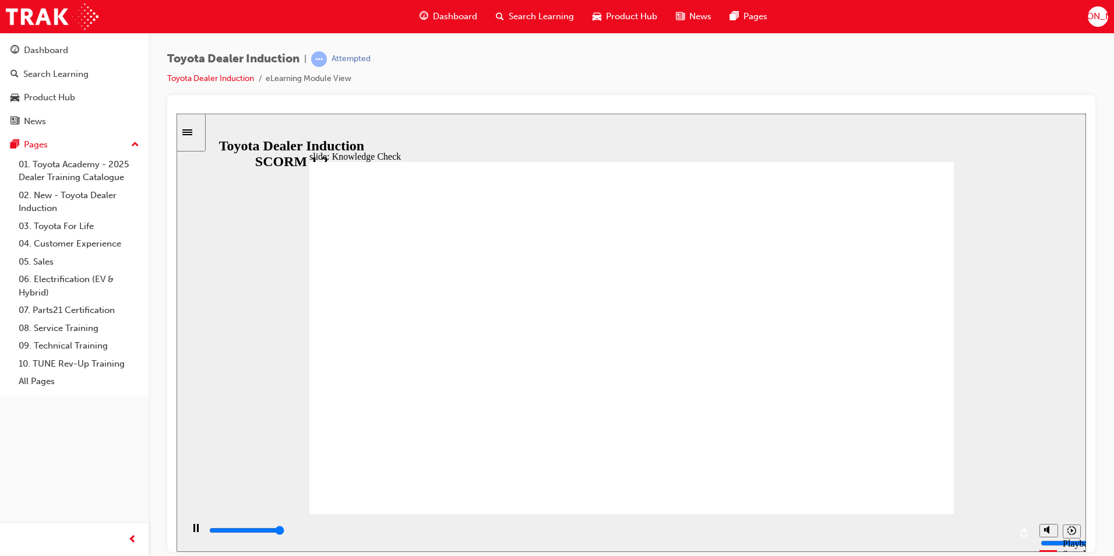
checkbox input "false"
checkbox input "true"
type input "2700"
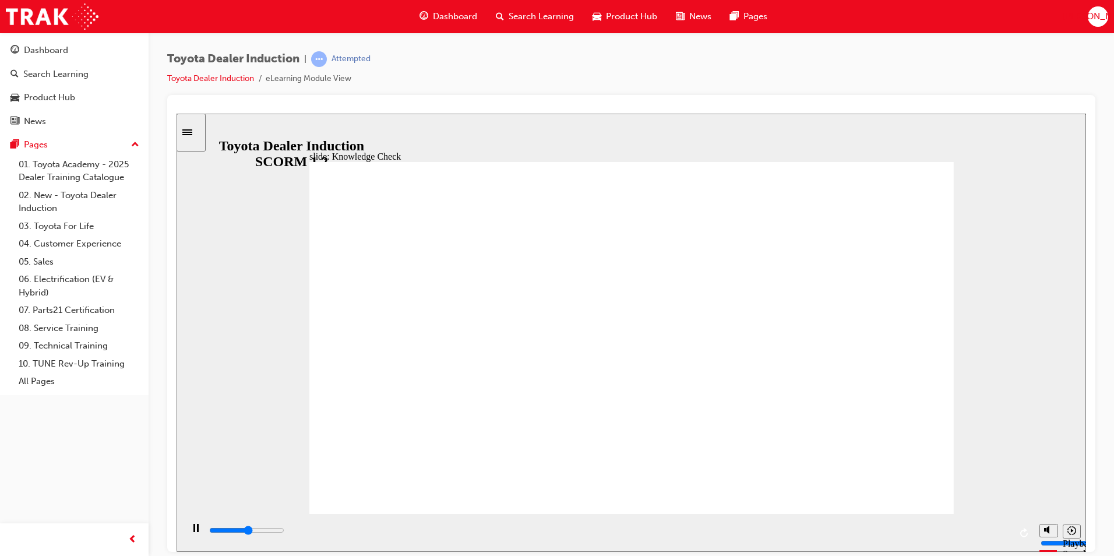
checkbox input "true"
drag, startPoint x: 611, startPoint y: 337, endPoint x: 601, endPoint y: 345, distance: 12.5
type input "3000"
checkbox input "true"
type input "3500"
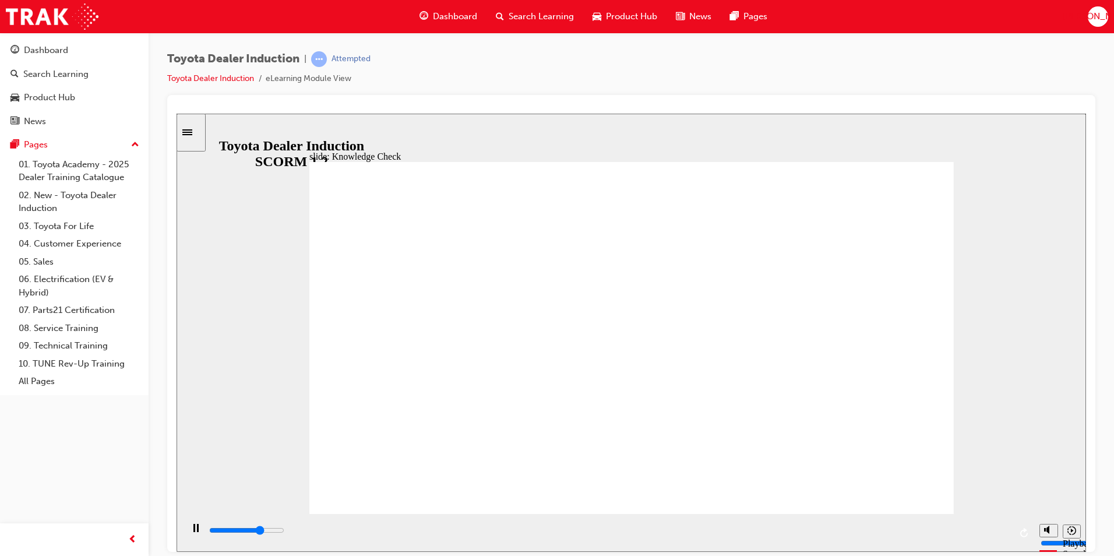
checkbox input "true"
type input "3900"
checkbox input "true"
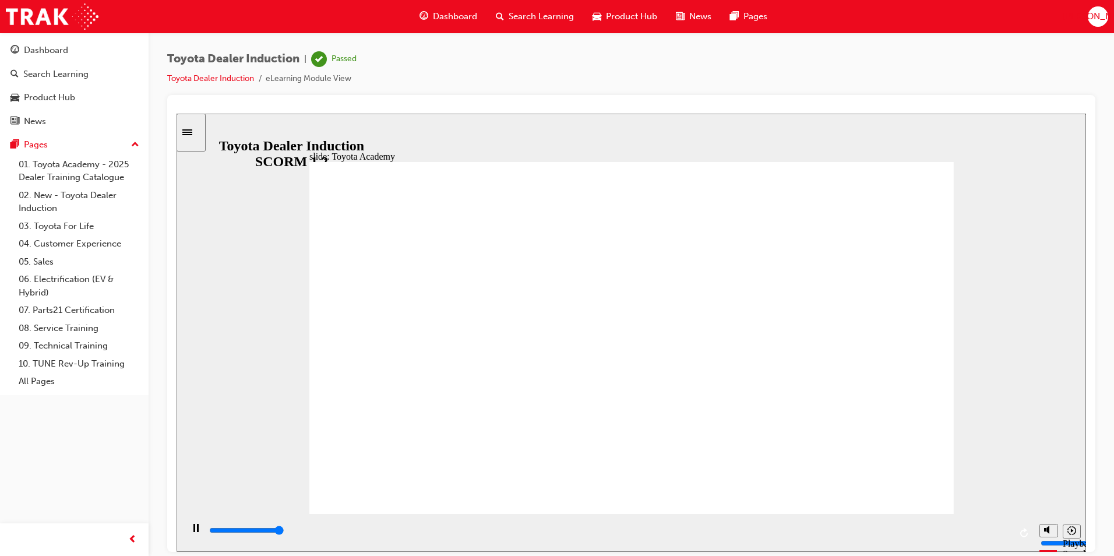
type input "9900"
